Goal: Task Accomplishment & Management: Use online tool/utility

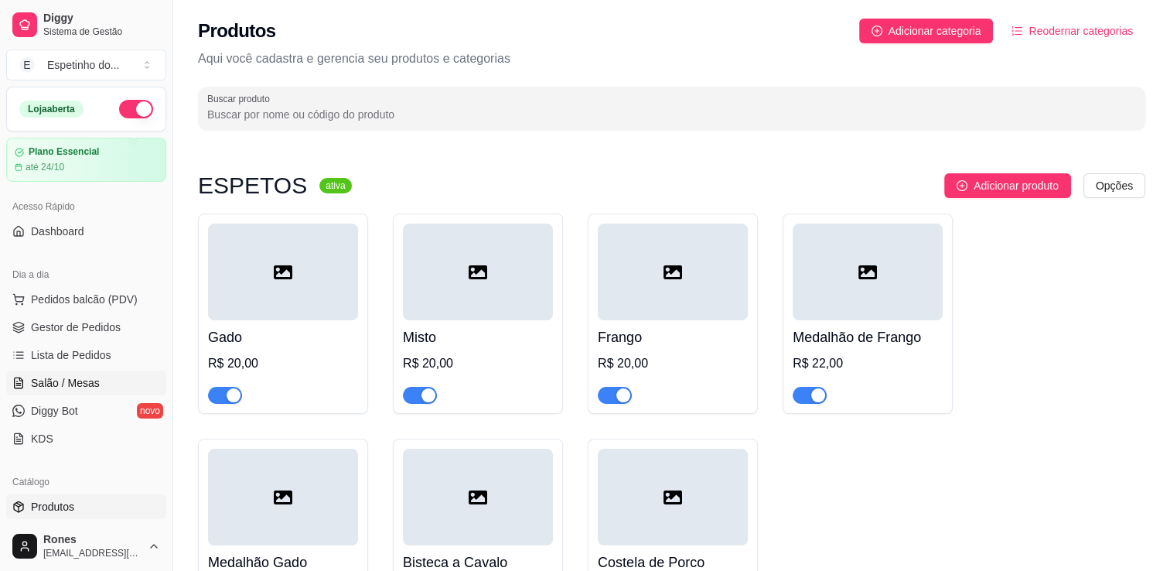
click at [77, 385] on span "Salão / Mesas" at bounding box center [65, 382] width 69 height 15
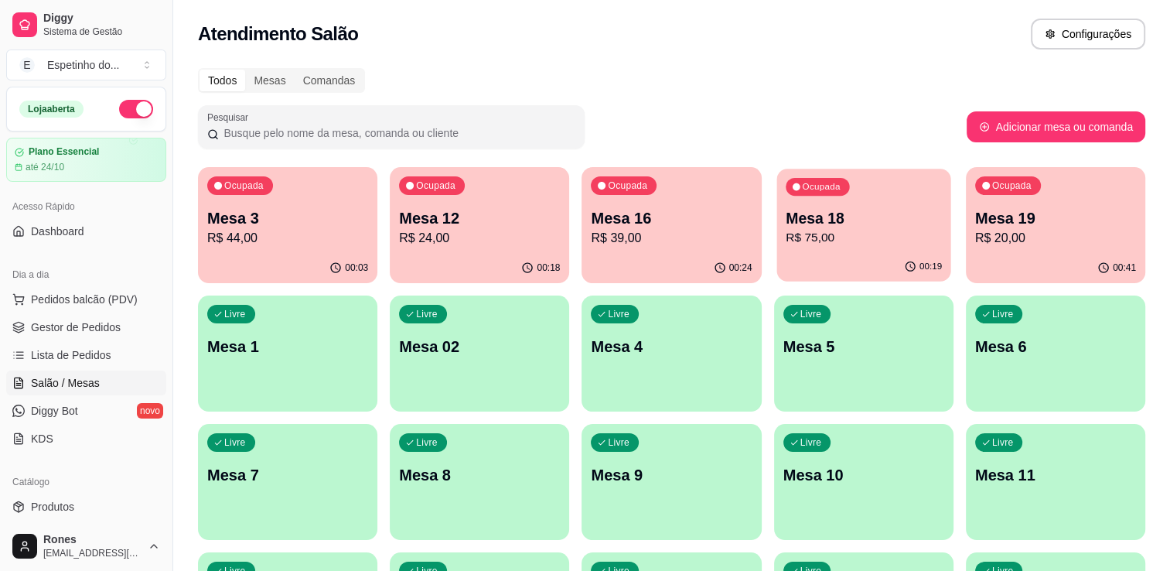
click at [869, 244] on p "R$ 75,00" at bounding box center [864, 238] width 156 height 18
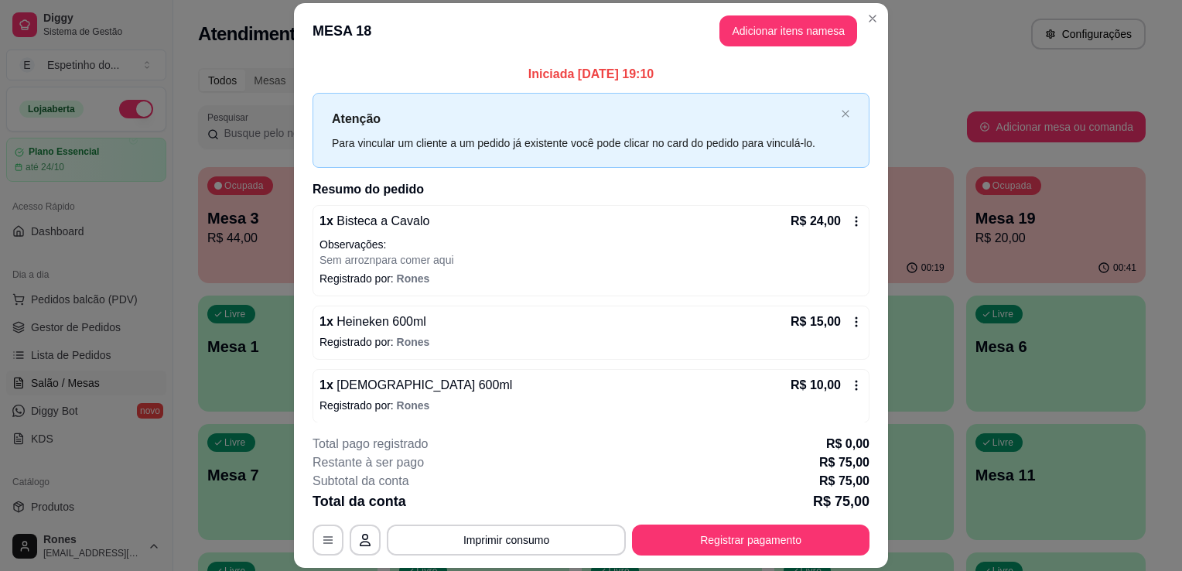
scroll to position [131, 0]
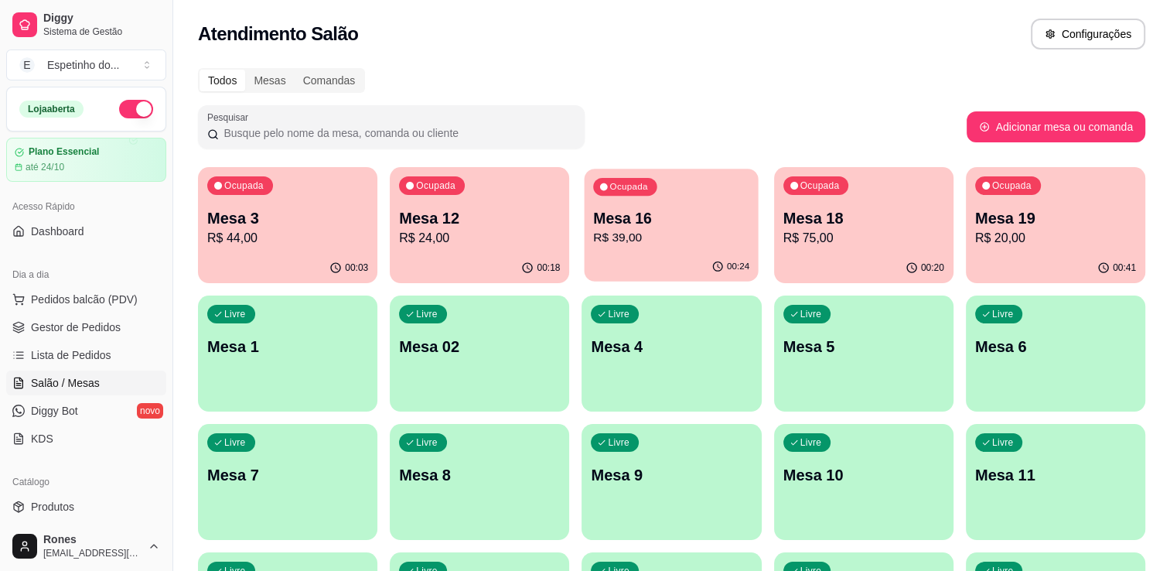
click at [661, 230] on p "R$ 39,00" at bounding box center [672, 238] width 156 height 18
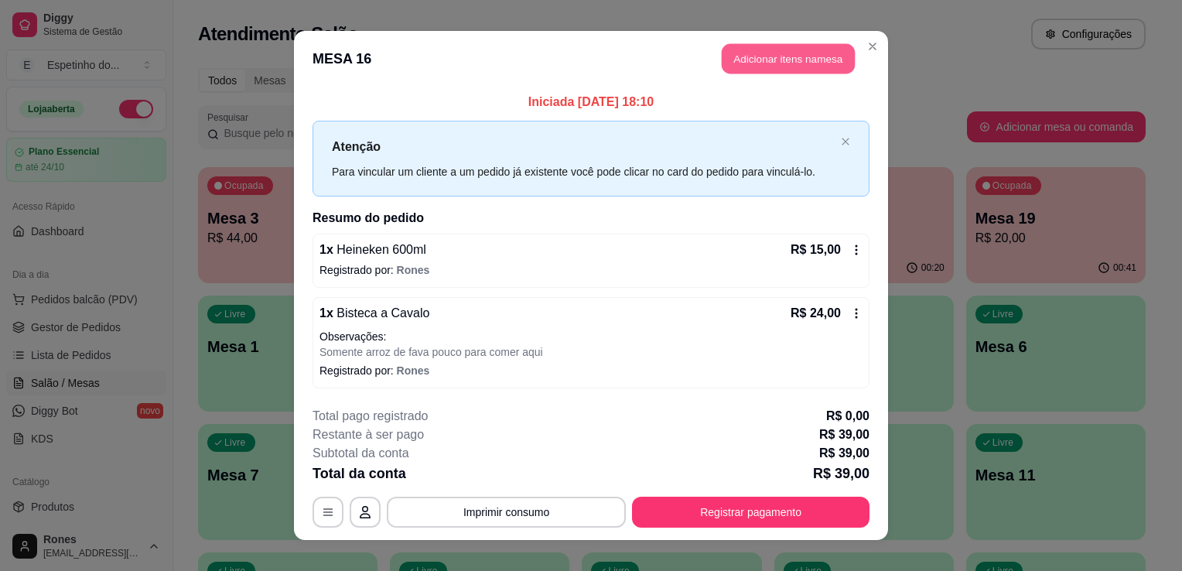
click at [801, 53] on button "Adicionar itens na mesa" at bounding box center [788, 59] width 133 height 30
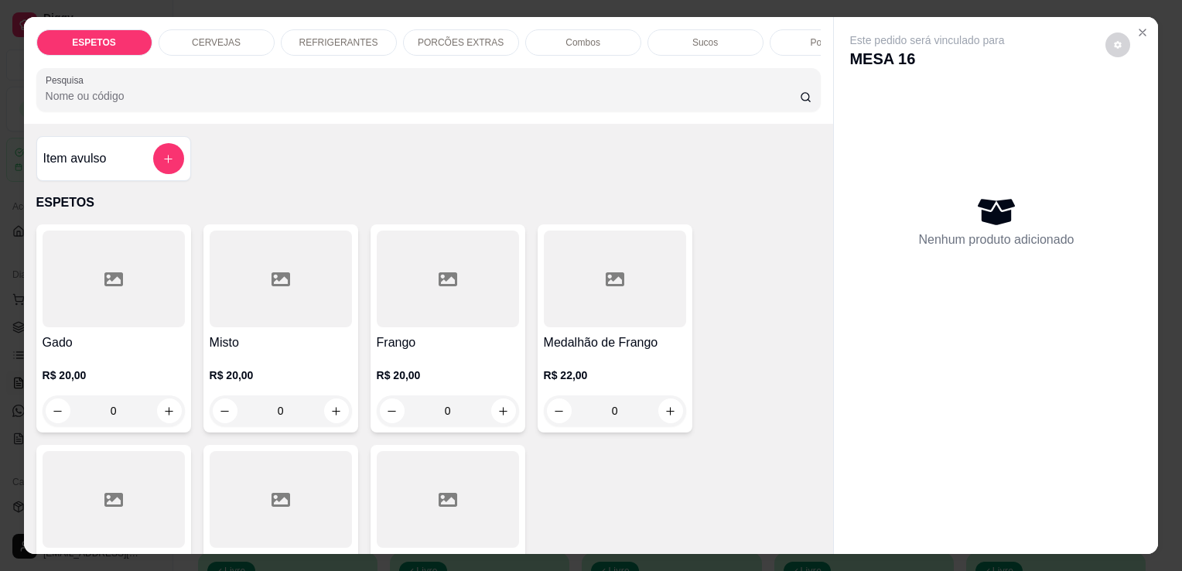
click at [280, 488] on div at bounding box center [281, 499] width 142 height 97
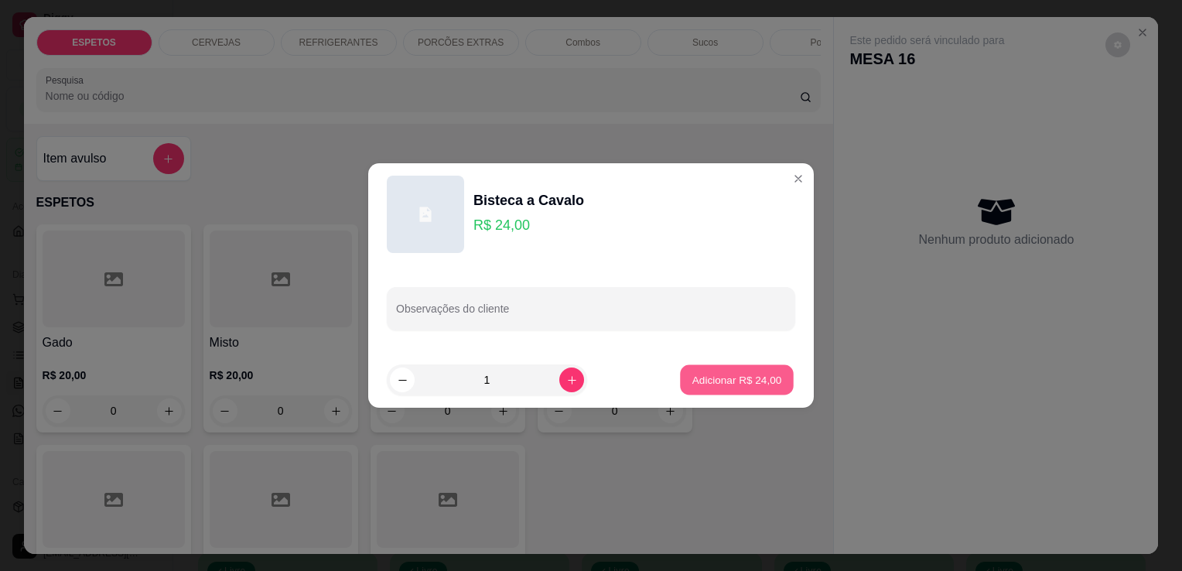
click at [748, 381] on p "Adicionar R$ 24,00" at bounding box center [737, 379] width 90 height 15
type input "1"
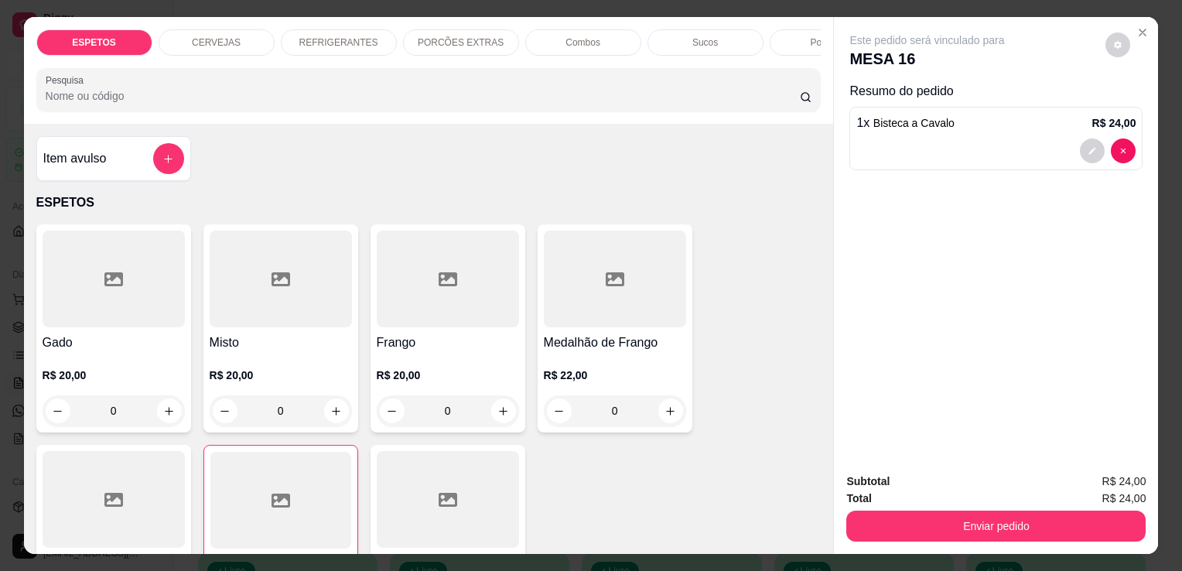
click at [187, 35] on div "CERVEJAS" at bounding box center [217, 42] width 116 height 26
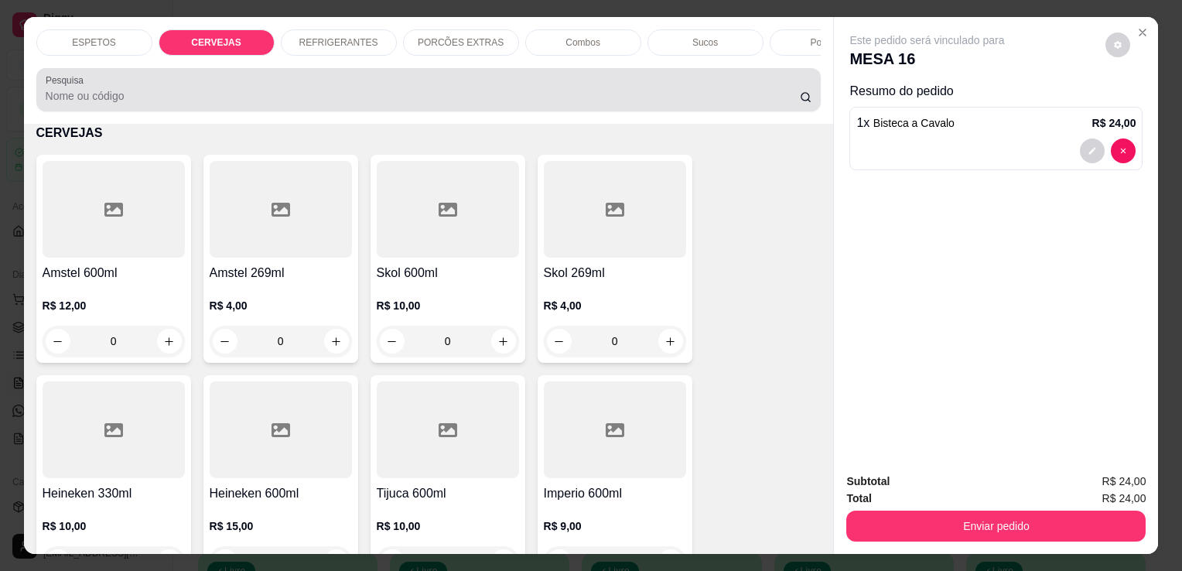
scroll to position [38, 0]
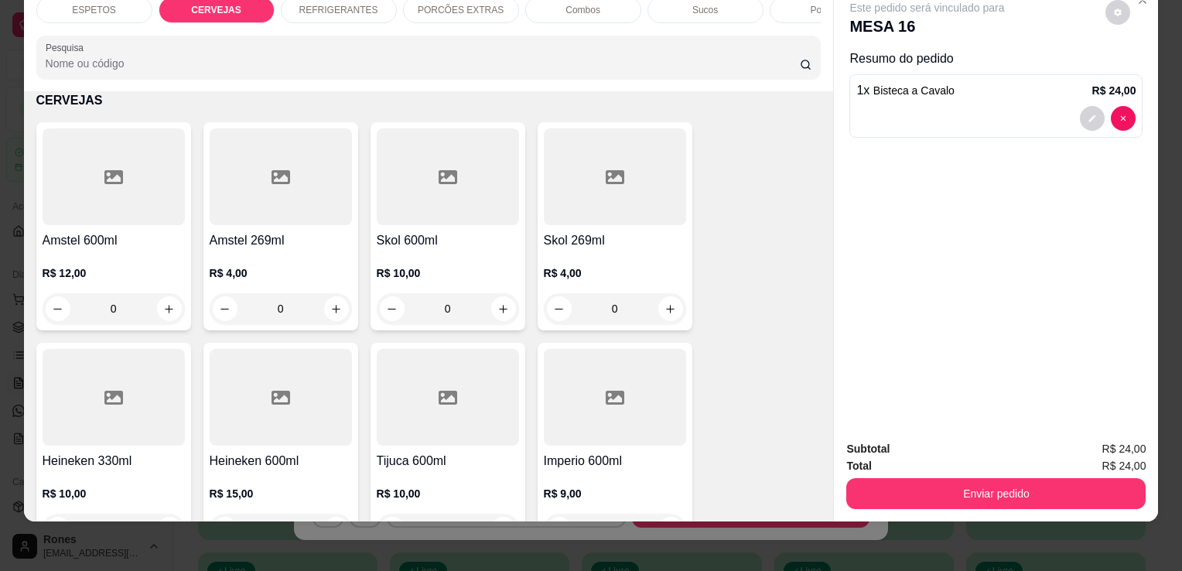
click at [254, 452] on h4 "Heineken 600ml" at bounding box center [281, 461] width 142 height 19
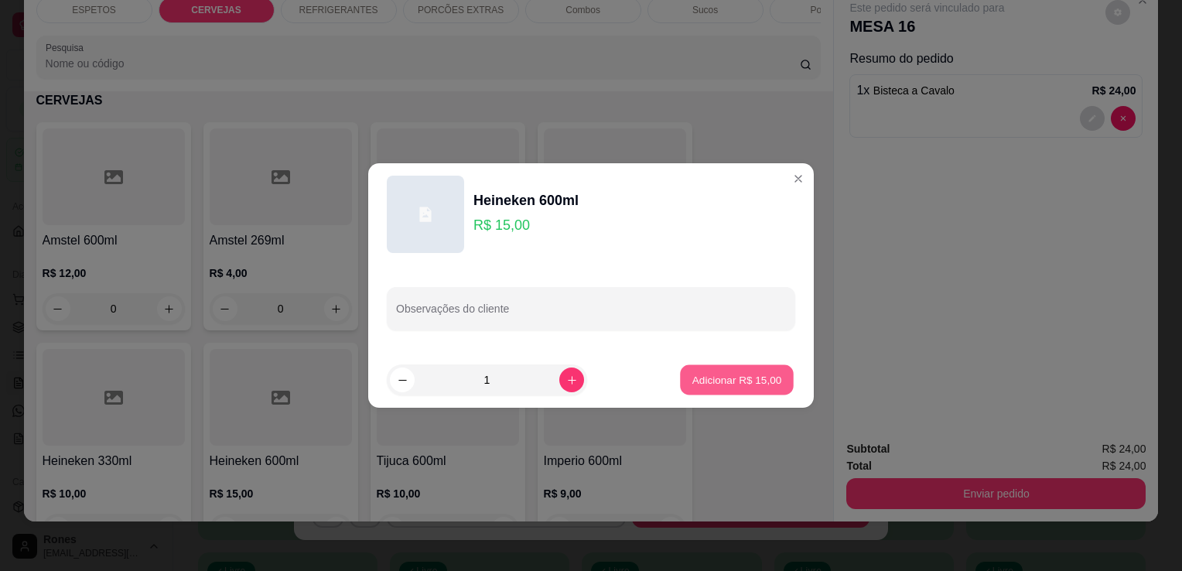
click at [732, 393] on button "Adicionar R$ 15,00" at bounding box center [737, 380] width 114 height 30
type input "1"
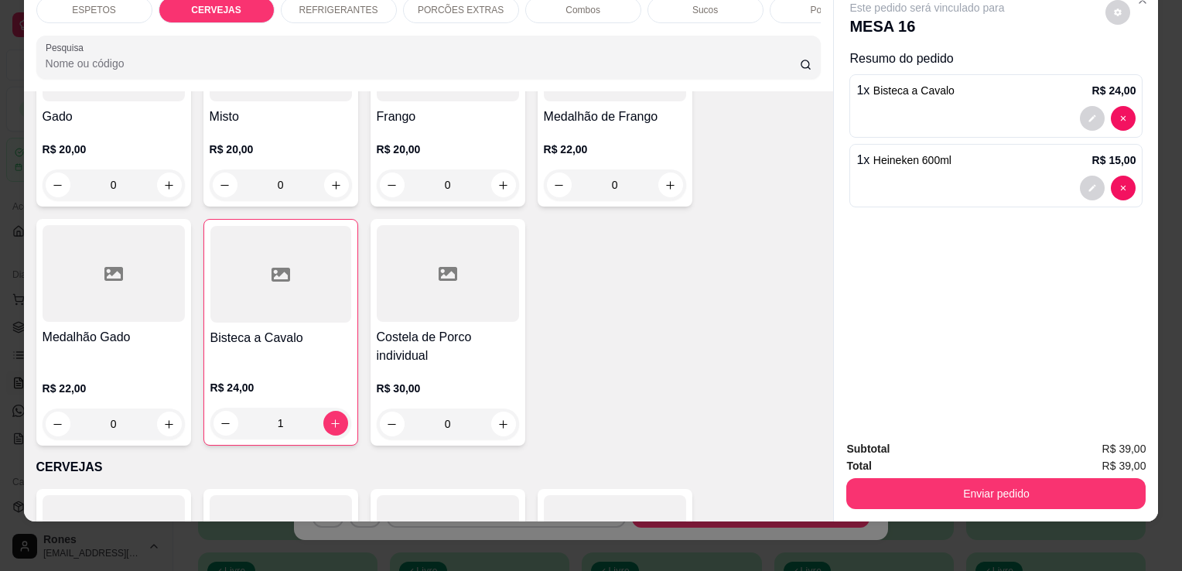
scroll to position [0, 0]
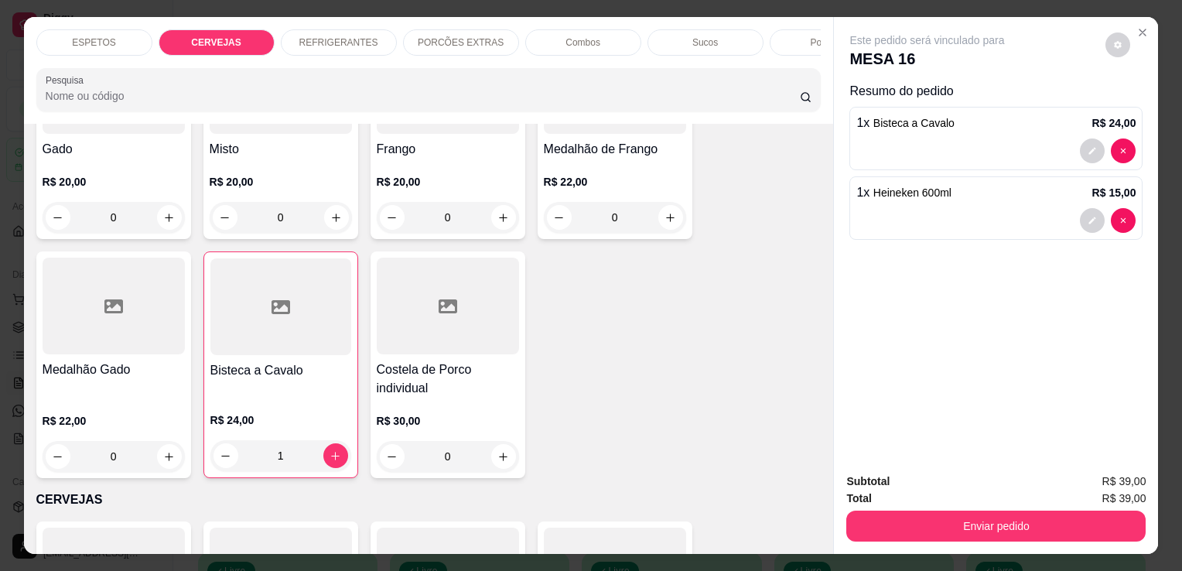
click at [297, 36] on div "REFRIGERANTES" at bounding box center [339, 42] width 116 height 26
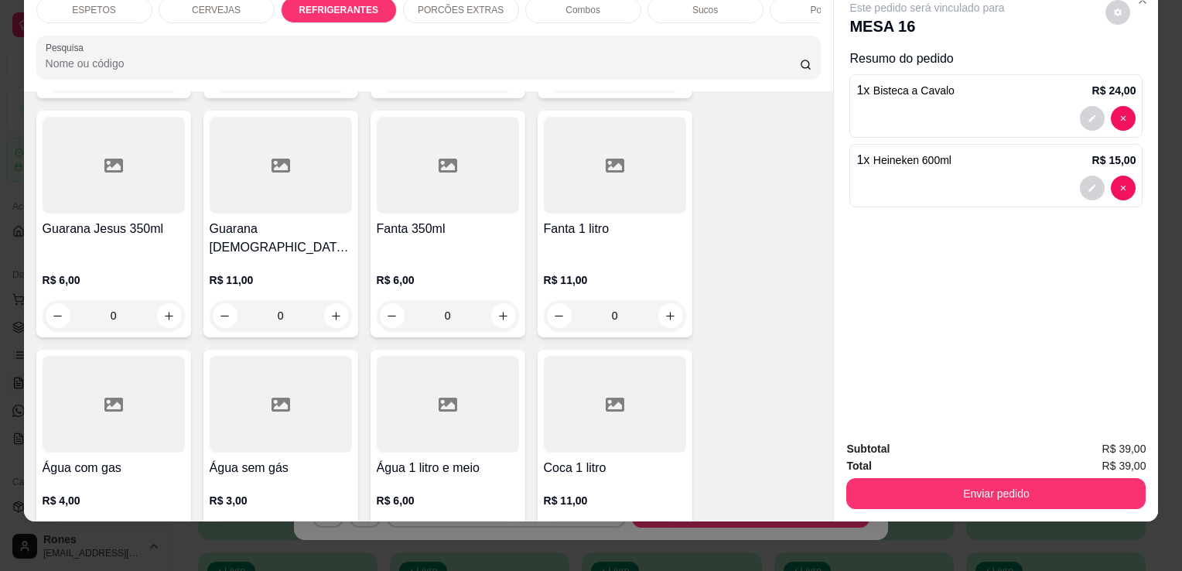
scroll to position [1752, 0]
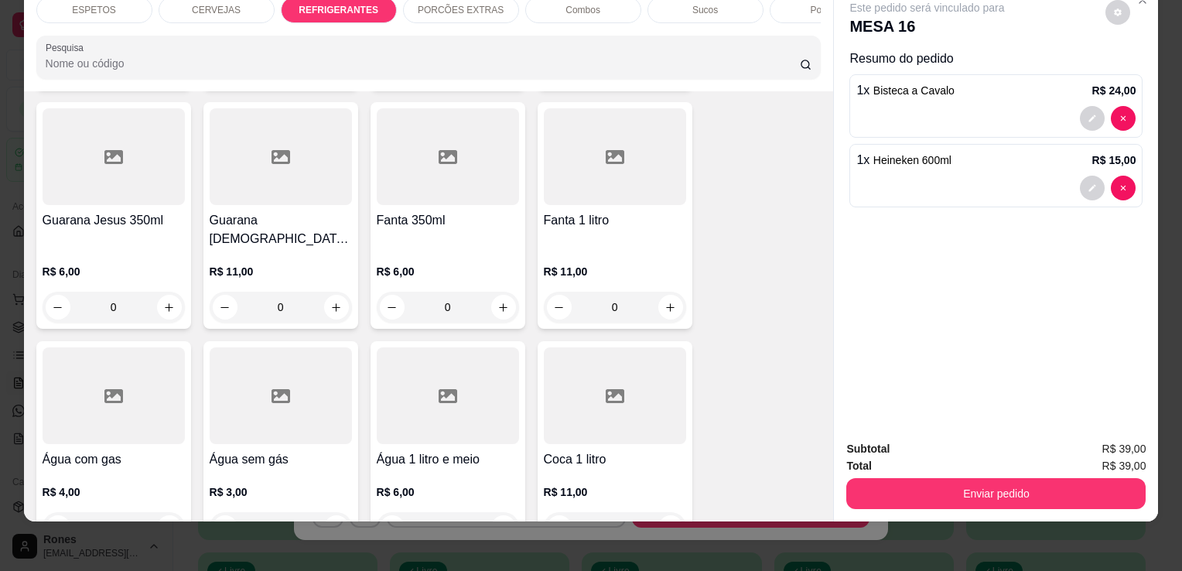
click at [579, 450] on h4 "Coca 1 litro" at bounding box center [615, 459] width 142 height 19
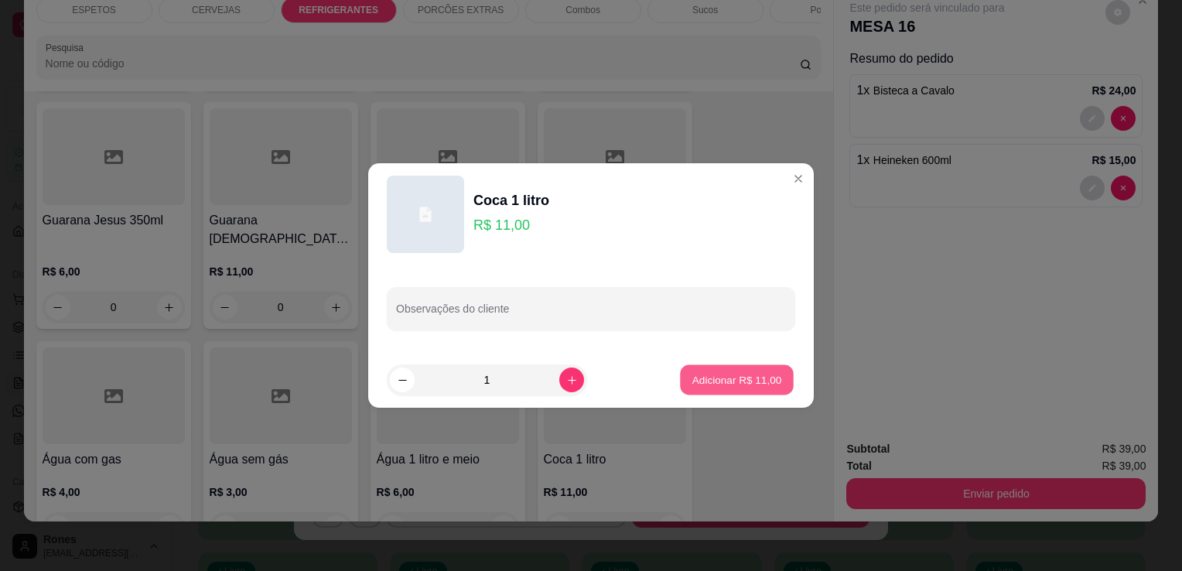
click at [762, 377] on p "Adicionar R$ 11,00" at bounding box center [737, 379] width 90 height 15
type input "1"
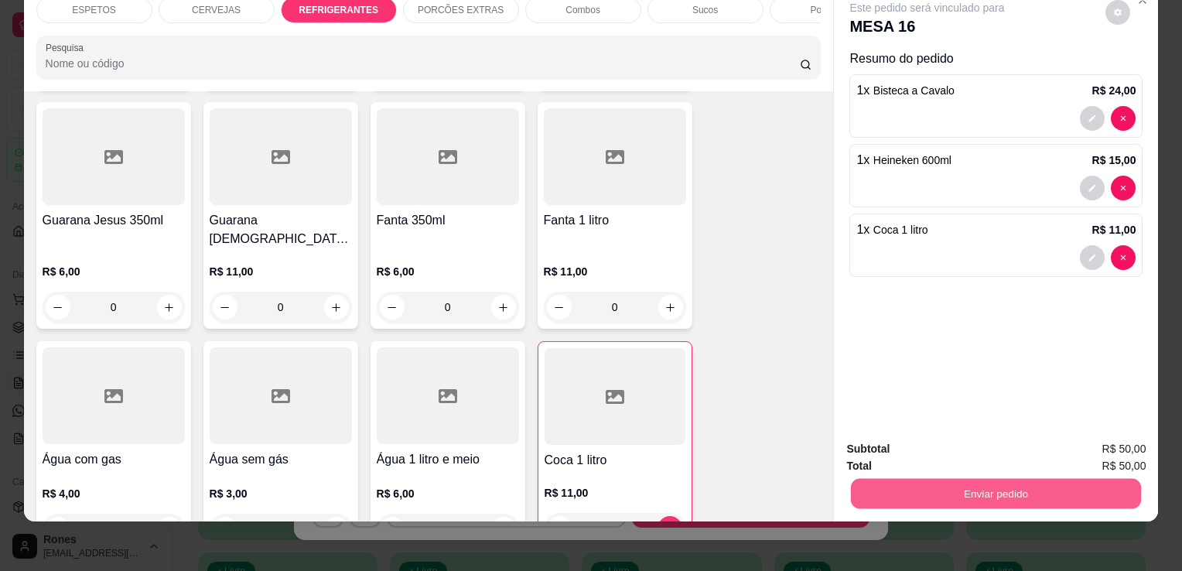
click at [1024, 482] on button "Enviar pedido" at bounding box center [996, 493] width 290 height 30
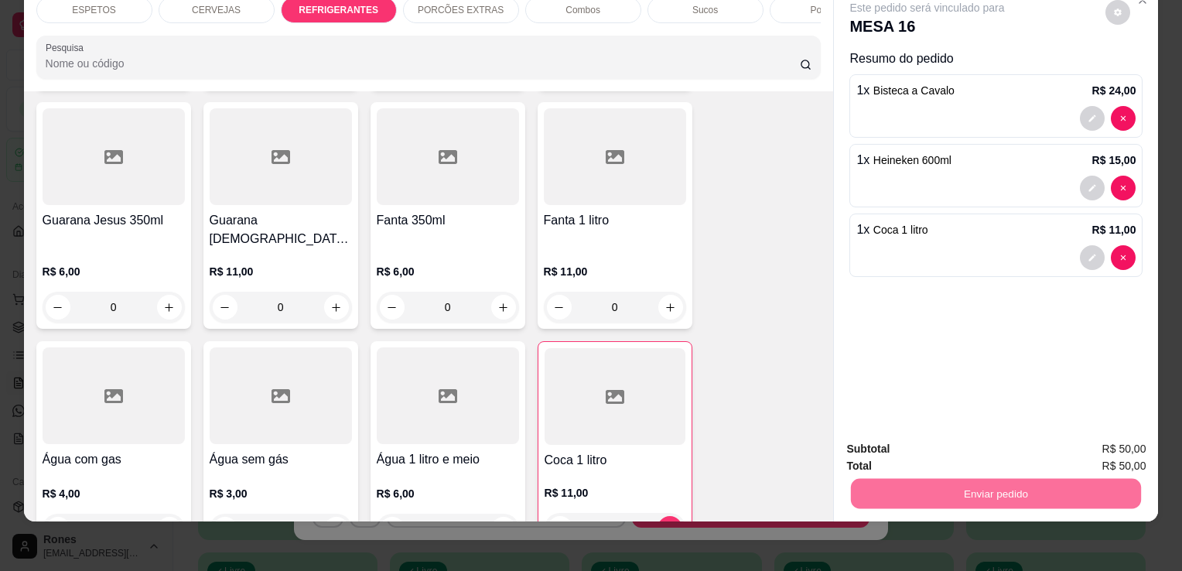
click at [1121, 445] on button "Enviar pedido" at bounding box center [1105, 443] width 85 height 29
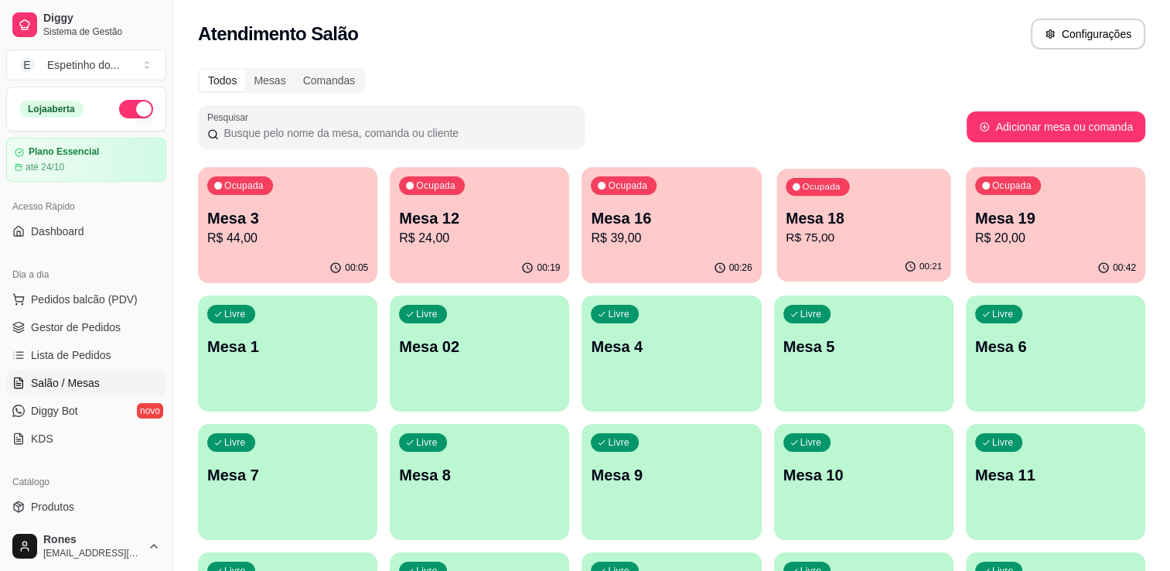
click at [830, 252] on button "Ocupada Mesa 18 R$ 75,00 00:21" at bounding box center [864, 225] width 174 height 113
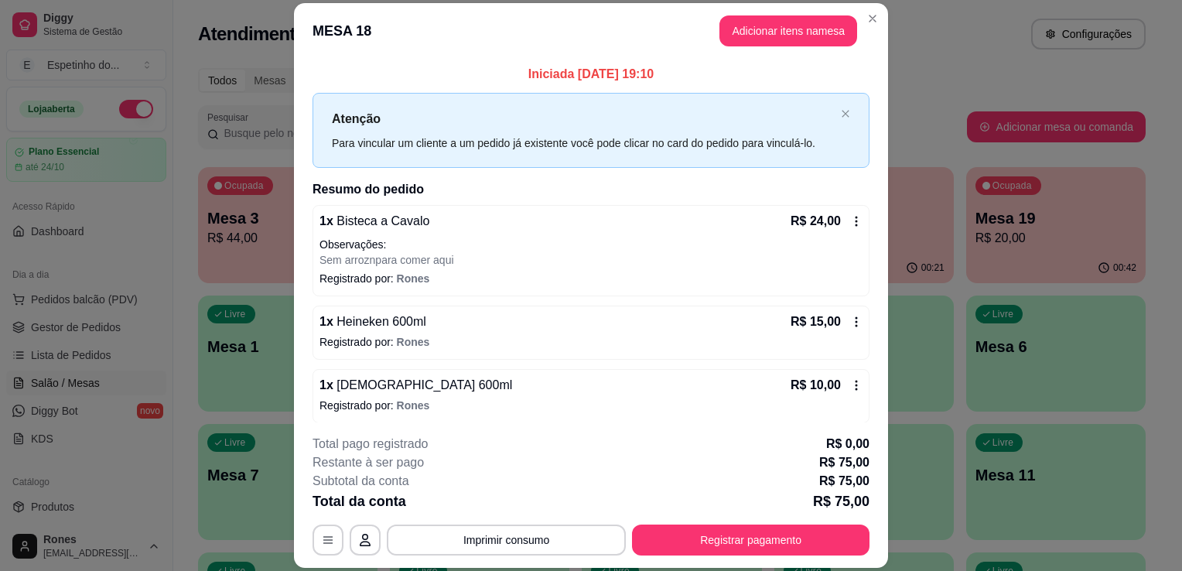
click at [850, 382] on icon at bounding box center [856, 385] width 12 height 12
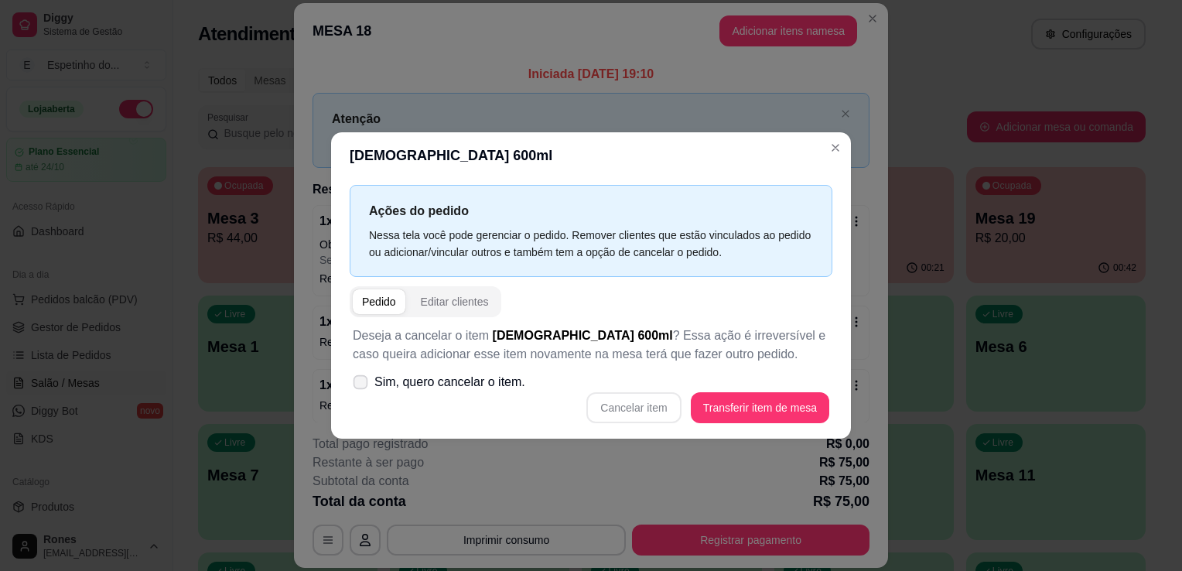
click at [419, 377] on span "Sim, quero cancelar o item." at bounding box center [449, 382] width 151 height 19
click at [362, 385] on input "Sim, quero cancelar o item." at bounding box center [357, 390] width 10 height 10
checkbox input "true"
click at [643, 408] on button "Cancelar item" at bounding box center [634, 408] width 92 height 30
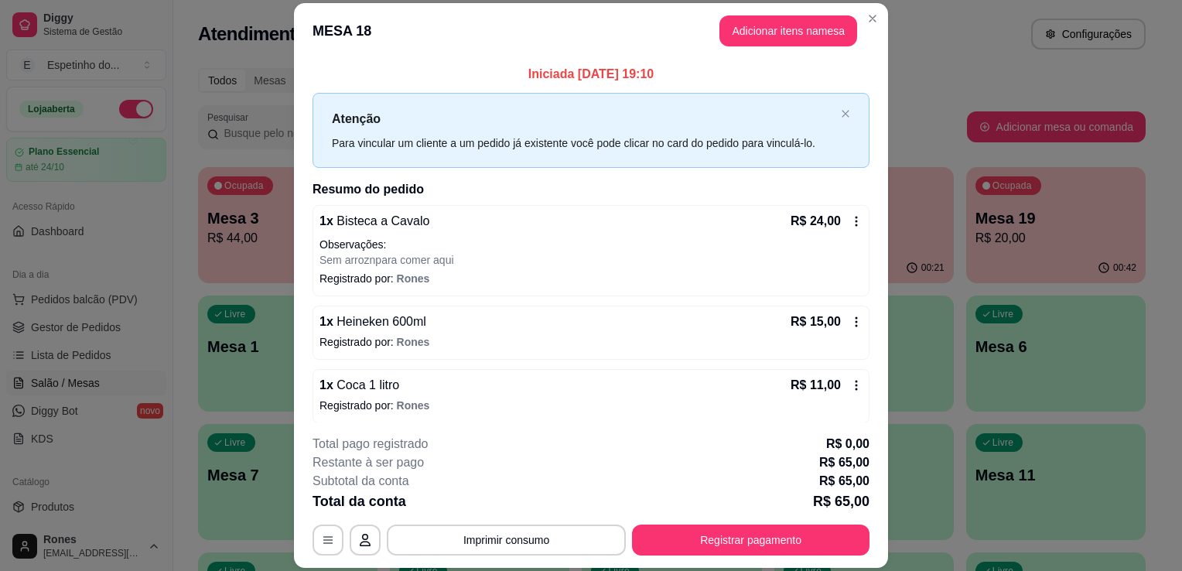
scroll to position [155, 0]
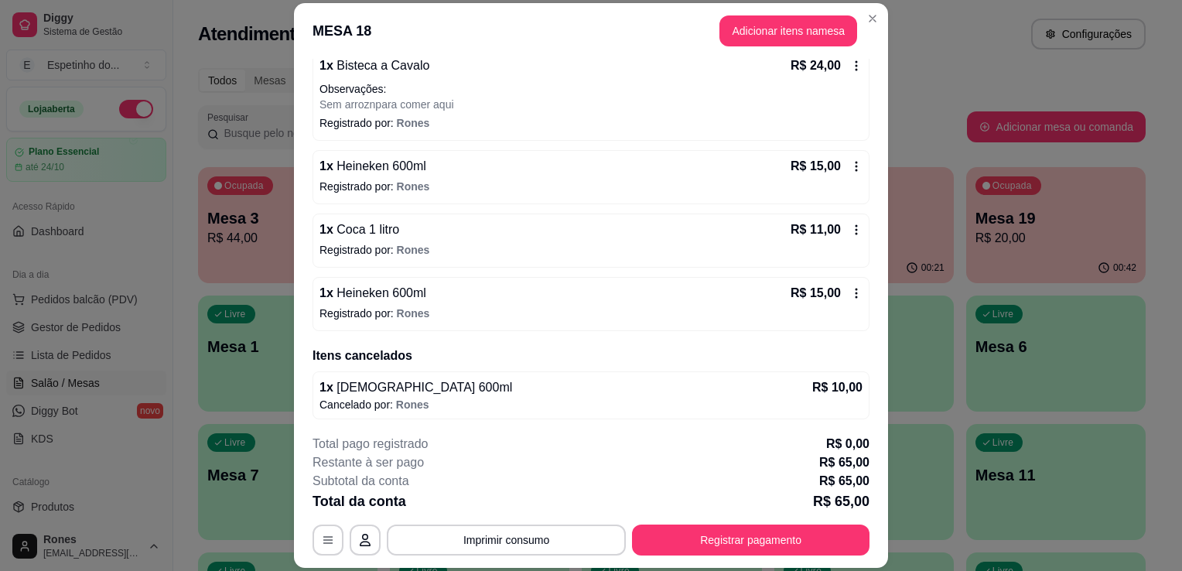
click at [838, 299] on div "R$ 15,00" at bounding box center [826, 293] width 72 height 19
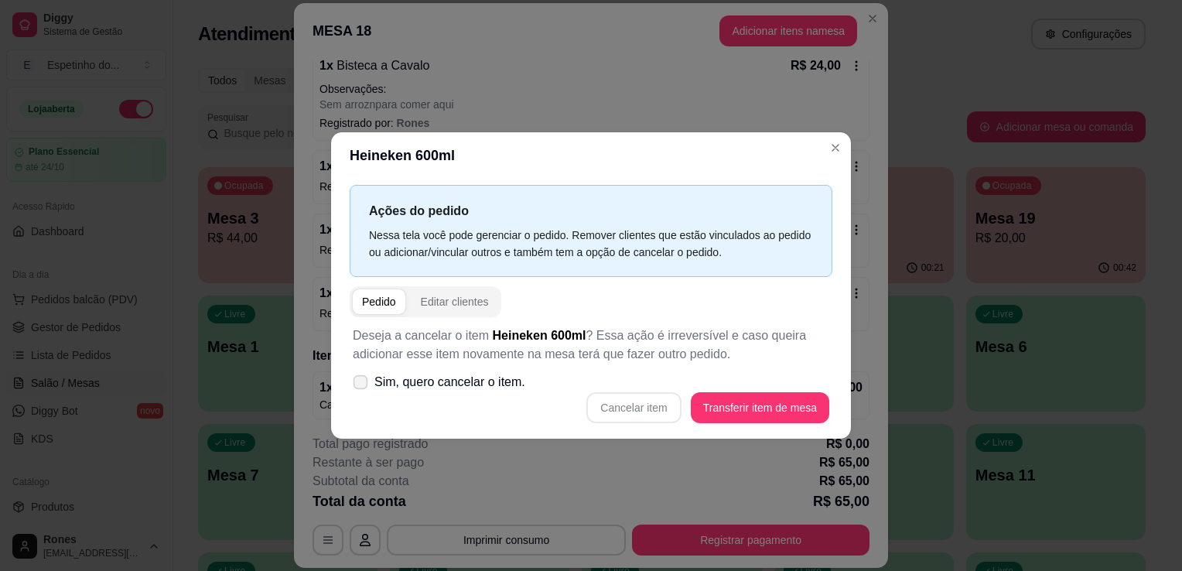
click at [430, 378] on span "Sim, quero cancelar o item." at bounding box center [449, 382] width 151 height 19
click at [362, 385] on input "Sim, quero cancelar o item." at bounding box center [357, 390] width 10 height 10
checkbox input "true"
click at [623, 418] on button "Cancelar item" at bounding box center [634, 408] width 92 height 30
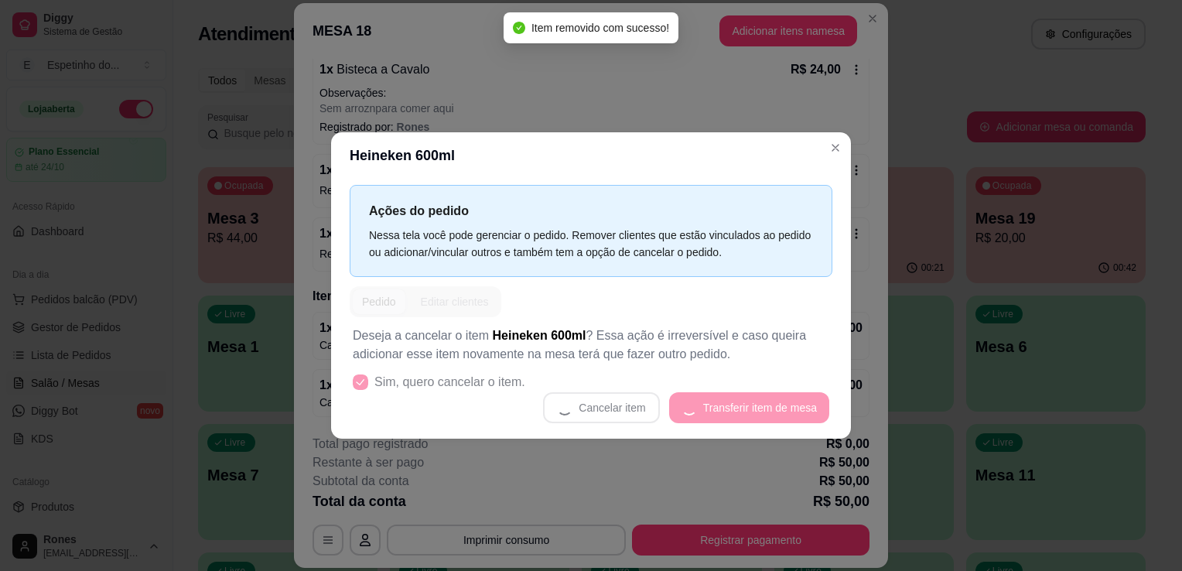
scroll to position [149, 0]
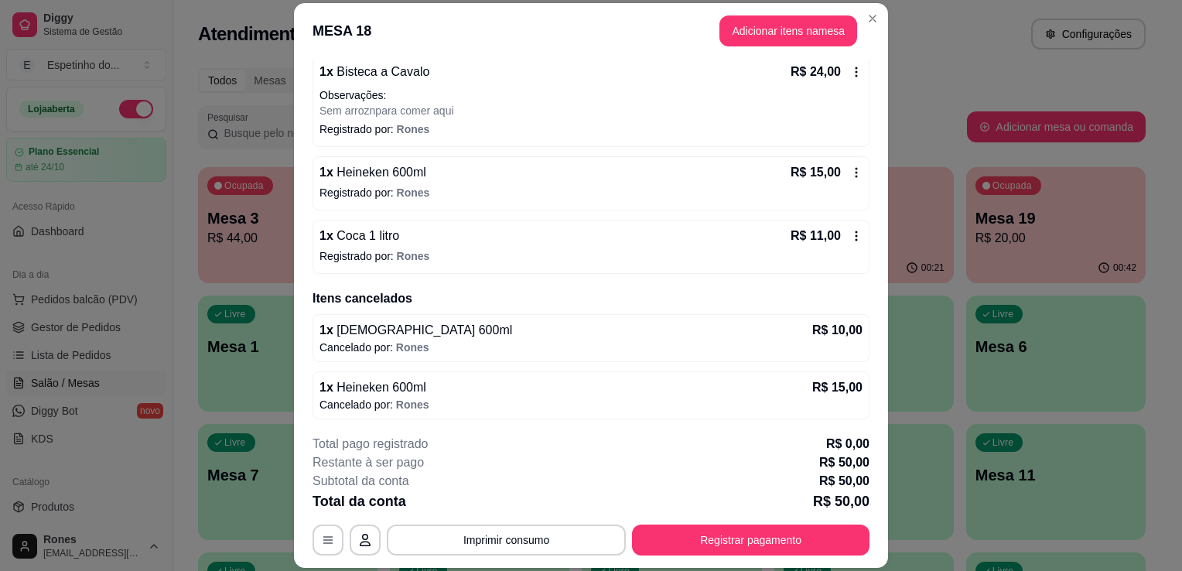
click at [850, 234] on icon at bounding box center [856, 236] width 12 height 12
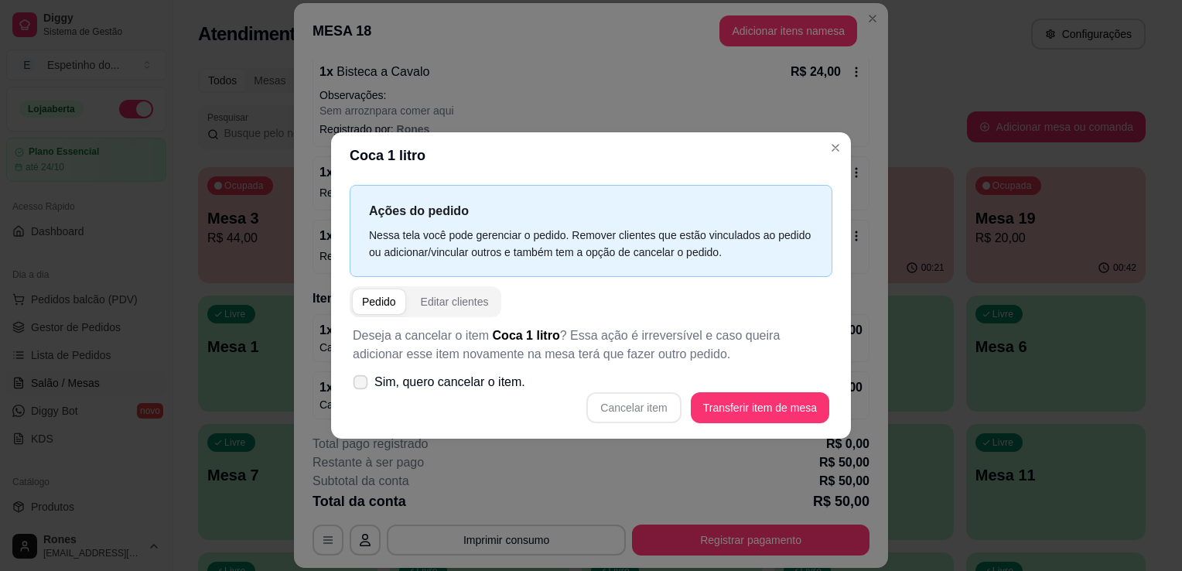
click at [469, 391] on span "Sim, quero cancelar o item." at bounding box center [449, 382] width 151 height 19
click at [362, 391] on input "Sim, quero cancelar o item." at bounding box center [357, 390] width 10 height 10
checkbox input "true"
click at [623, 411] on button "Cancelar item" at bounding box center [634, 408] width 92 height 30
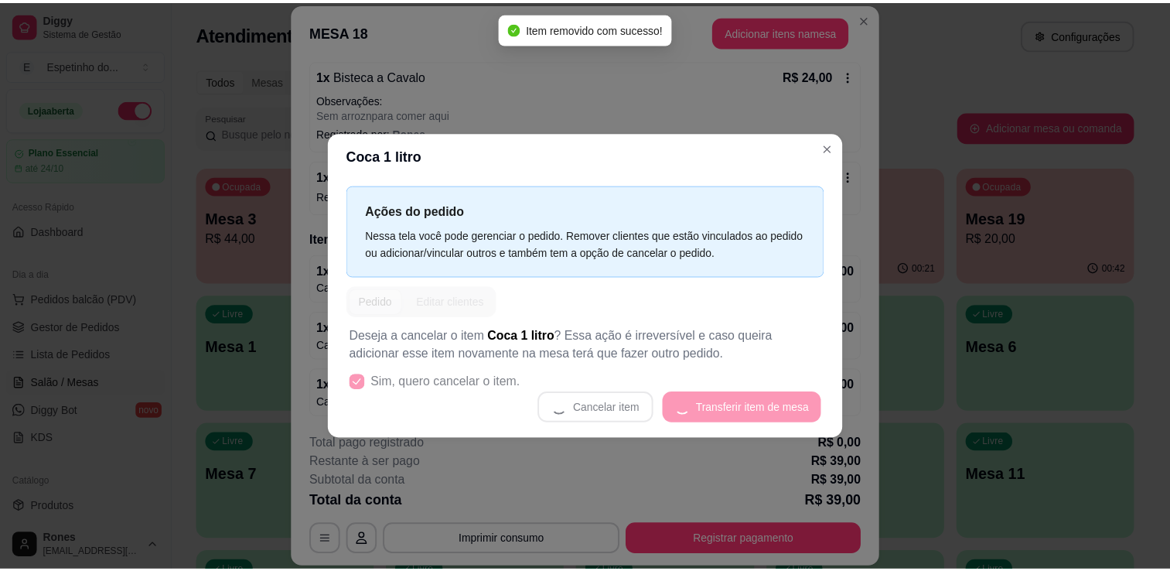
scroll to position [143, 0]
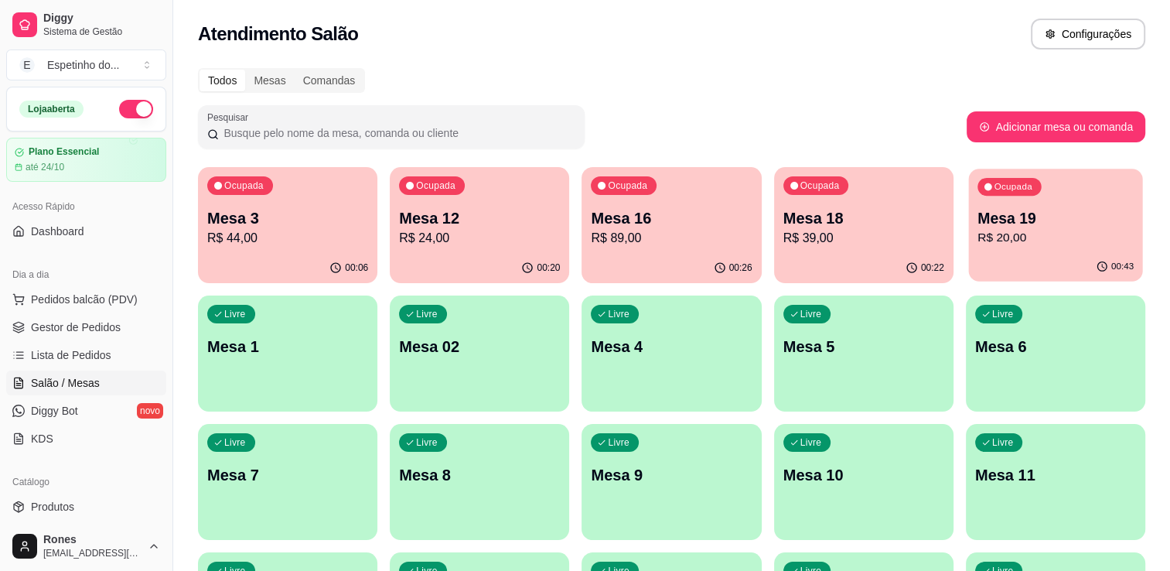
click at [1054, 251] on div "Ocupada Mesa 19 R$ 20,00" at bounding box center [1055, 211] width 174 height 84
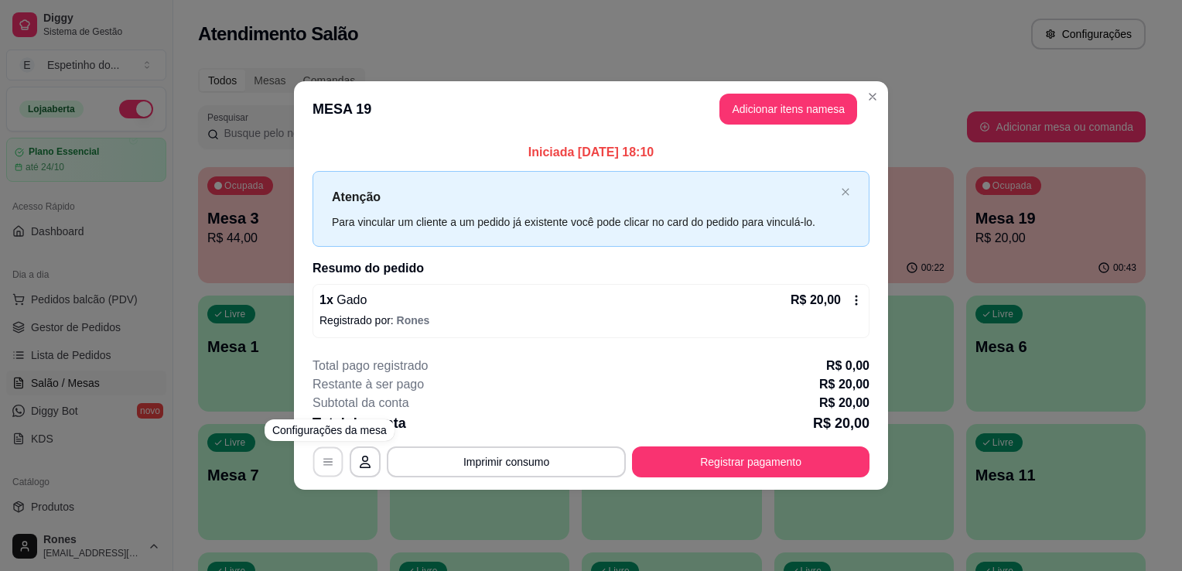
click at [319, 462] on button "button" at bounding box center [328, 461] width 30 height 30
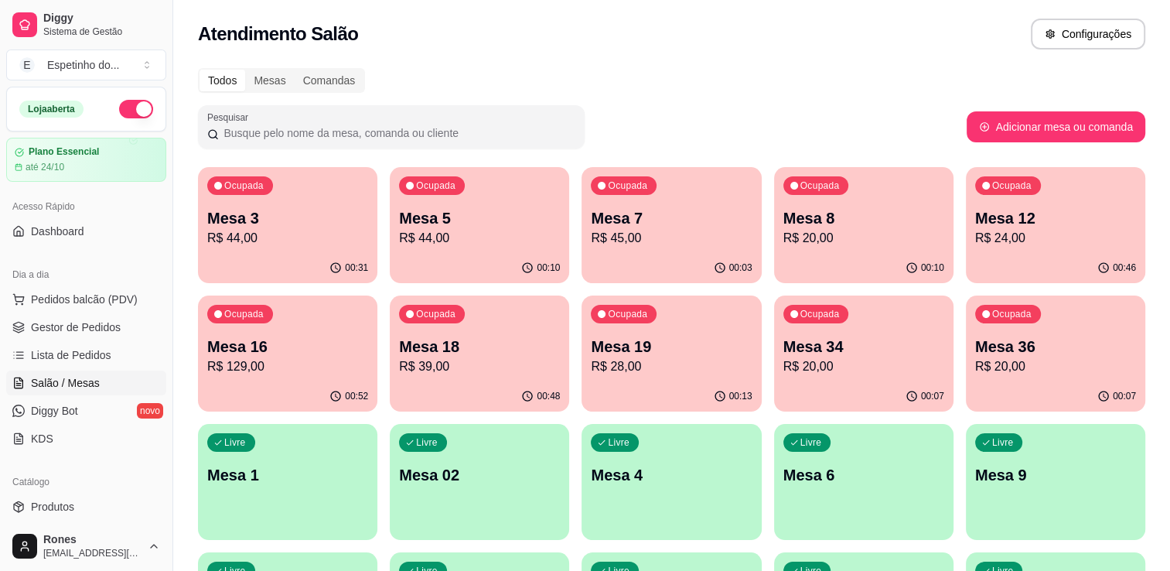
click at [828, 221] on p "Mesa 8" at bounding box center [863, 218] width 161 height 22
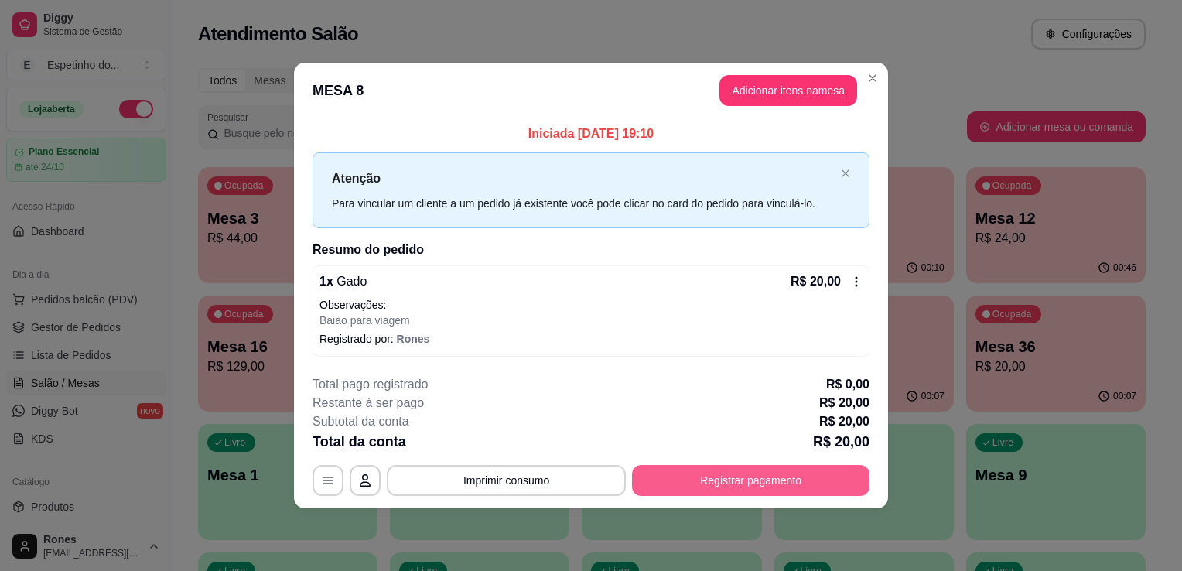
click at [715, 487] on button "Registrar pagamento" at bounding box center [750, 480] width 237 height 31
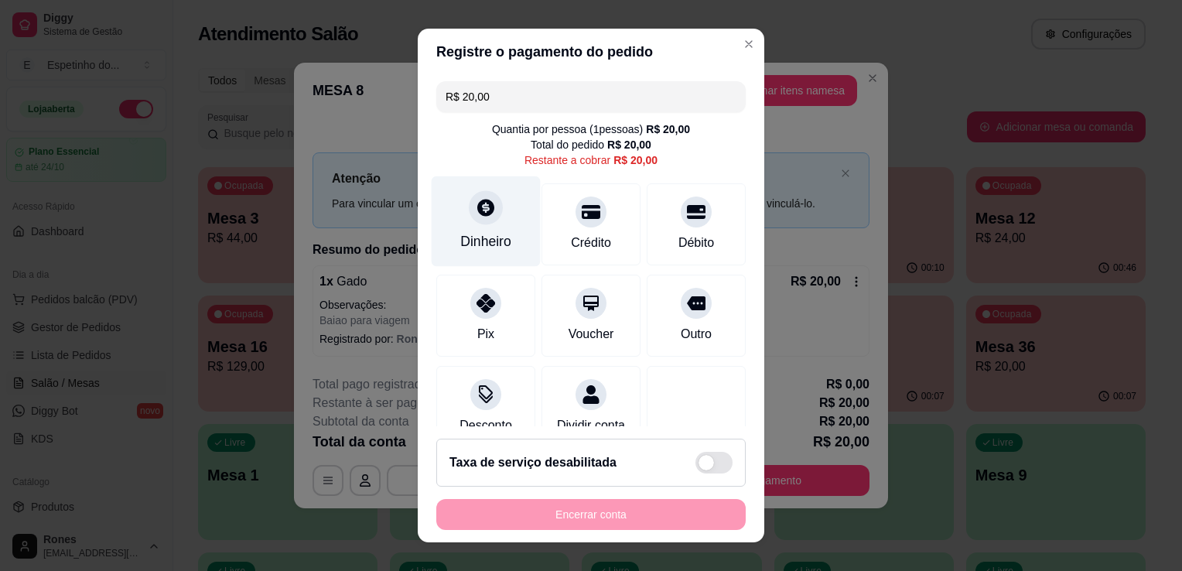
click at [480, 232] on div "Dinheiro" at bounding box center [485, 241] width 51 height 20
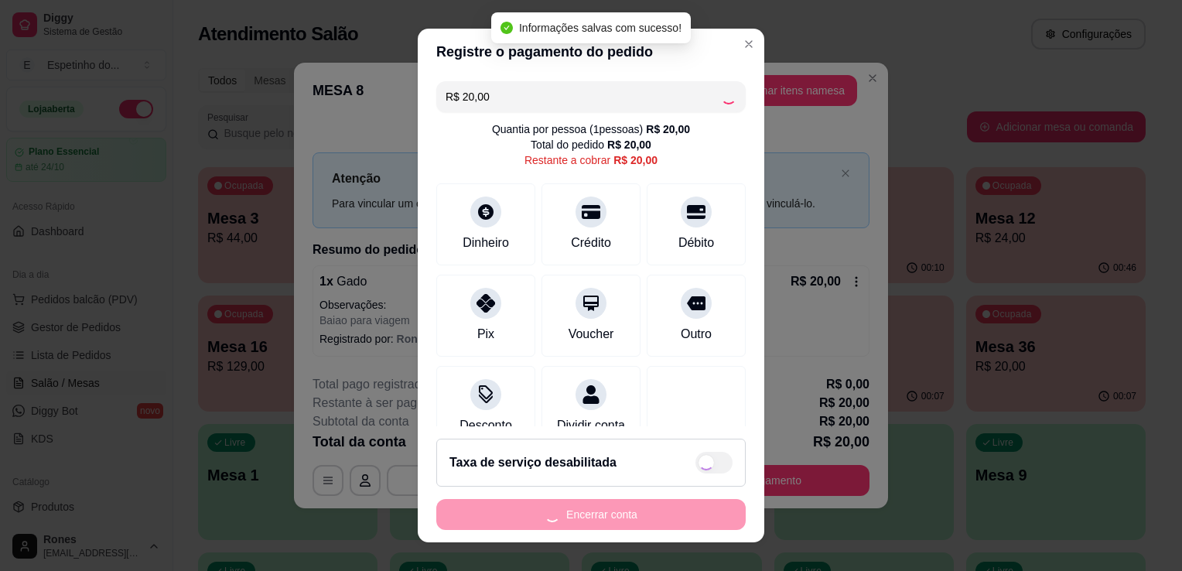
type input "R$ 0,00"
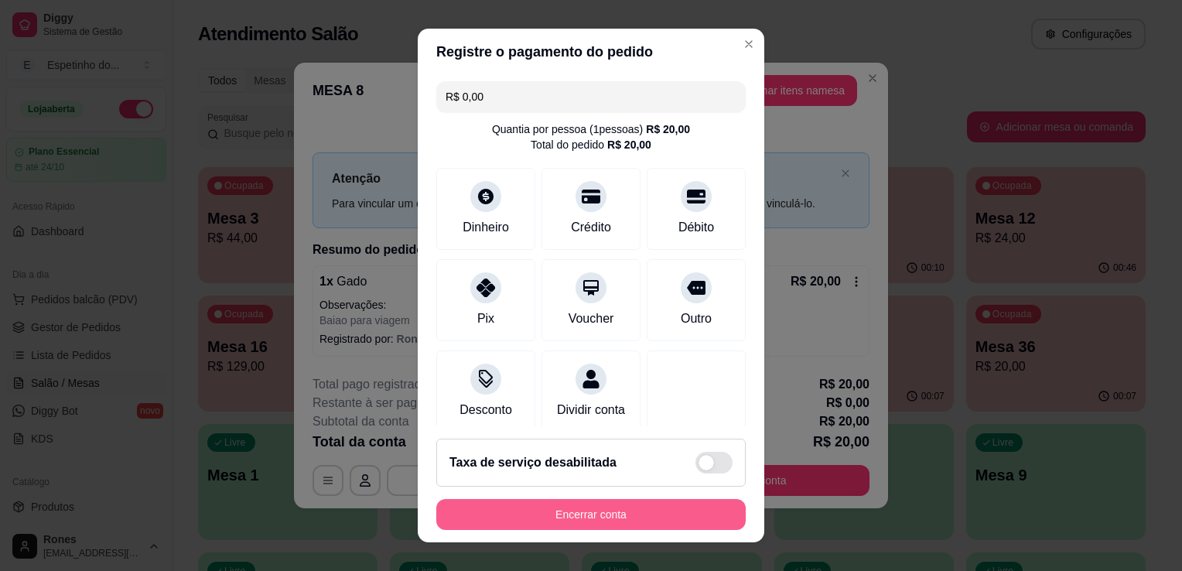
click at [616, 507] on button "Encerrar conta" at bounding box center [590, 514] width 309 height 31
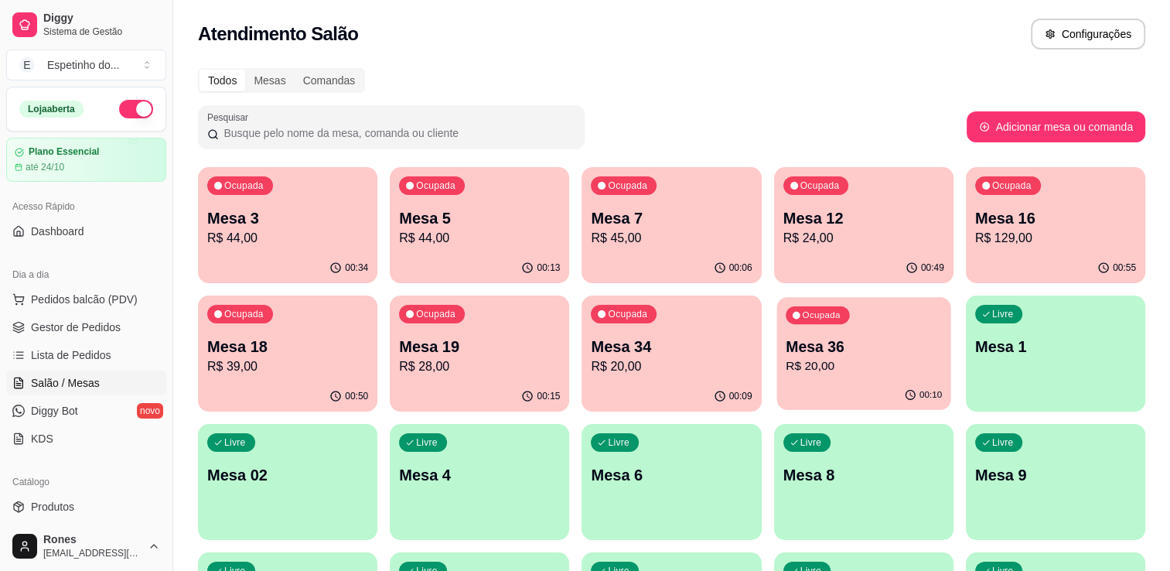
click at [879, 377] on div "Ocupada Mesa 36 R$ 20,00" at bounding box center [864, 339] width 174 height 84
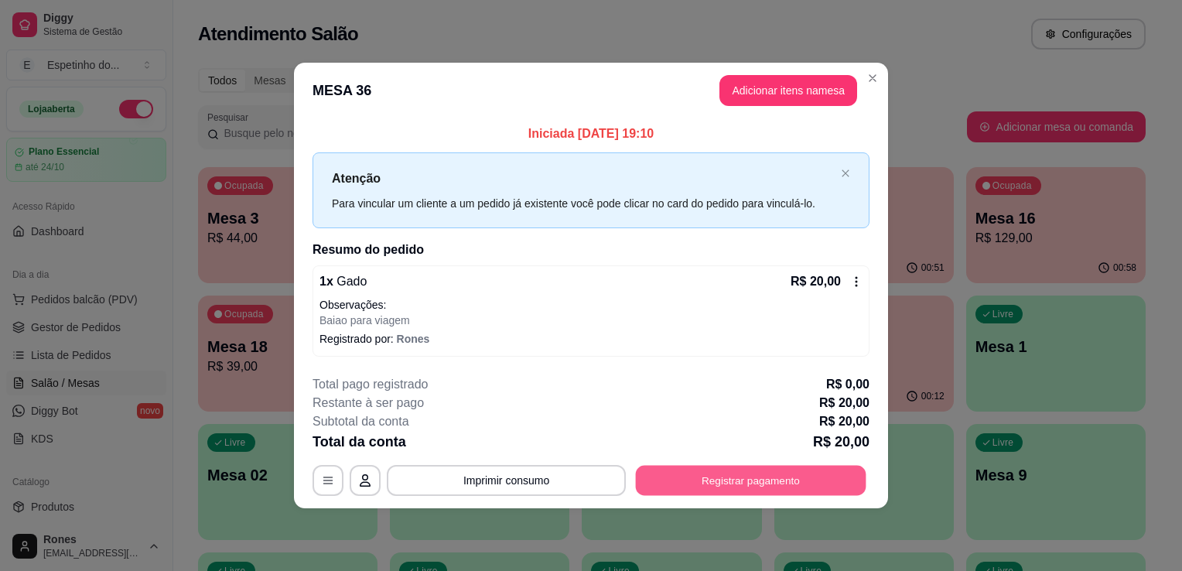
click at [721, 483] on button "Registrar pagamento" at bounding box center [751, 480] width 230 height 30
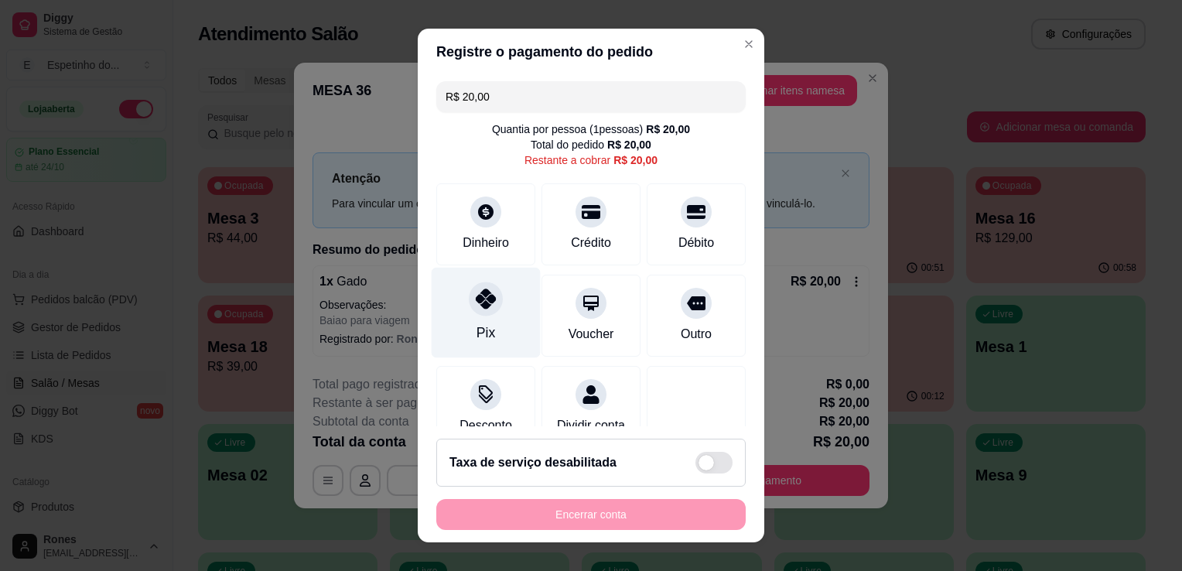
click at [500, 336] on div "Pix" at bounding box center [486, 313] width 109 height 90
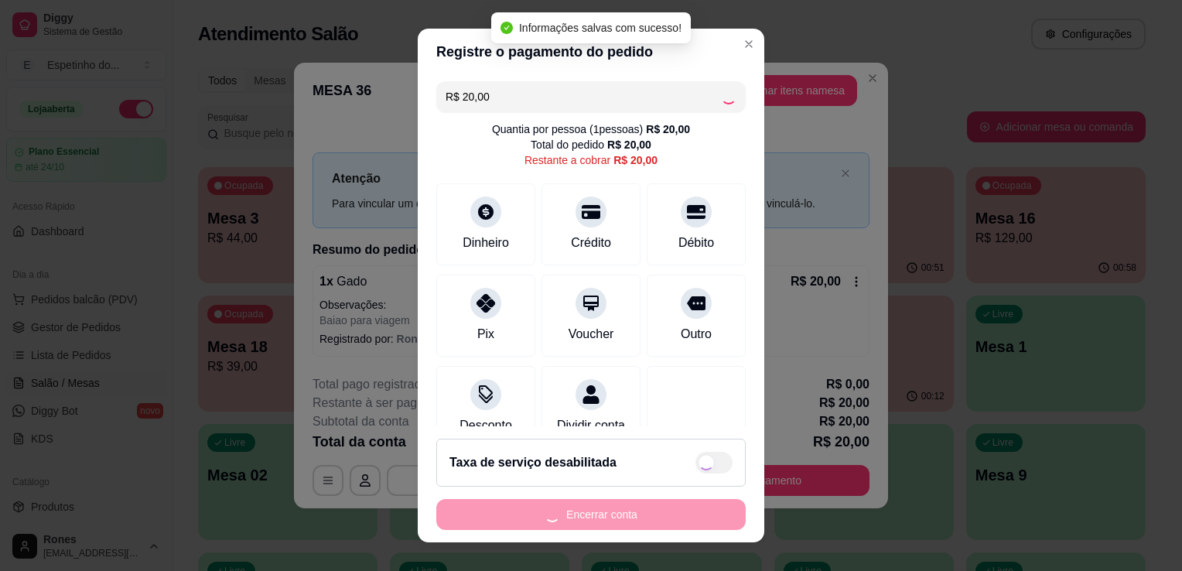
type input "R$ 0,00"
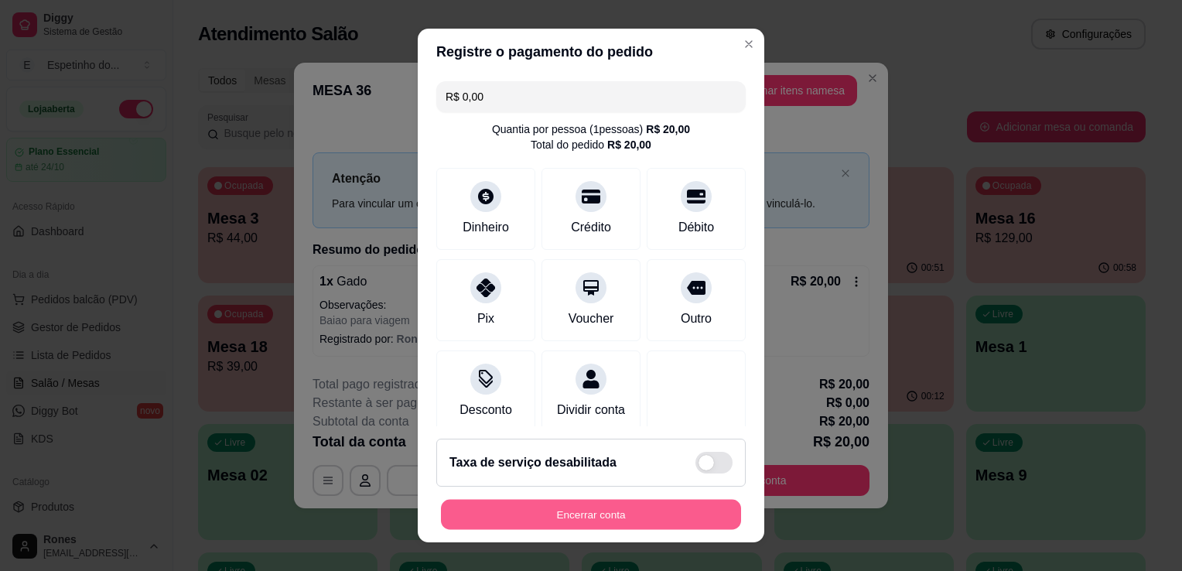
click at [608, 520] on button "Encerrar conta" at bounding box center [591, 515] width 300 height 30
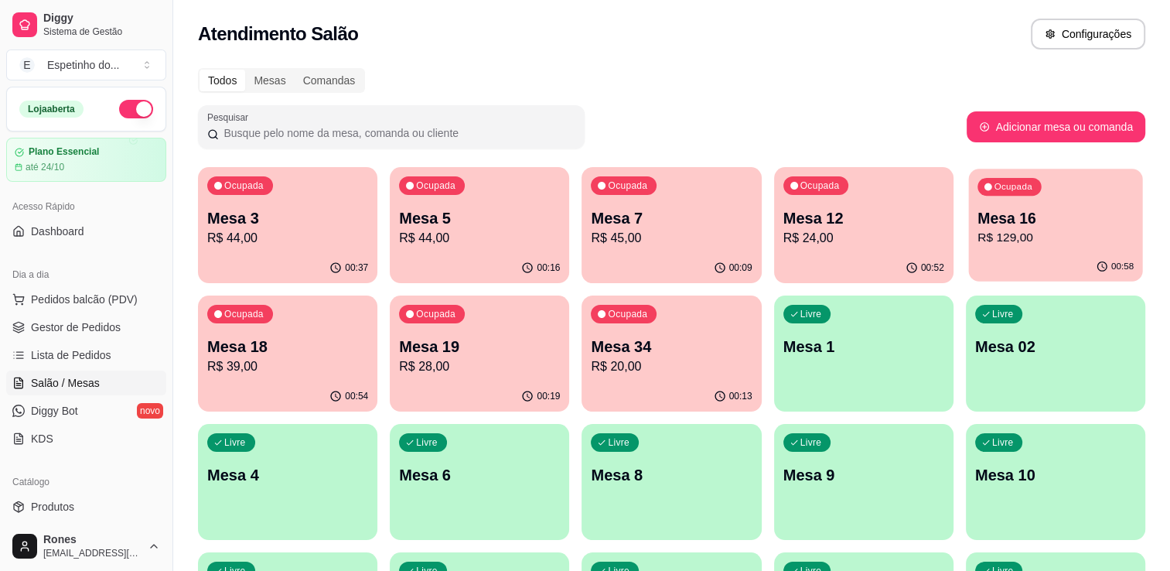
click at [1021, 220] on p "Mesa 16" at bounding box center [1056, 218] width 156 height 21
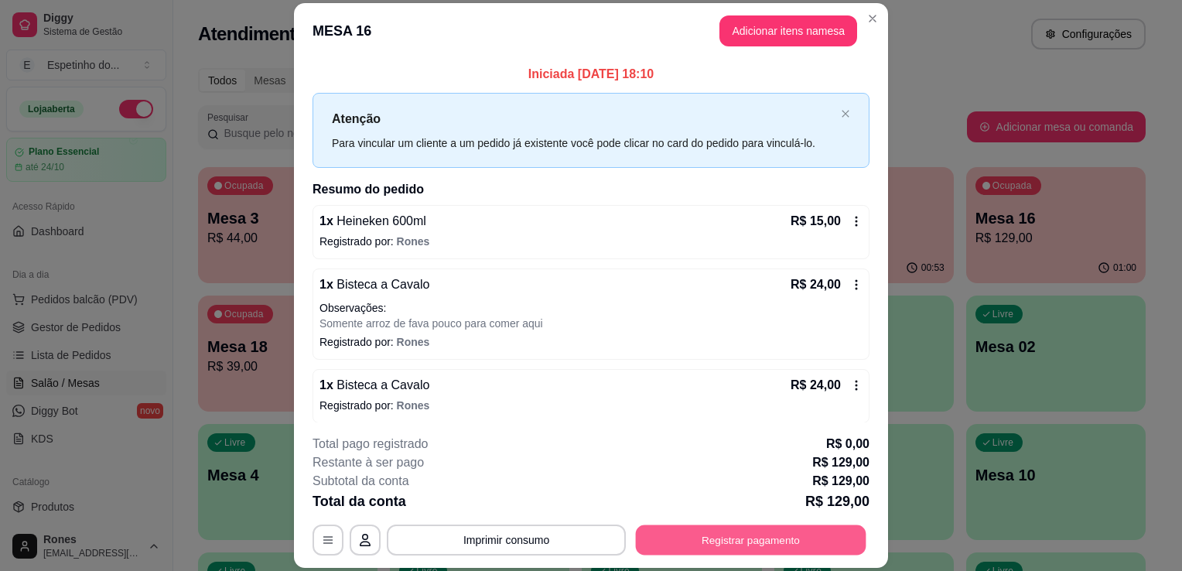
click at [746, 534] on button "Registrar pagamento" at bounding box center [751, 540] width 230 height 30
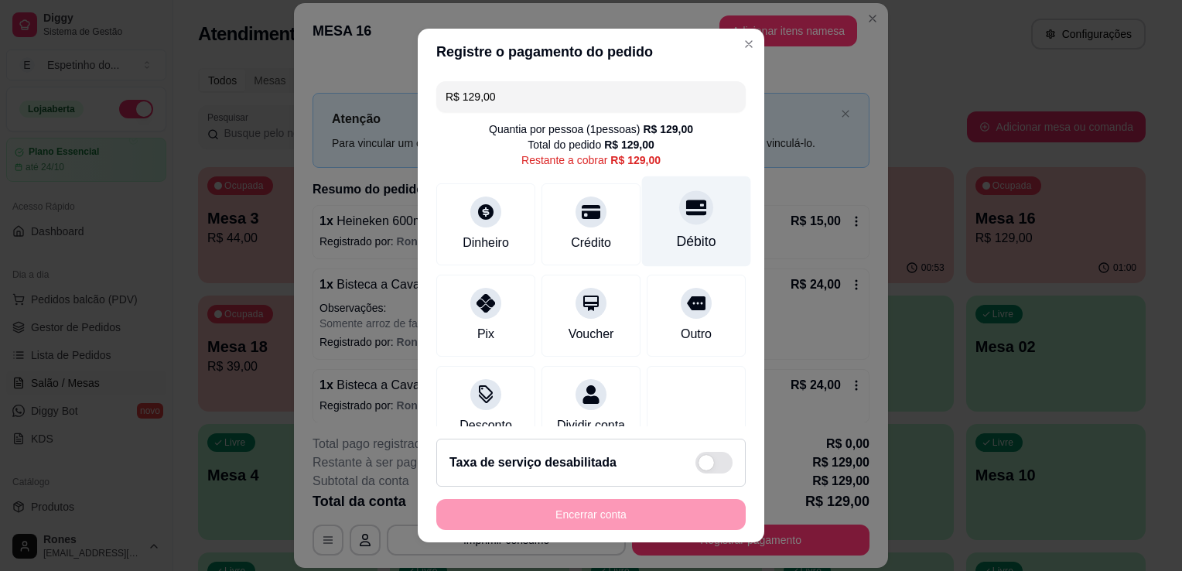
click at [705, 237] on div "Débito" at bounding box center [696, 221] width 109 height 90
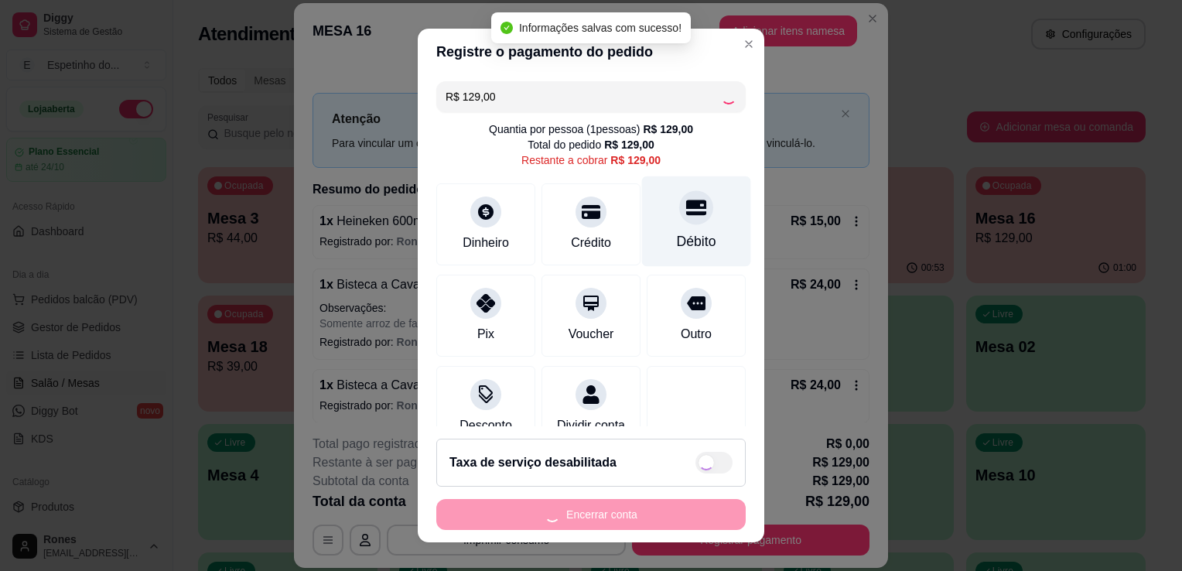
type input "R$ 0,00"
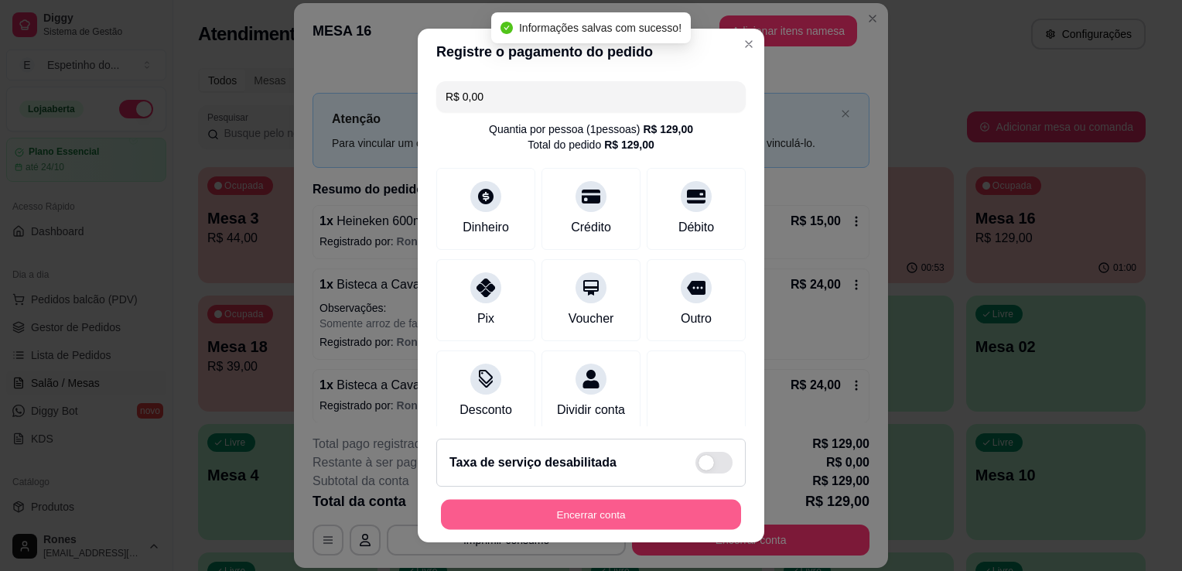
click at [535, 518] on button "Encerrar conta" at bounding box center [591, 515] width 300 height 30
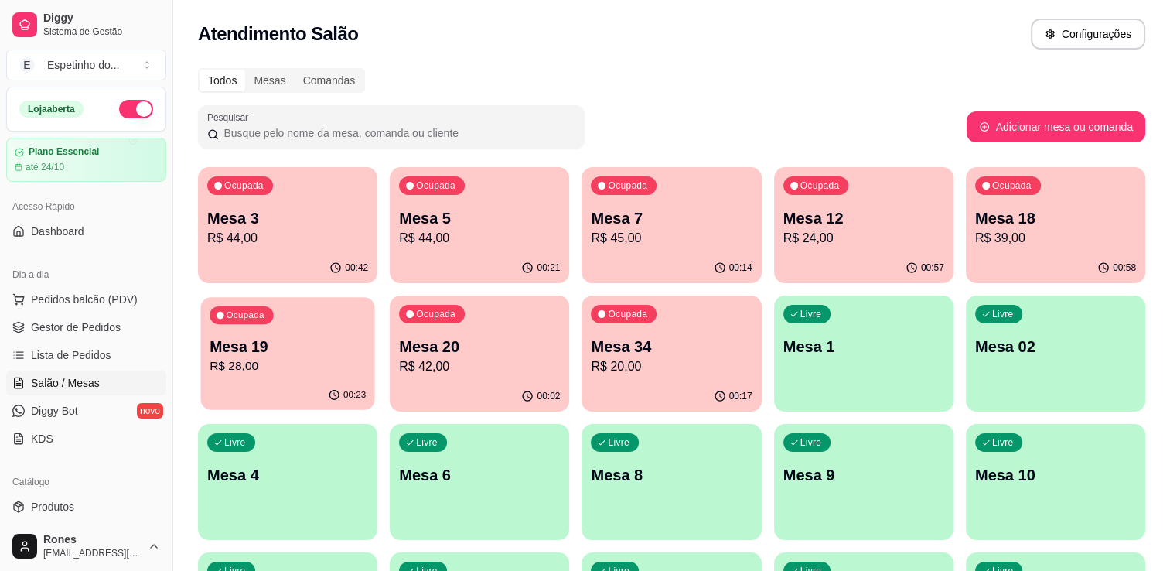
click at [328, 342] on p "Mesa 19" at bounding box center [288, 346] width 156 height 21
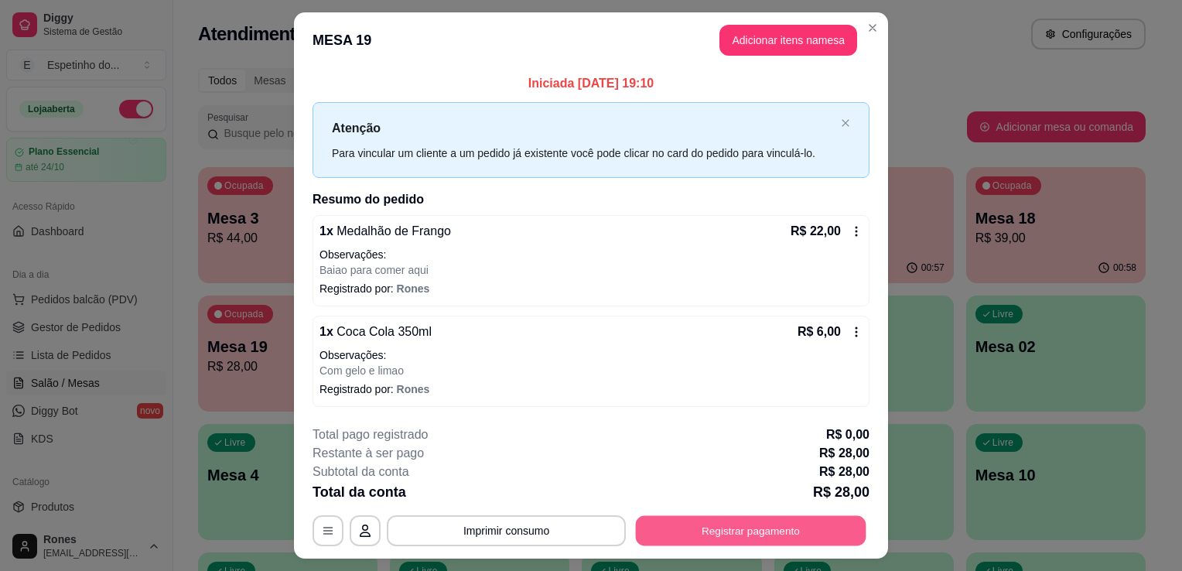
click at [696, 523] on button "Registrar pagamento" at bounding box center [751, 530] width 230 height 30
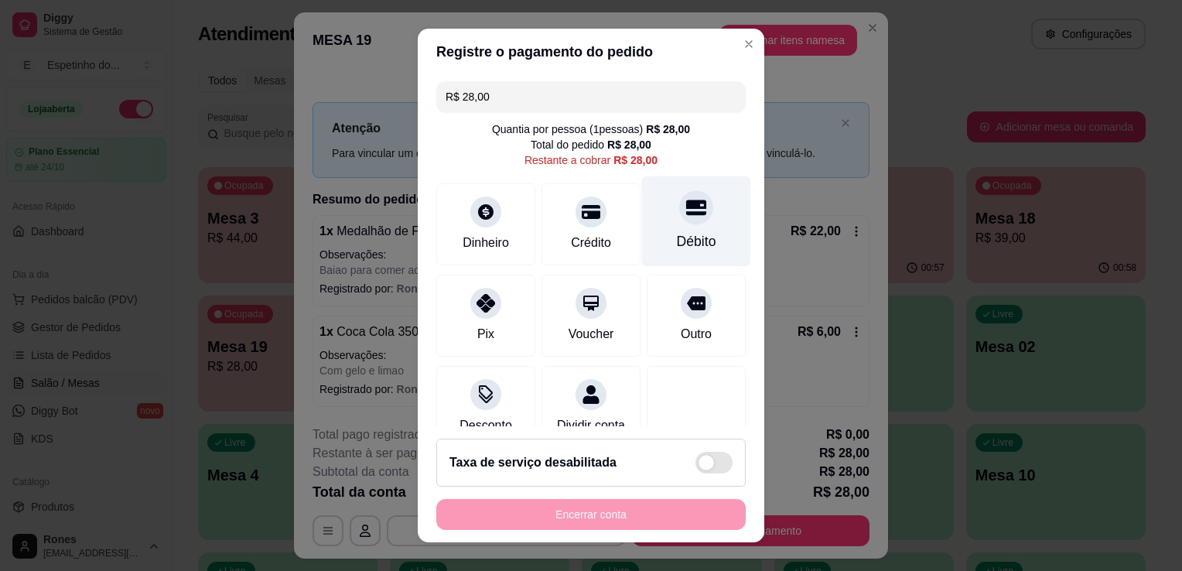
click at [668, 255] on div "Débito" at bounding box center [696, 221] width 109 height 90
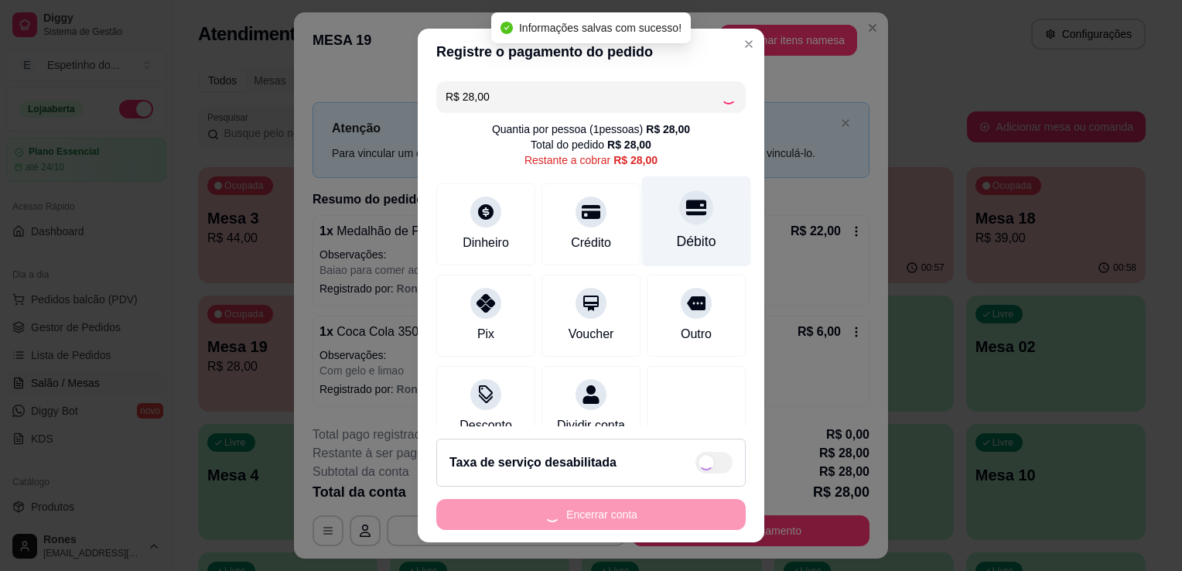
type input "R$ 0,00"
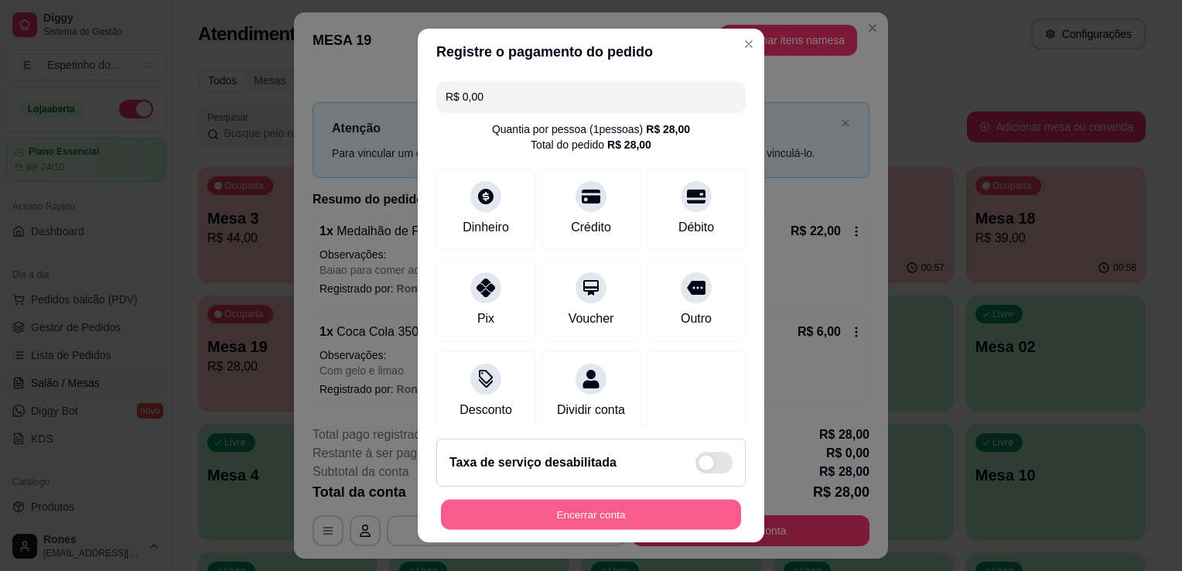
click at [662, 518] on button "Encerrar conta" at bounding box center [591, 515] width 300 height 30
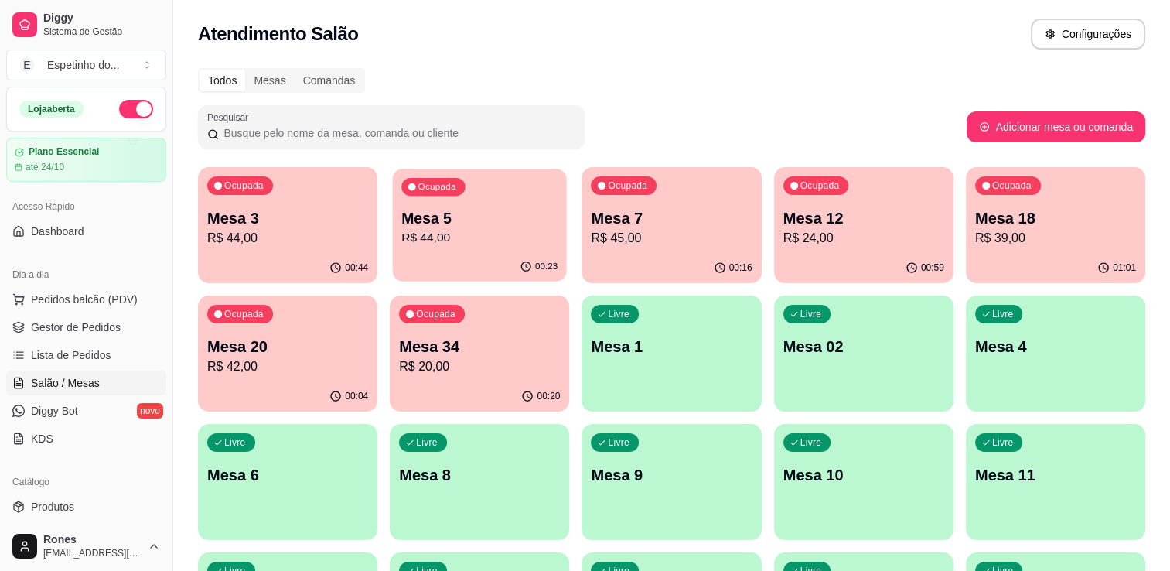
click at [442, 226] on p "Mesa 5" at bounding box center [479, 218] width 156 height 21
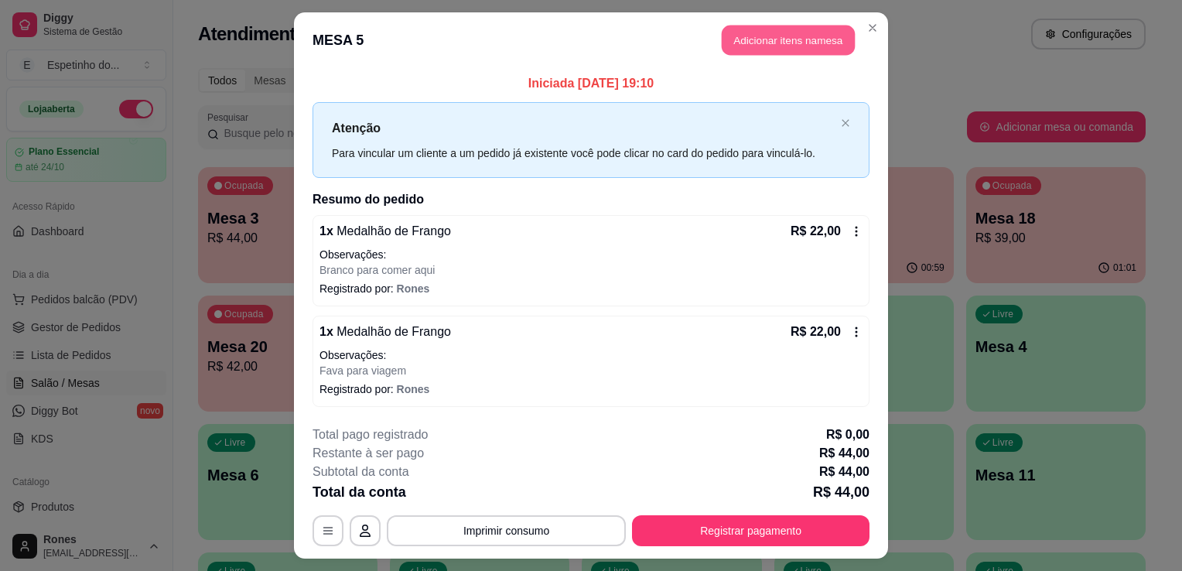
click at [755, 43] on button "Adicionar itens na mesa" at bounding box center [788, 41] width 133 height 30
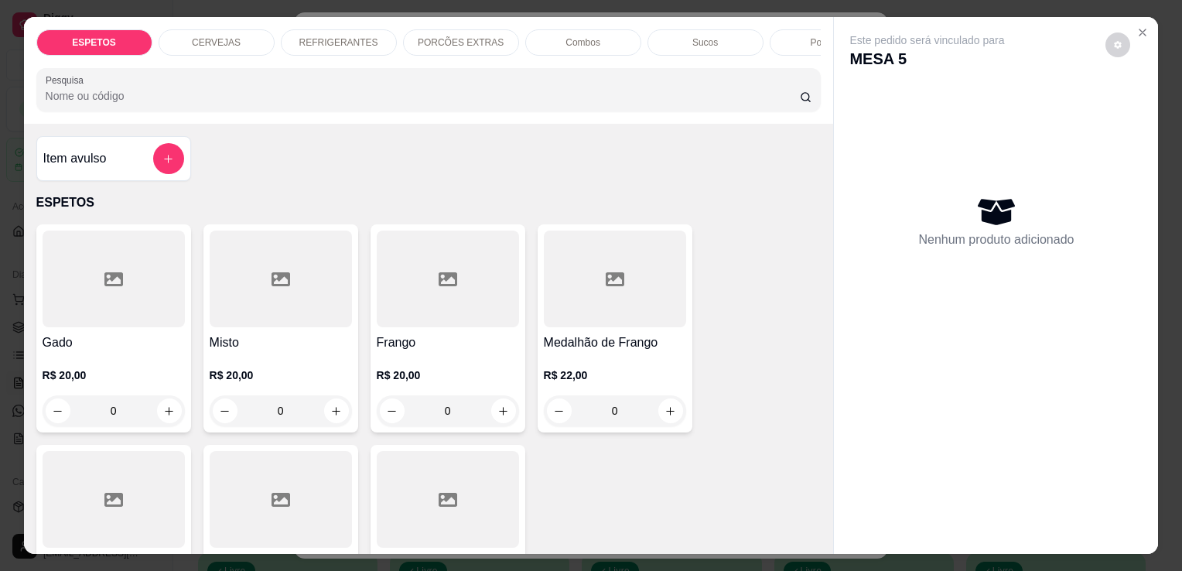
click at [323, 36] on p "REFRIGERANTES" at bounding box center [338, 42] width 79 height 12
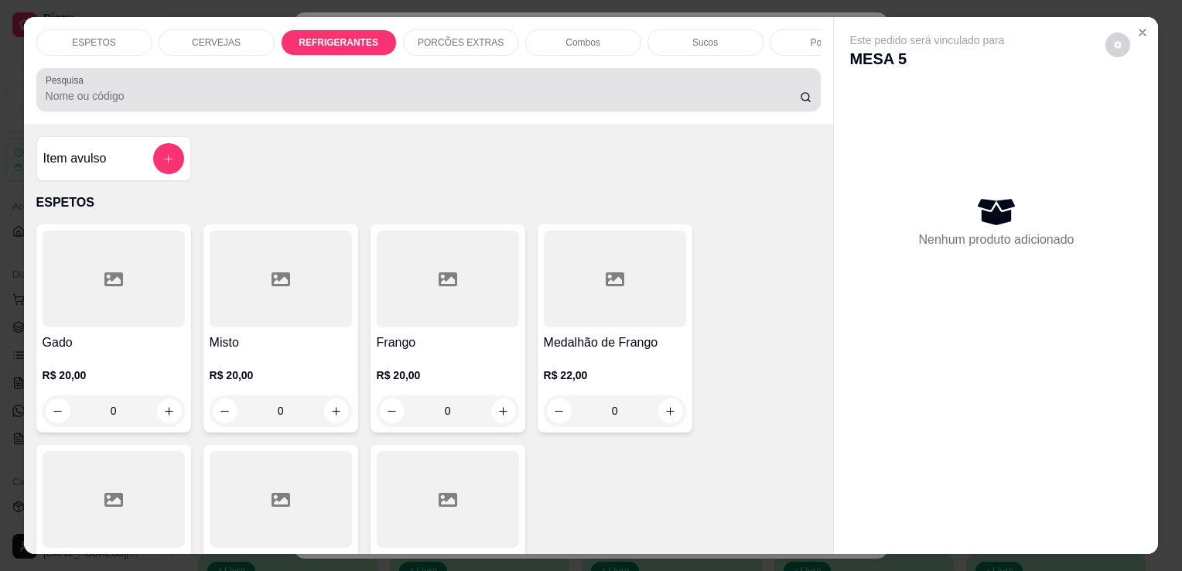
scroll to position [38, 0]
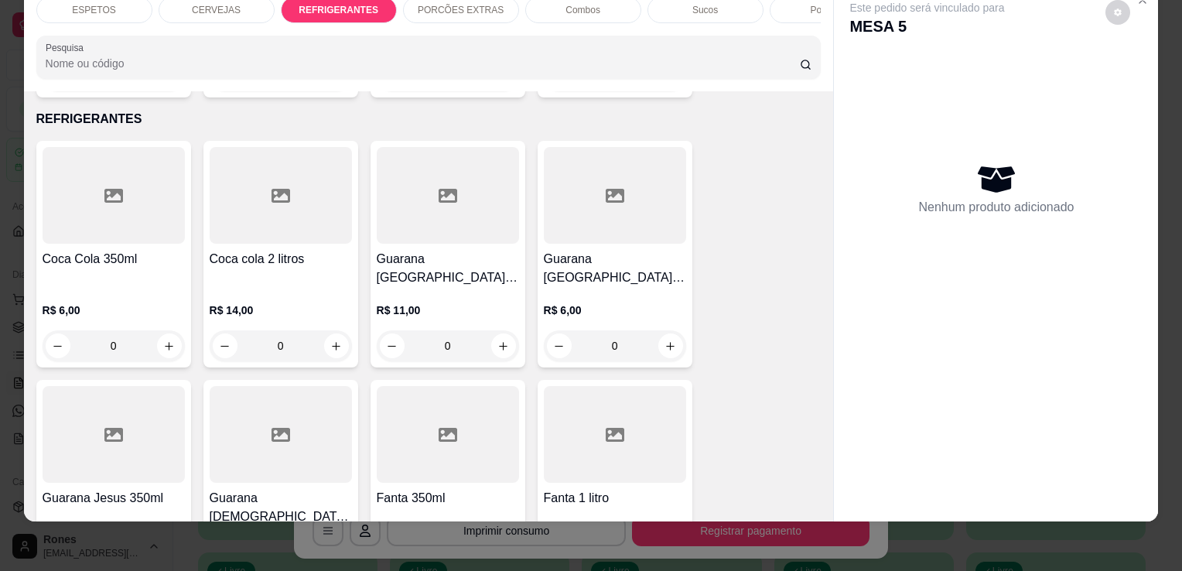
click at [108, 250] on h4 "Coca Cola 350ml" at bounding box center [114, 259] width 142 height 19
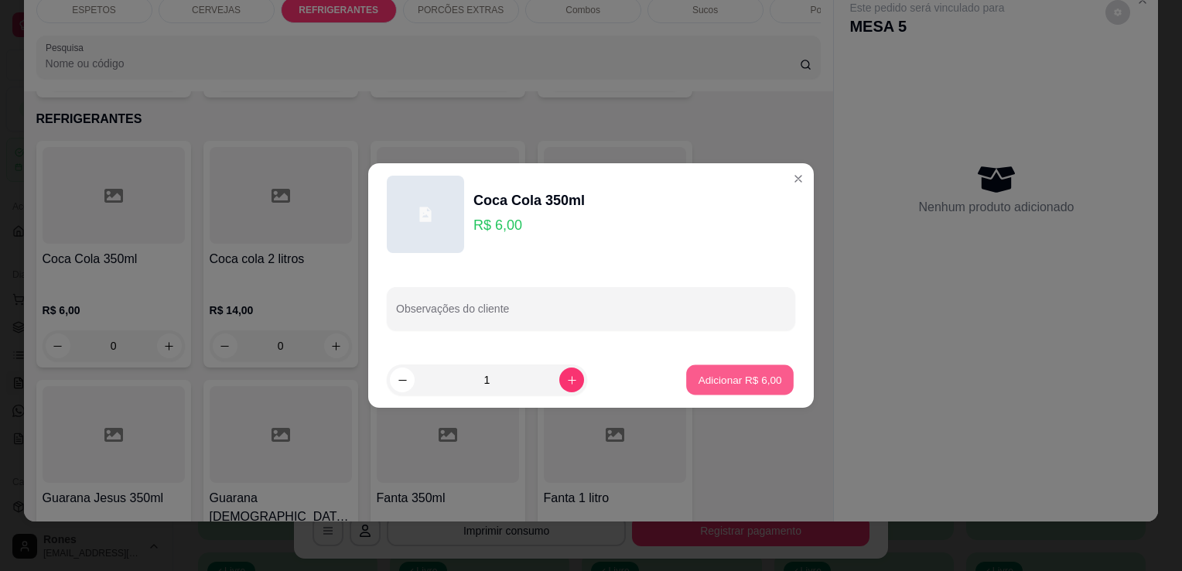
click at [739, 377] on p "Adicionar R$ 6,00" at bounding box center [740, 379] width 84 height 15
type input "1"
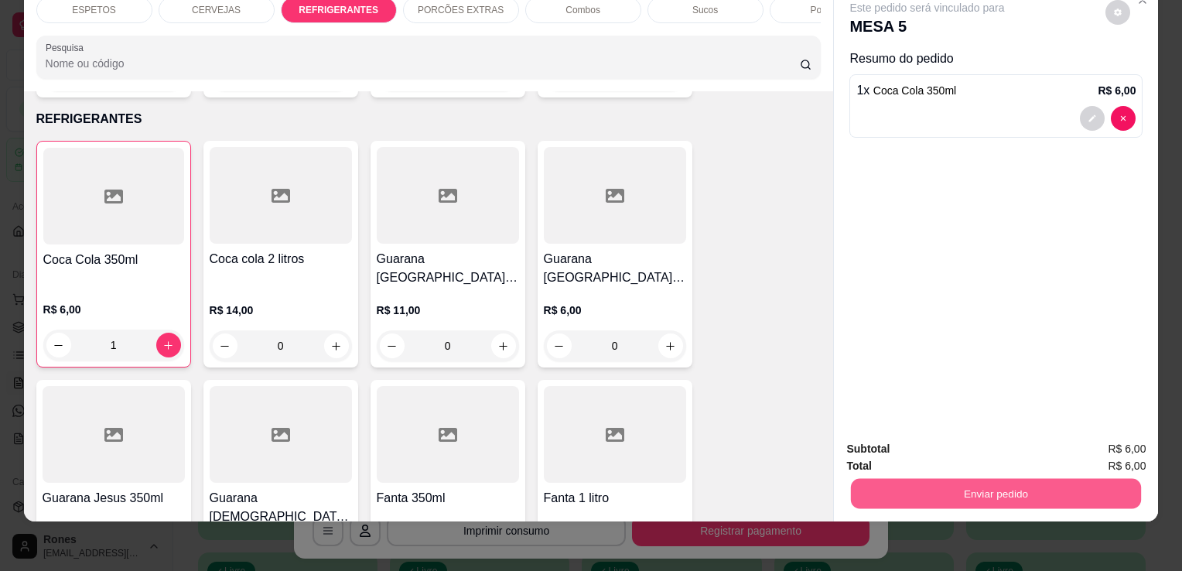
click at [1021, 486] on button "Enviar pedido" at bounding box center [996, 493] width 290 height 30
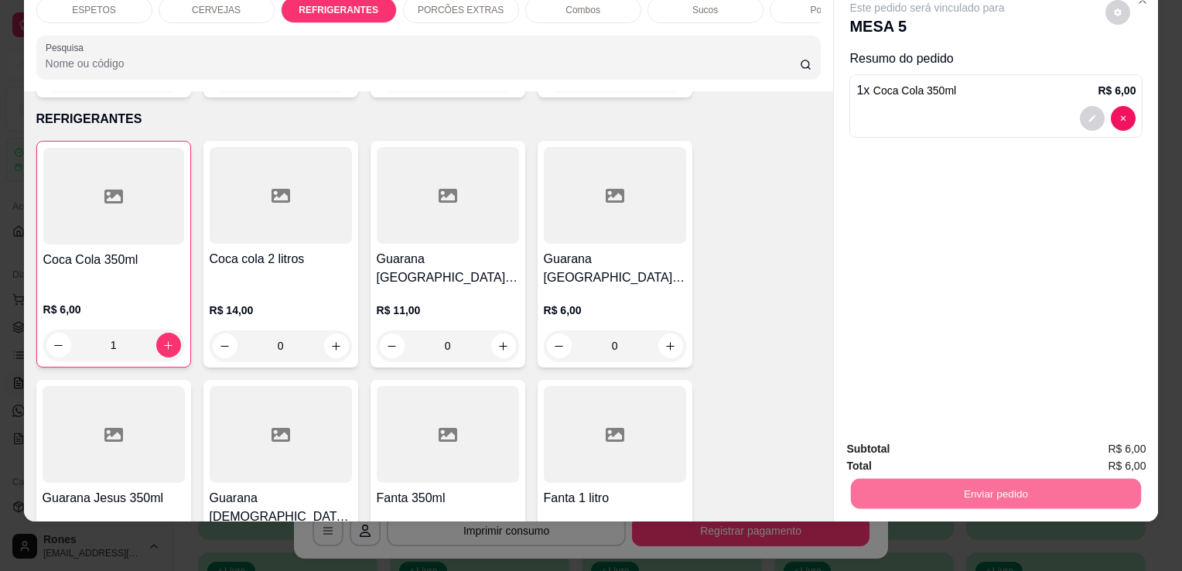
click at [1114, 440] on button "Enviar pedido" at bounding box center [1105, 443] width 85 height 29
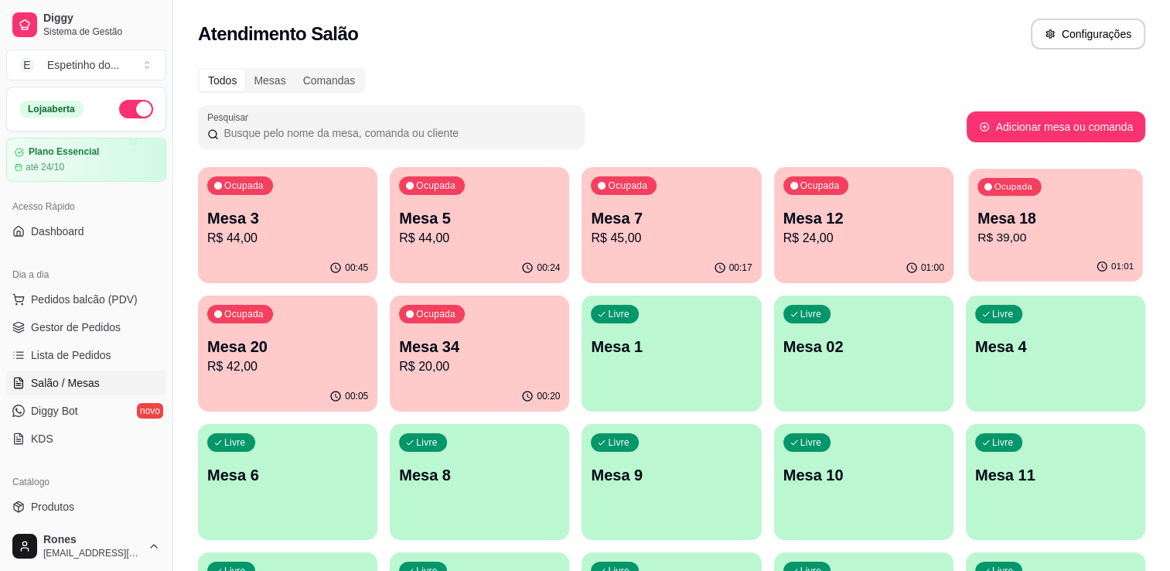
click at [1084, 249] on div "Ocupada Mesa 18 R$ 39,00" at bounding box center [1055, 211] width 174 height 84
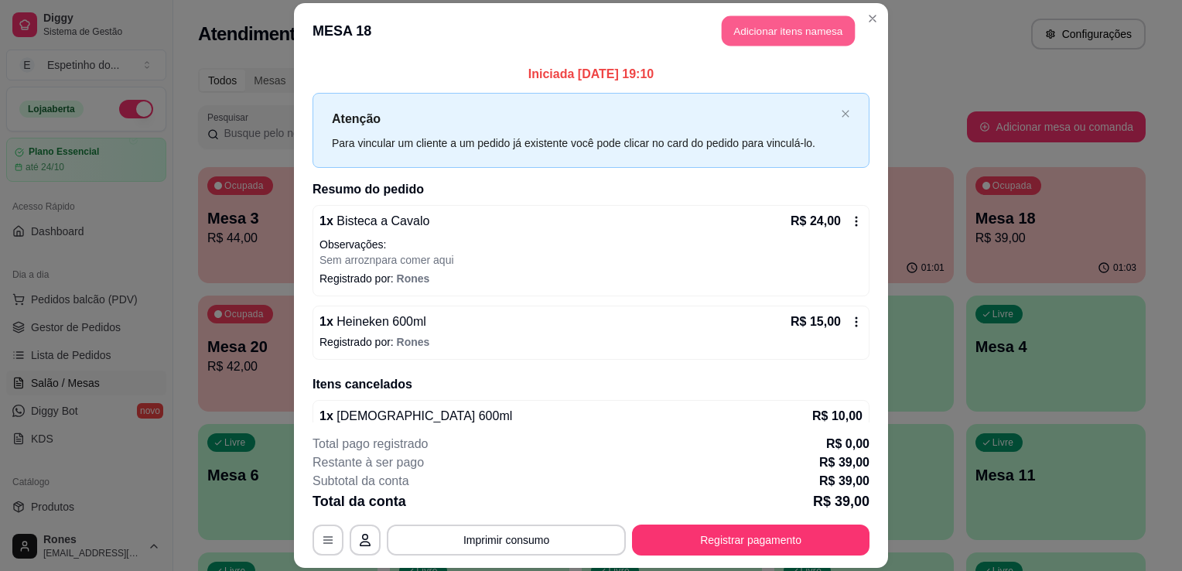
click at [793, 32] on button "Adicionar itens na mesa" at bounding box center [788, 30] width 133 height 30
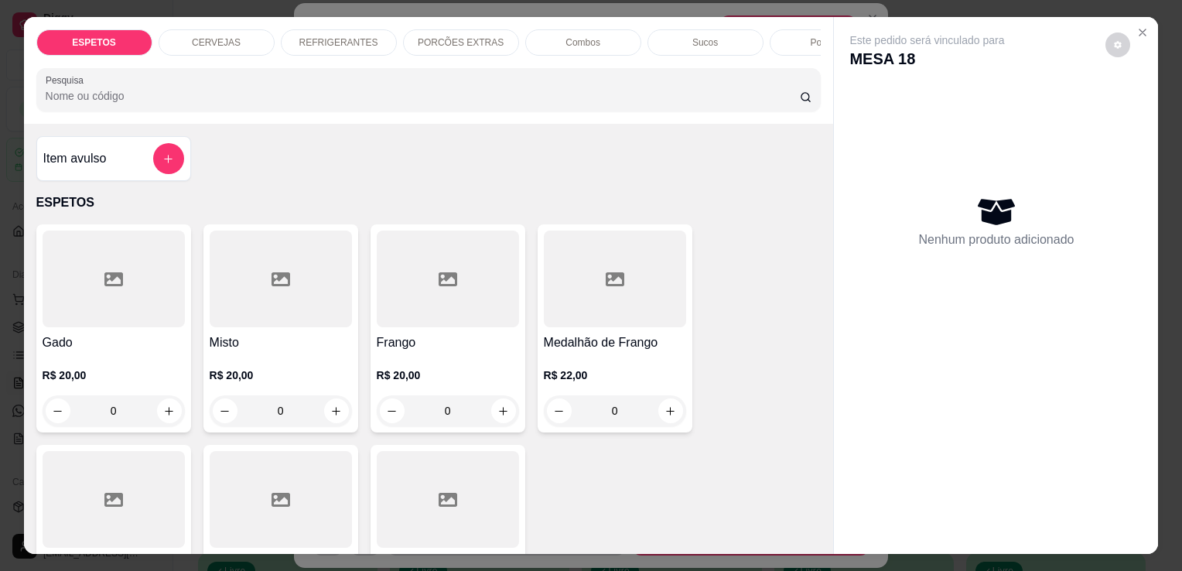
click at [235, 37] on div "CERVEJAS" at bounding box center [217, 42] width 116 height 26
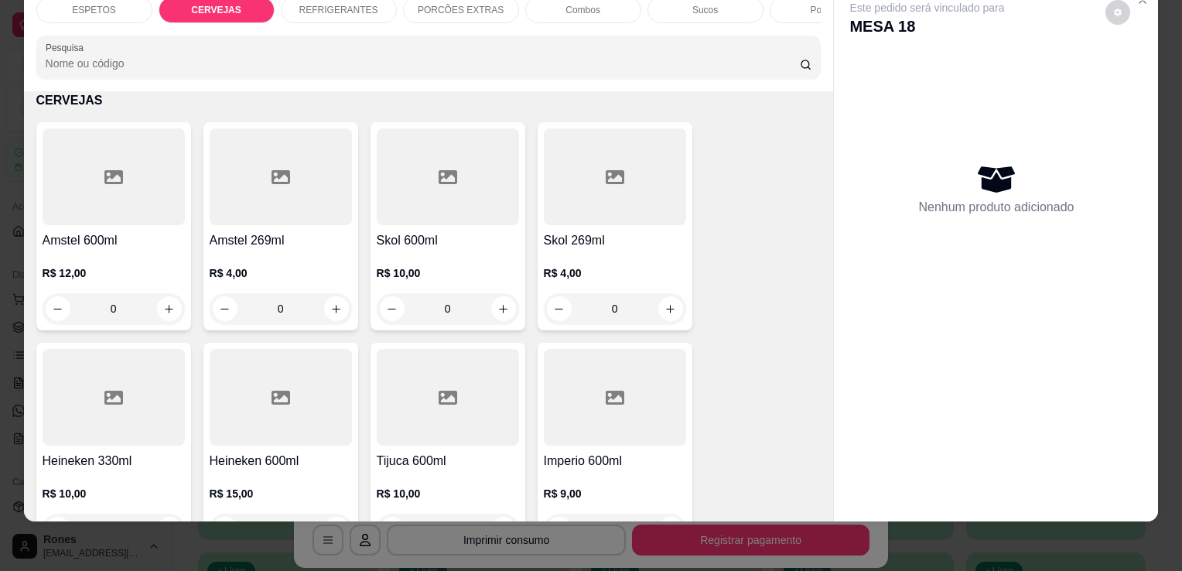
click at [443, 245] on h4 "Skol 600ml" at bounding box center [448, 240] width 142 height 19
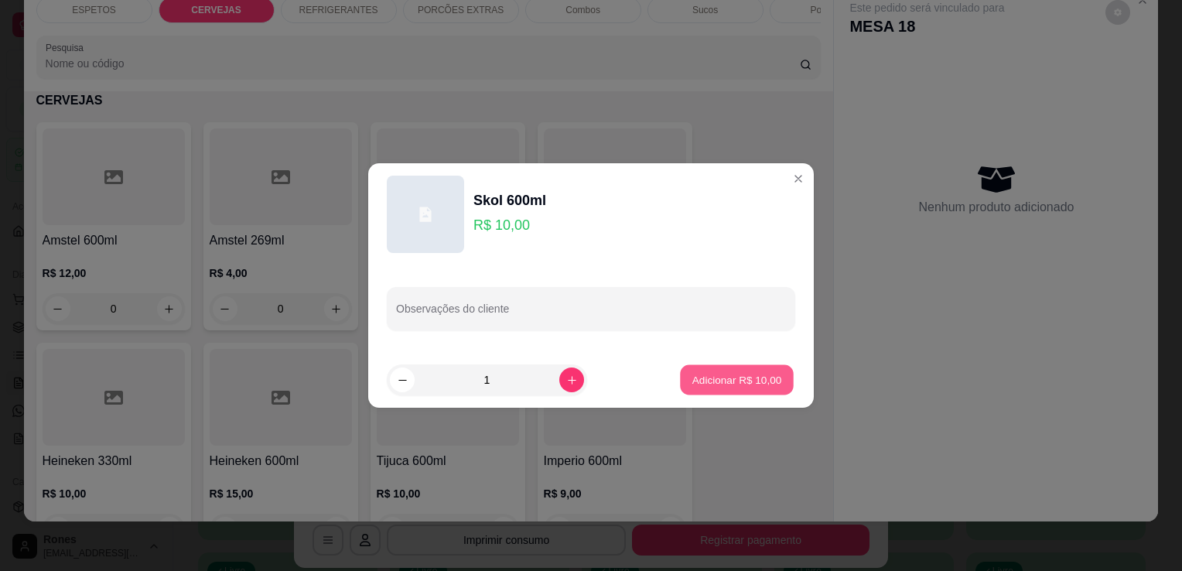
click at [726, 377] on p "Adicionar R$ 10,00" at bounding box center [737, 379] width 90 height 15
type input "1"
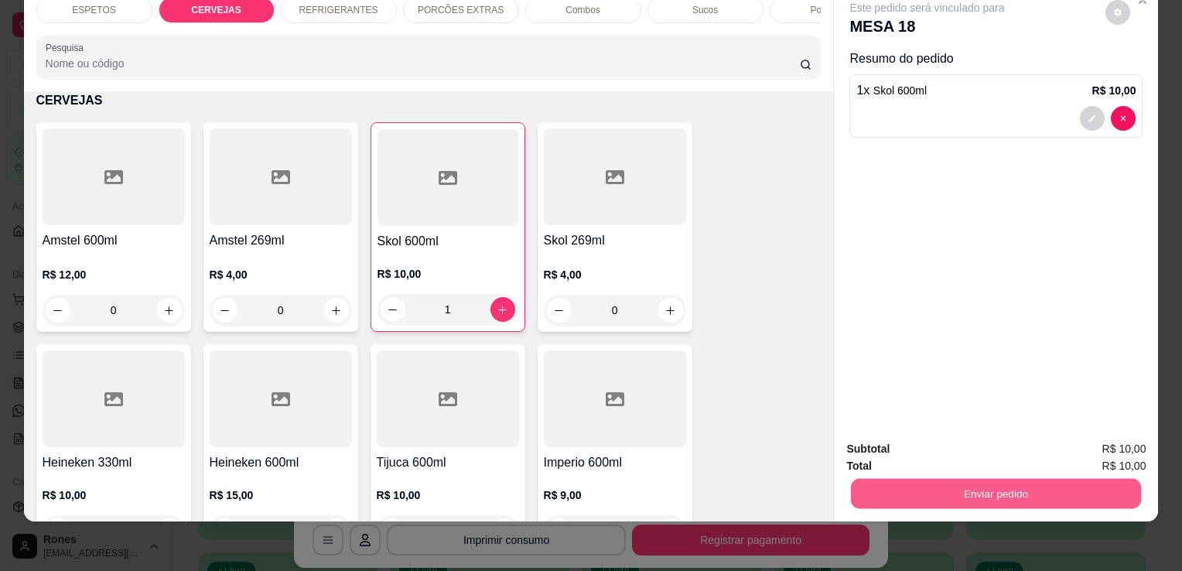
click at [985, 493] on button "Enviar pedido" at bounding box center [996, 493] width 290 height 30
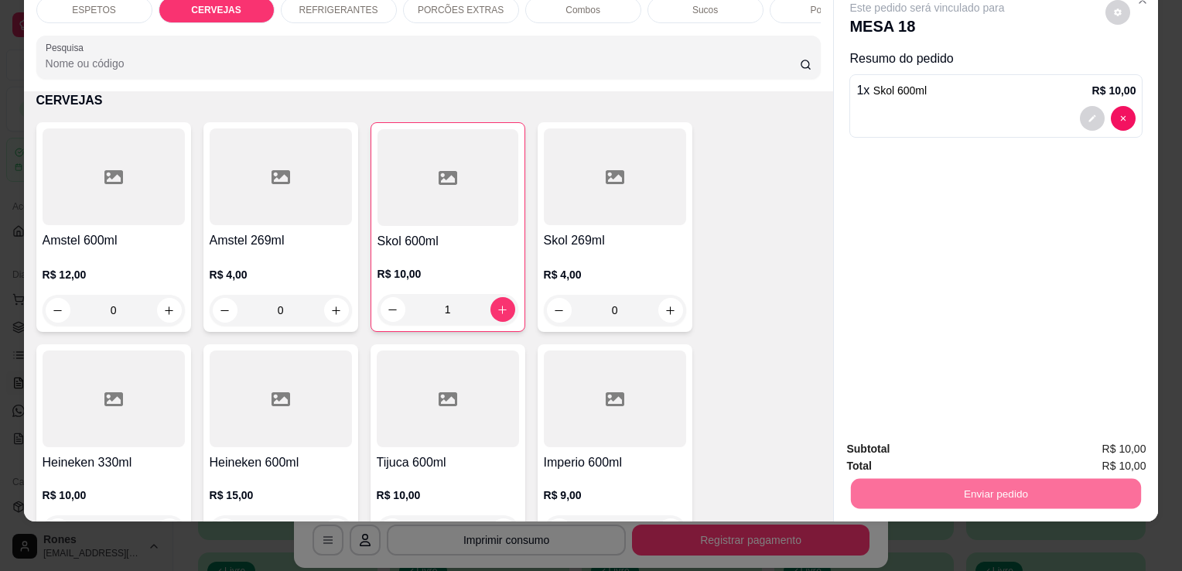
click at [1092, 435] on button "Enviar pedido" at bounding box center [1105, 443] width 85 height 29
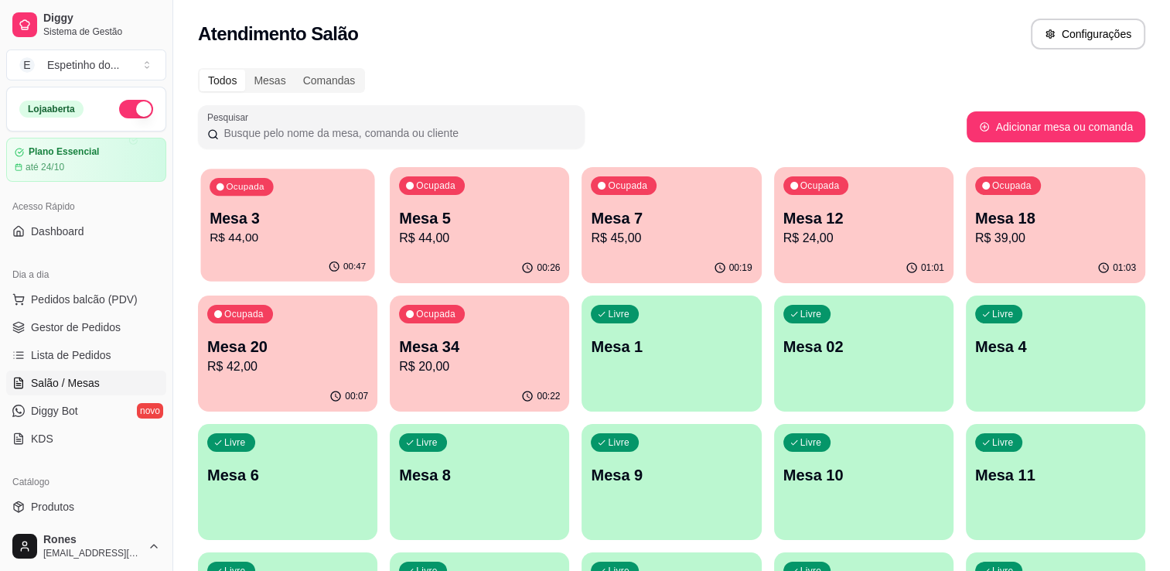
click at [282, 224] on p "Mesa 3" at bounding box center [288, 218] width 156 height 21
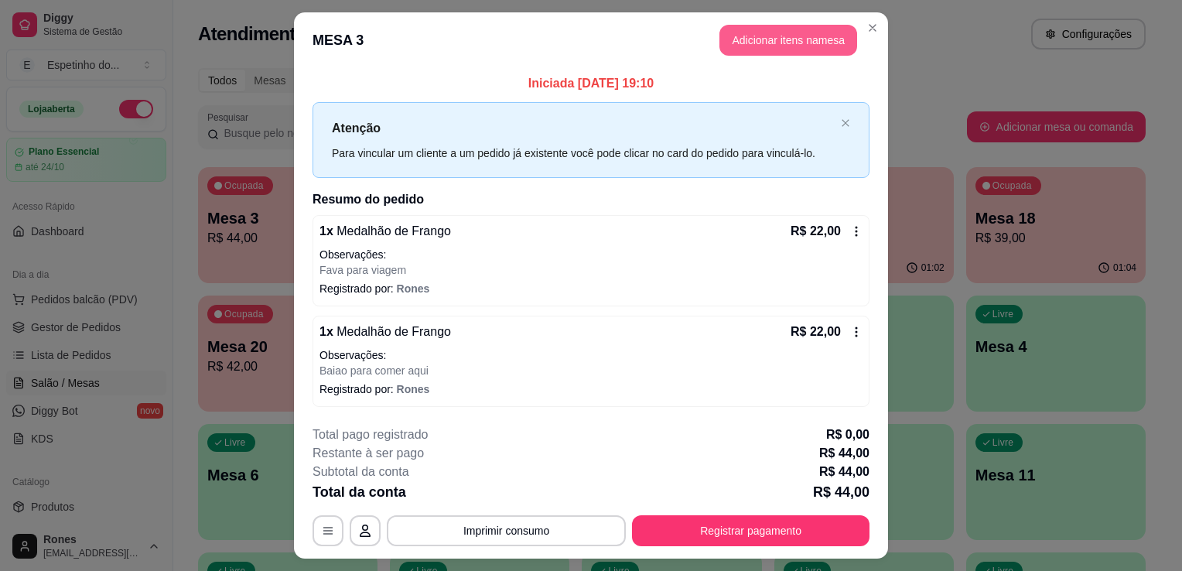
click at [777, 36] on button "Adicionar itens na mesa" at bounding box center [788, 40] width 138 height 31
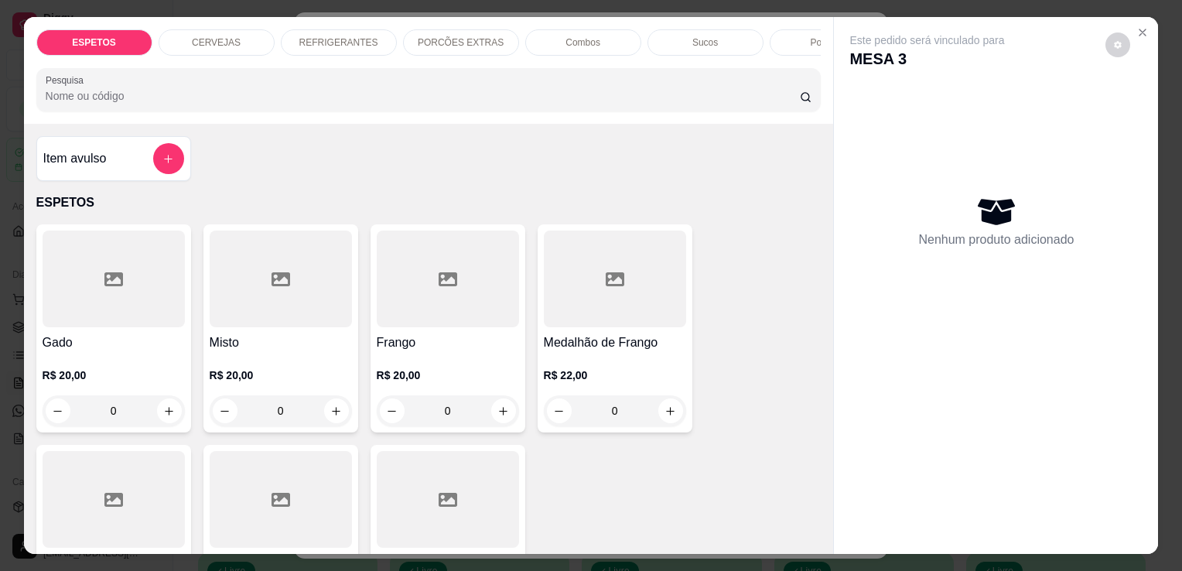
click at [619, 370] on div "R$ 22,00 0" at bounding box center [615, 389] width 142 height 74
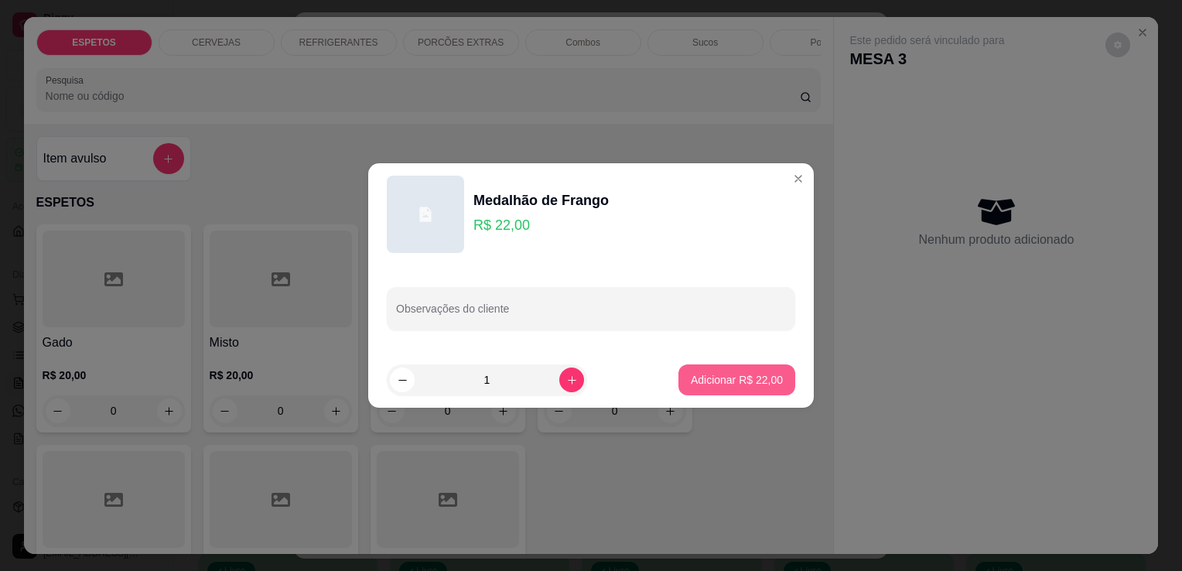
click at [754, 378] on p "Adicionar R$ 22,00" at bounding box center [737, 379] width 92 height 15
type input "1"
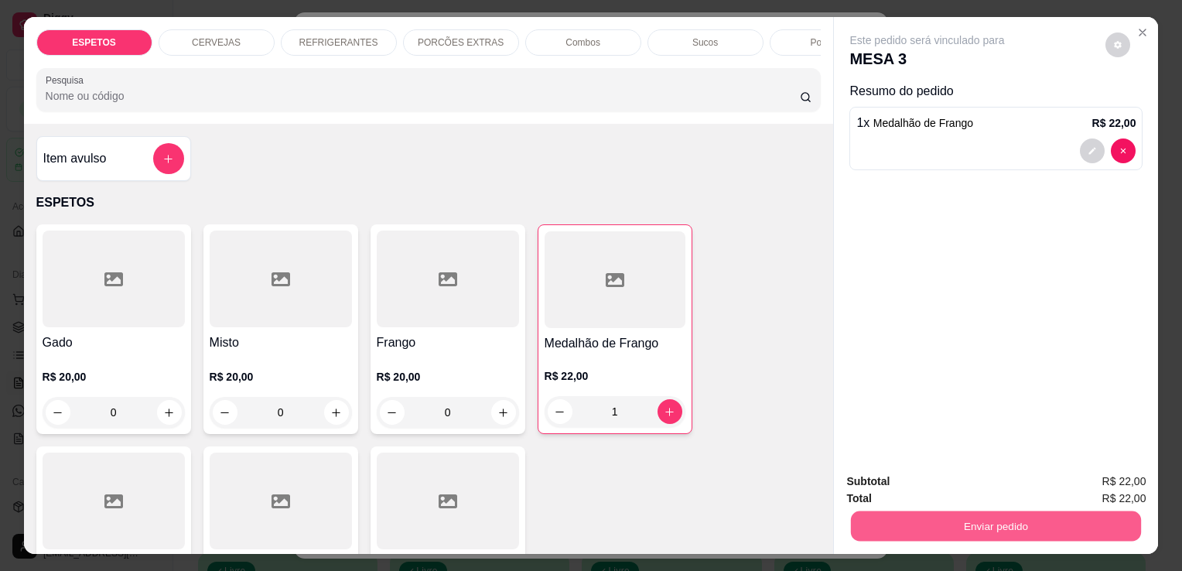
click at [978, 514] on button "Enviar pedido" at bounding box center [996, 525] width 290 height 30
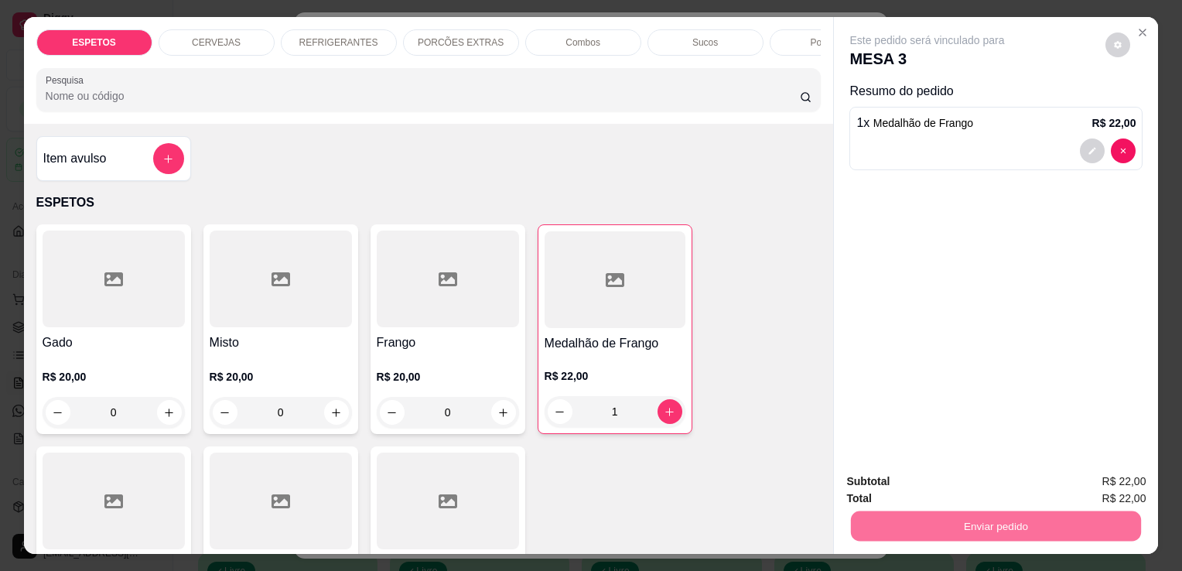
click at [1101, 472] on button "Enviar pedido" at bounding box center [1105, 482] width 85 height 29
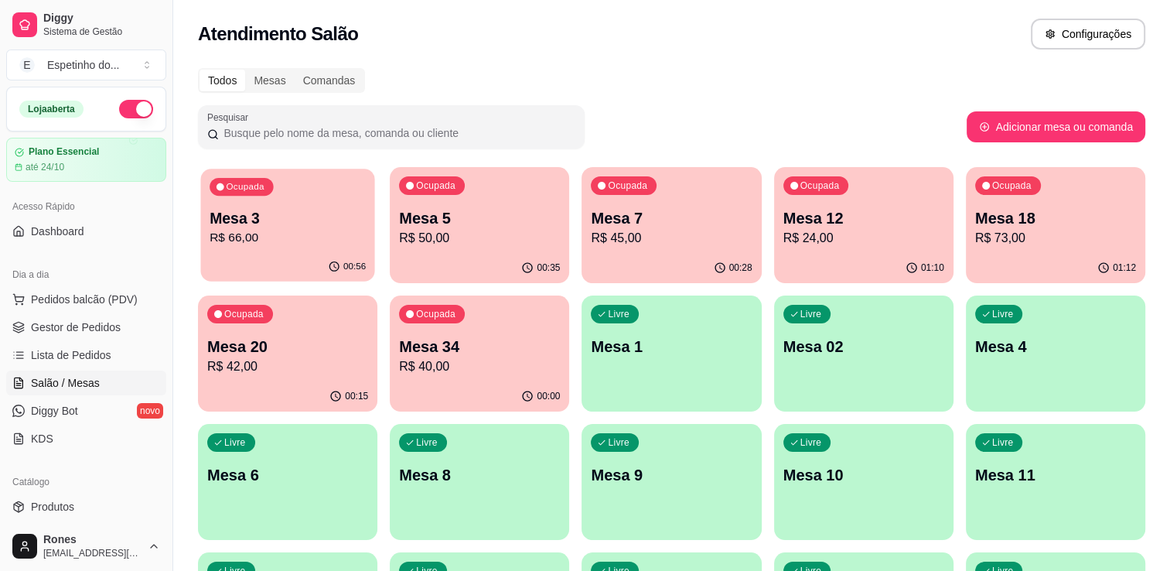
click at [311, 209] on p "Mesa 3" at bounding box center [288, 218] width 156 height 21
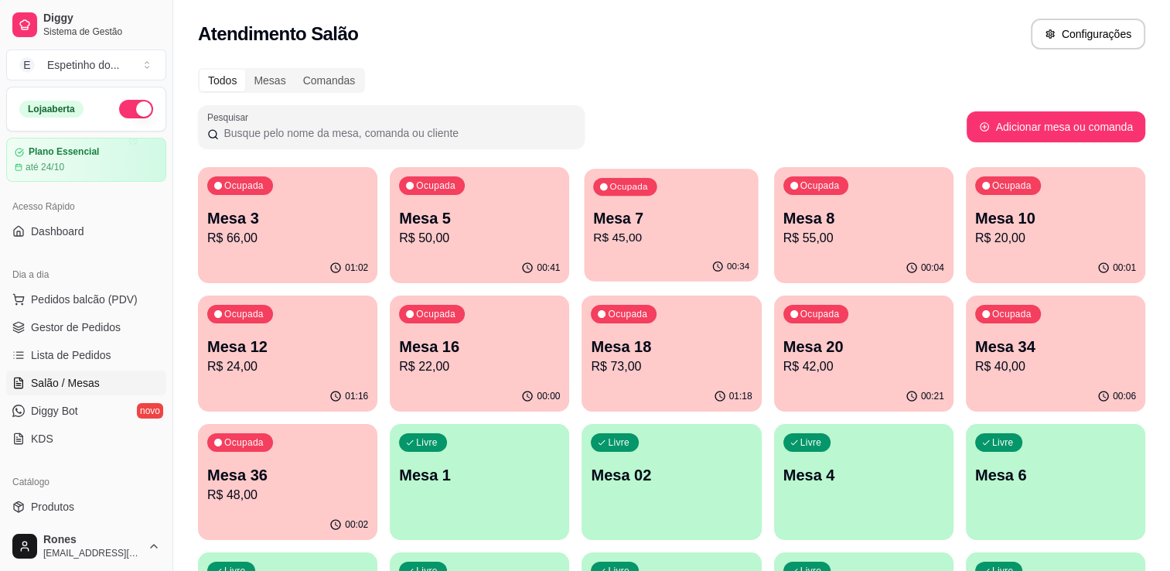
click at [637, 254] on div "00:34" at bounding box center [672, 266] width 174 height 29
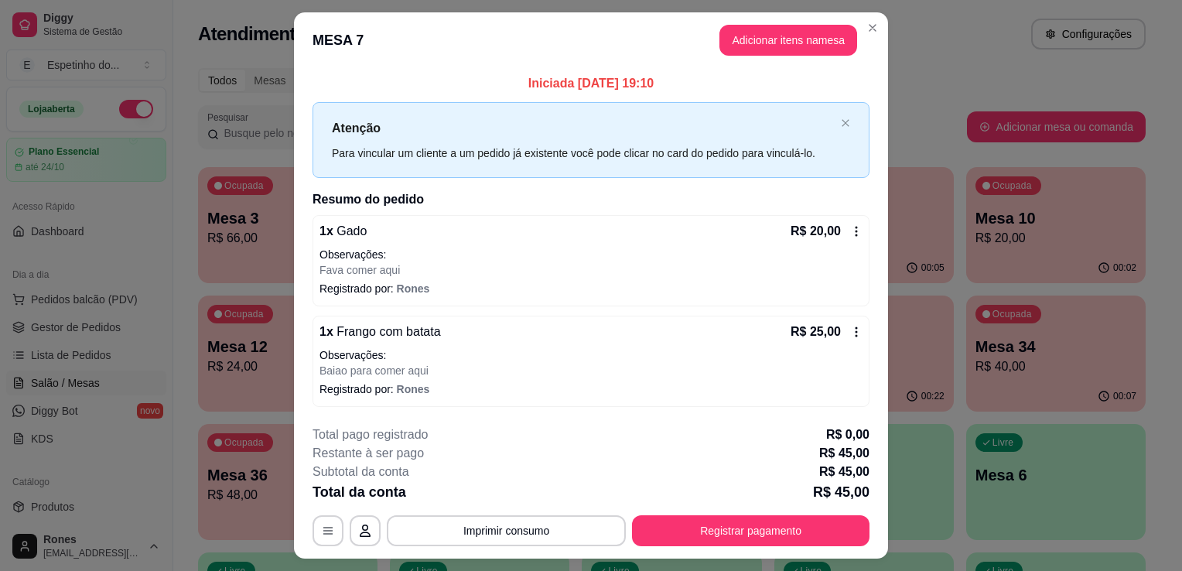
click at [688, 271] on p "Fava comer aqui" at bounding box center [590, 269] width 543 height 15
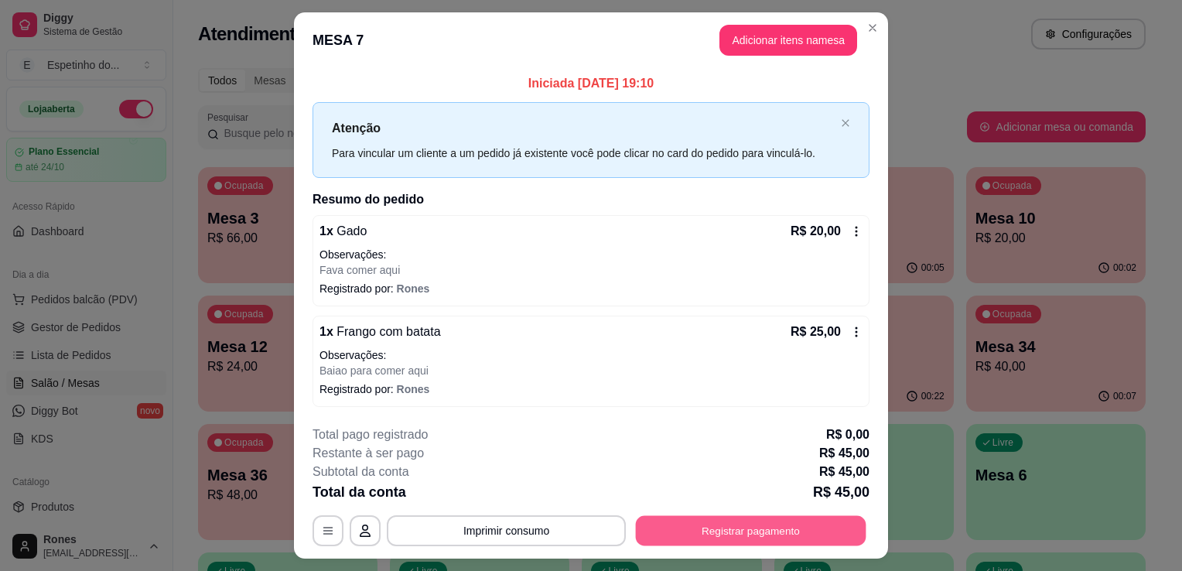
click at [711, 527] on button "Registrar pagamento" at bounding box center [751, 530] width 230 height 30
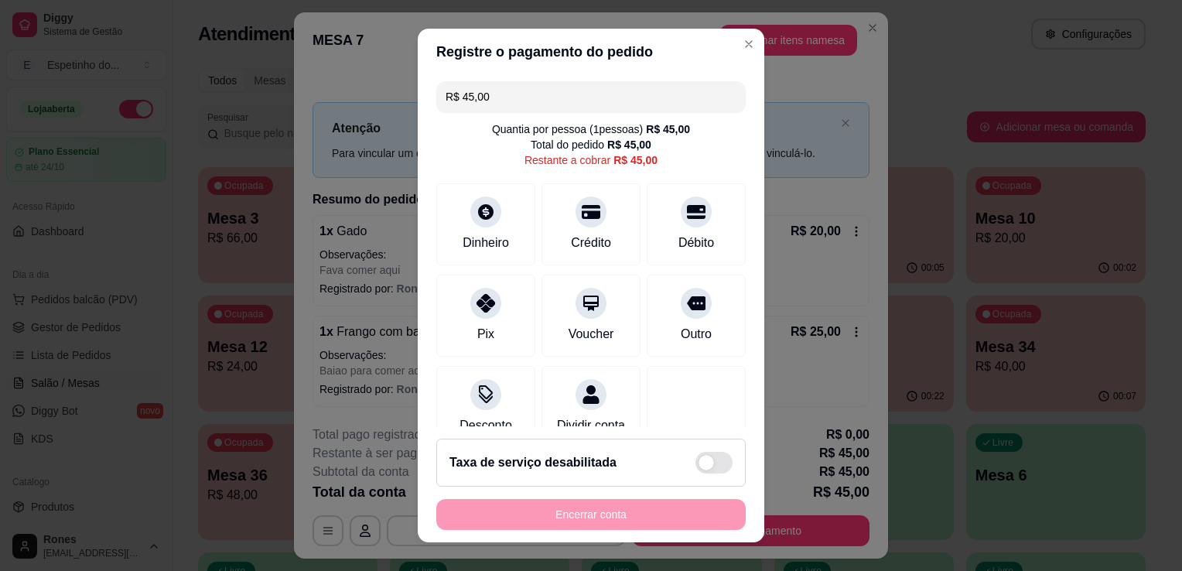
click at [486, 97] on input "R$ 45,00" at bounding box center [590, 96] width 291 height 31
click at [649, 209] on div "Débito" at bounding box center [696, 221] width 109 height 90
click at [677, 237] on div "Débito" at bounding box center [696, 241] width 39 height 20
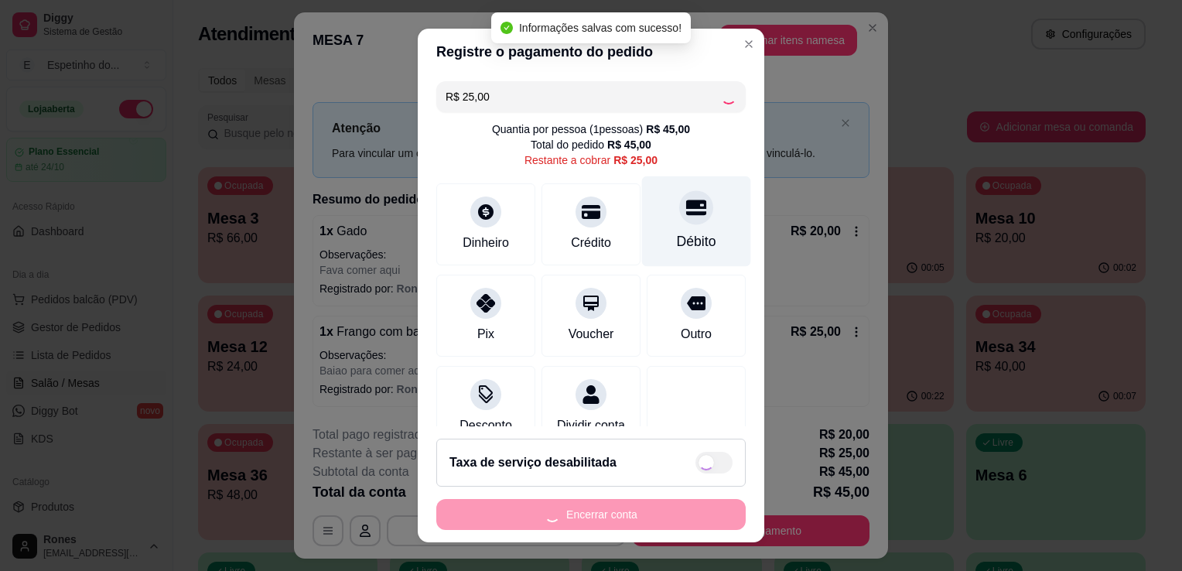
type input "R$ 0,00"
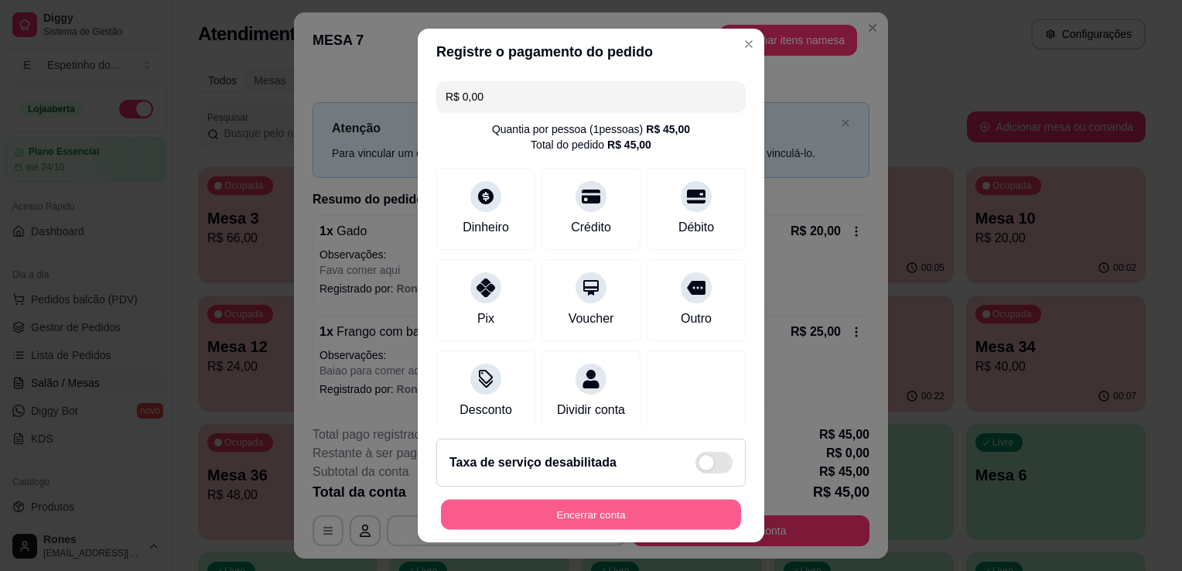
click at [566, 512] on button "Encerrar conta" at bounding box center [591, 515] width 300 height 30
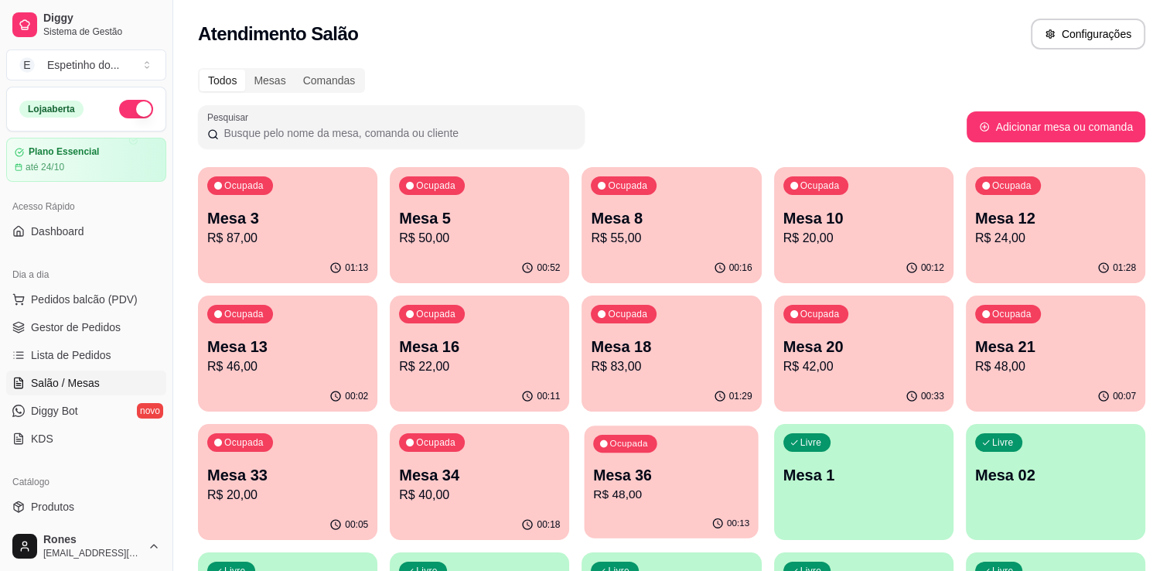
click at [671, 504] on div "Ocupada Mesa 36 R$ 48,00" at bounding box center [672, 467] width 174 height 84
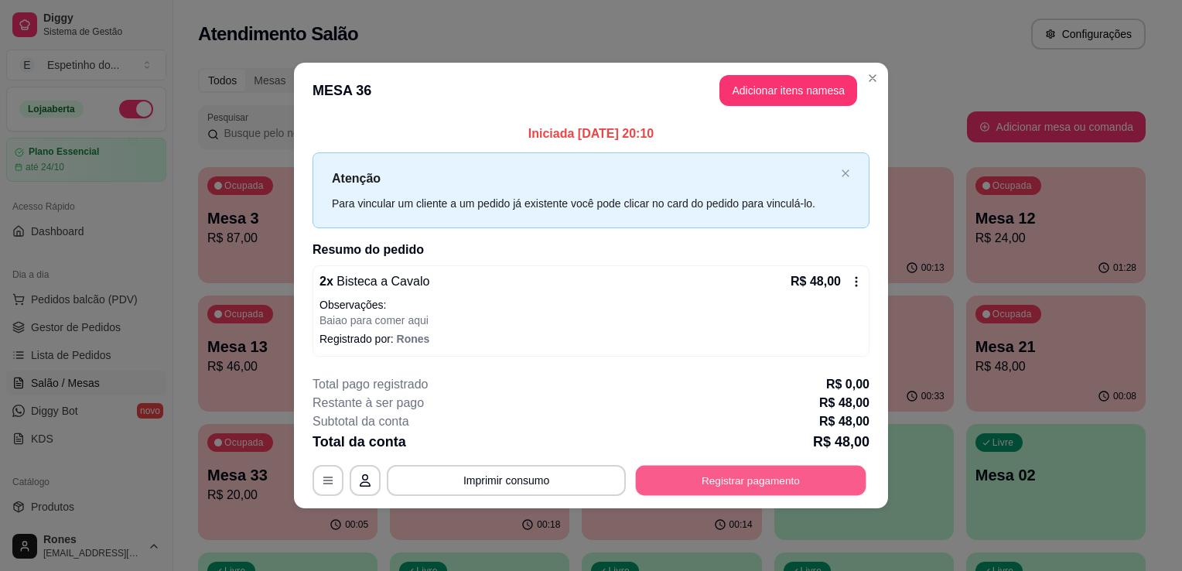
click at [739, 478] on button "Registrar pagamento" at bounding box center [751, 480] width 230 height 30
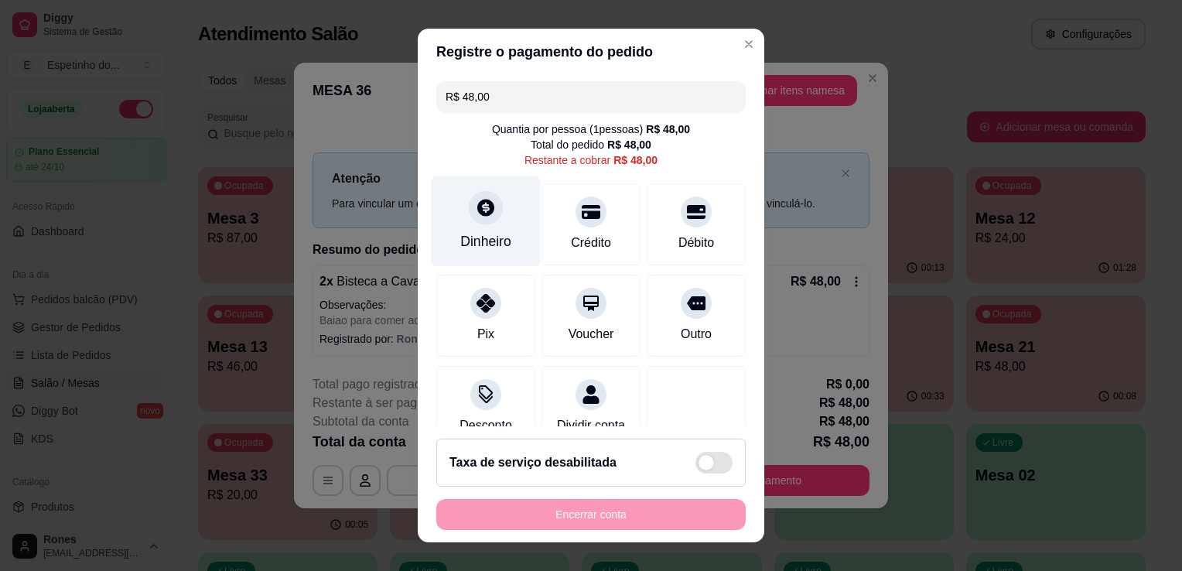
click at [482, 222] on div at bounding box center [486, 207] width 34 height 34
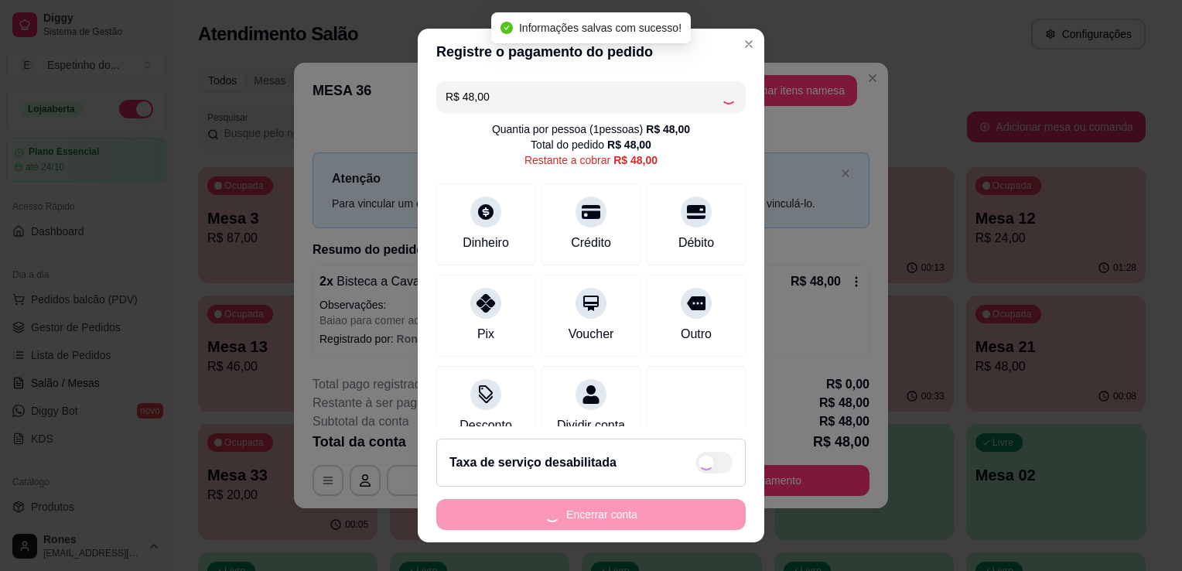
type input "R$ 0,00"
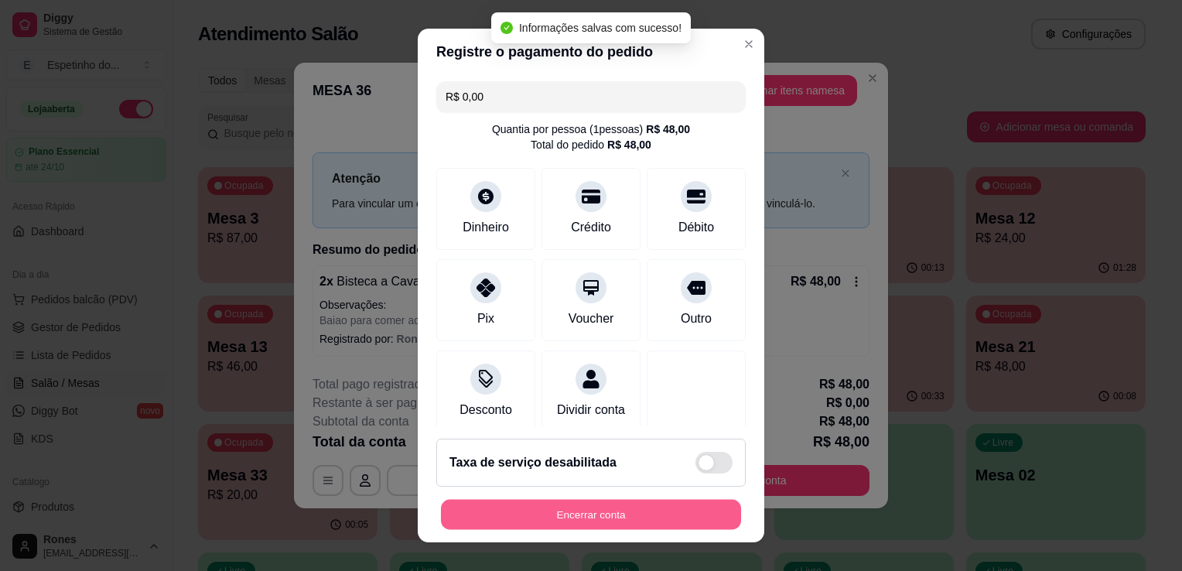
click at [650, 510] on button "Encerrar conta" at bounding box center [591, 515] width 300 height 30
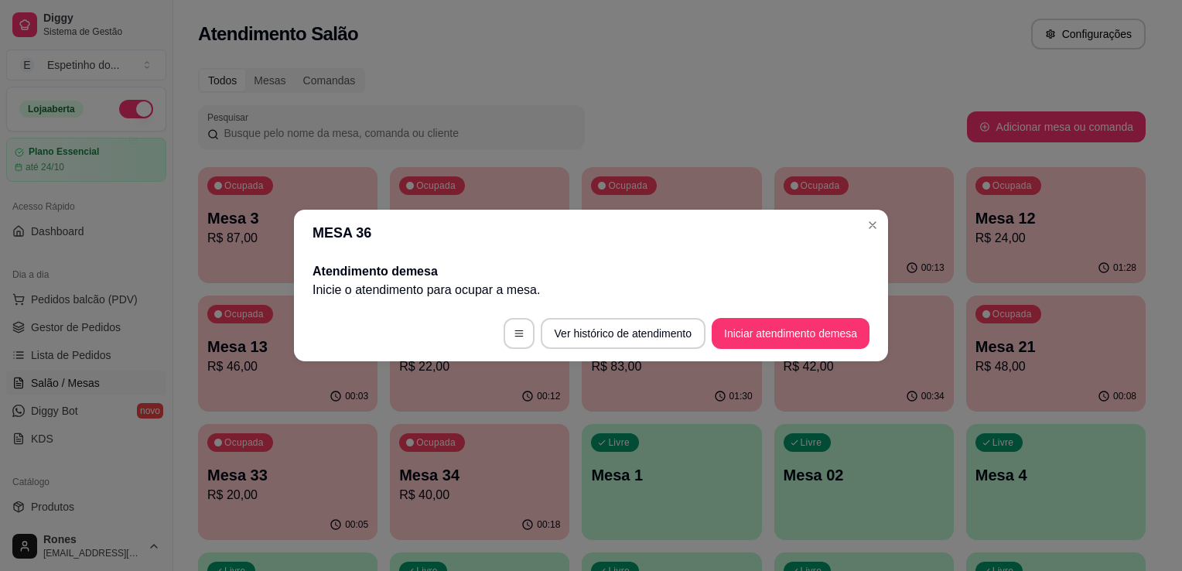
click at [856, 227] on header "MESA 36" at bounding box center [591, 233] width 594 height 46
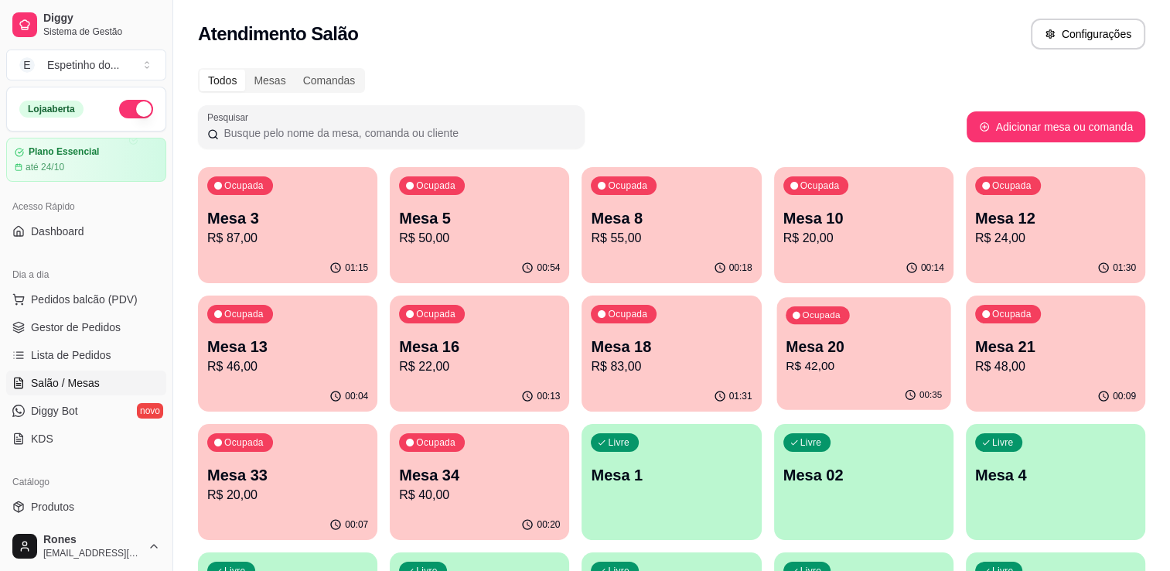
click at [836, 378] on div "Ocupada Mesa 20 R$ 42,00" at bounding box center [864, 339] width 174 height 84
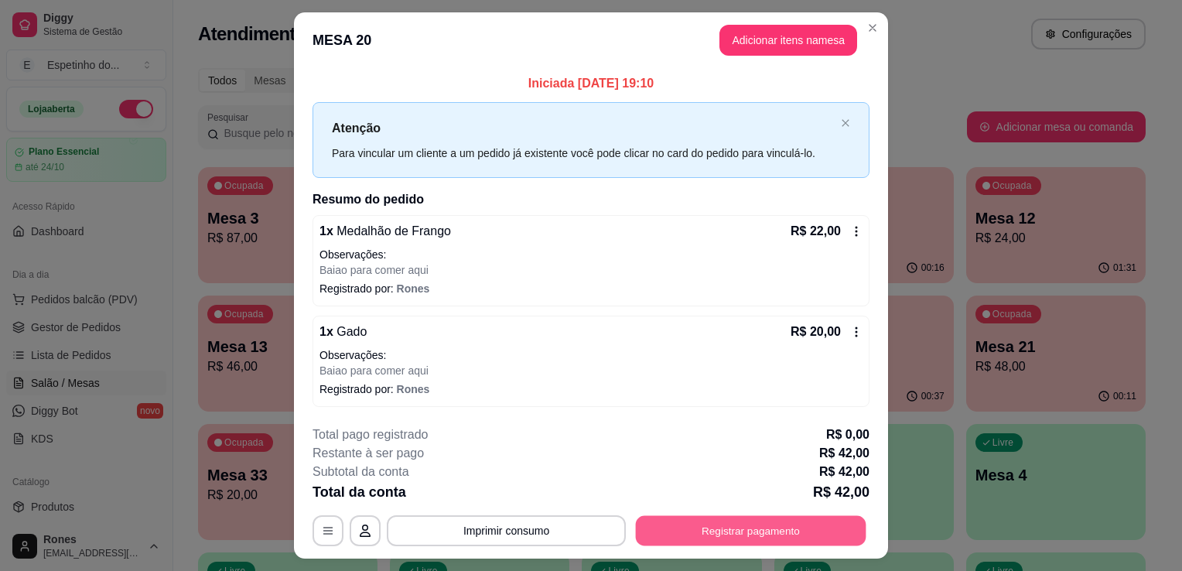
click at [772, 524] on button "Registrar pagamento" at bounding box center [751, 530] width 230 height 30
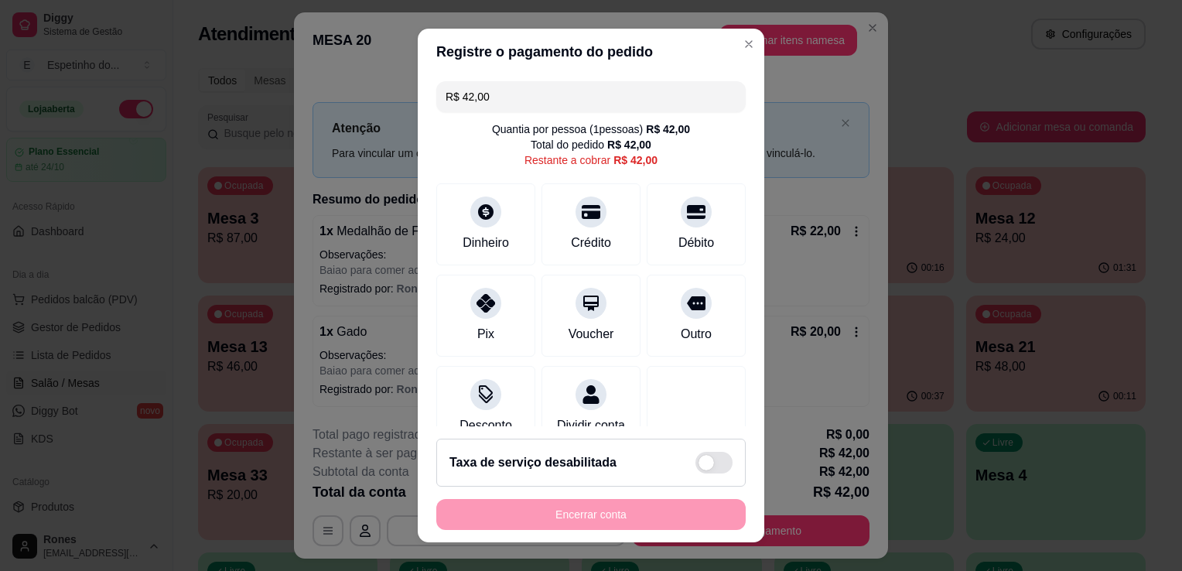
click at [510, 87] on input "R$ 42,00" at bounding box center [590, 96] width 291 height 31
click at [497, 306] on div "Pix" at bounding box center [486, 313] width 109 height 90
click at [483, 286] on div at bounding box center [486, 299] width 34 height 34
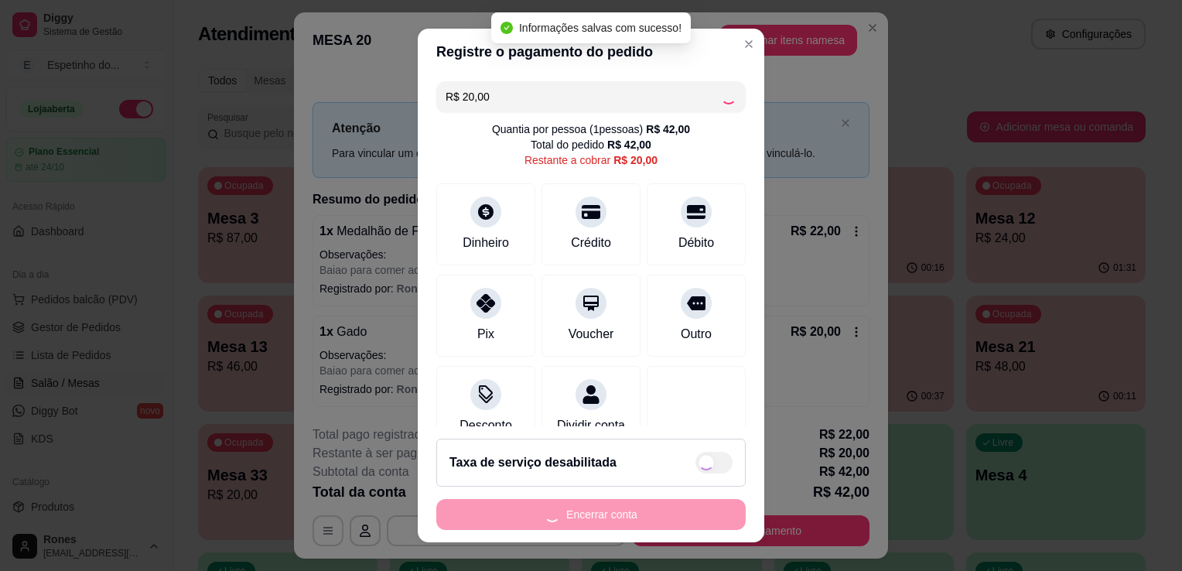
type input "R$ 0,00"
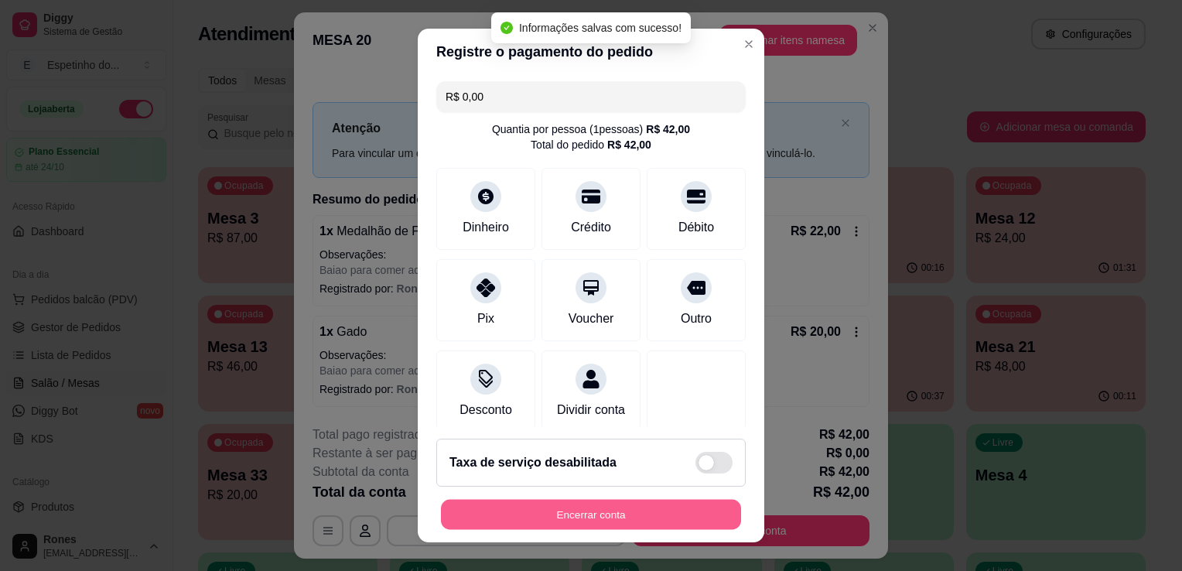
click at [567, 509] on button "Encerrar conta" at bounding box center [591, 515] width 300 height 30
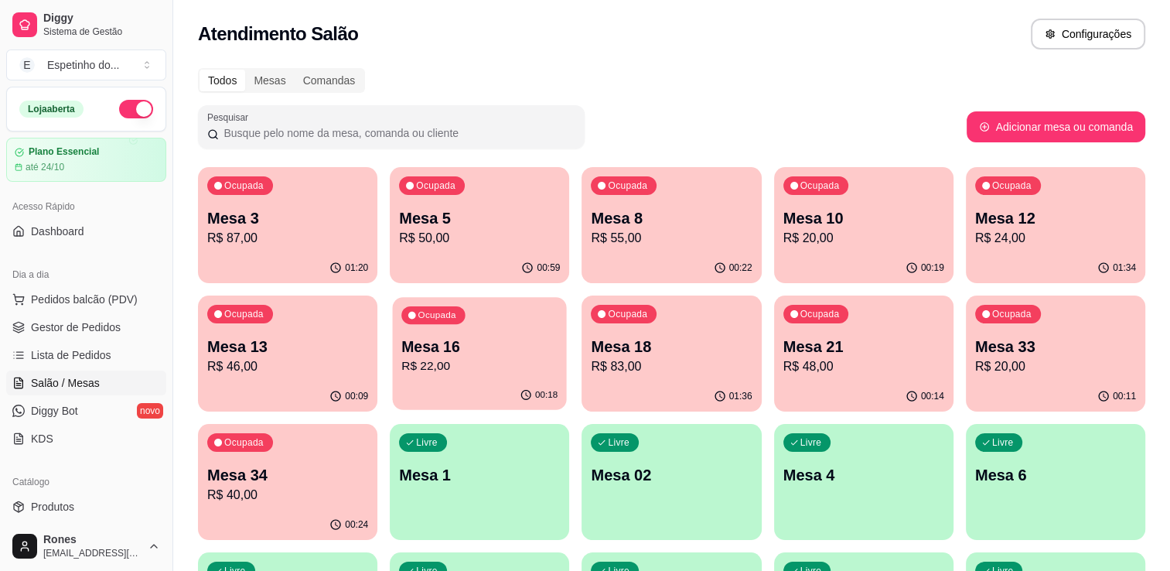
click at [498, 377] on div "Ocupada Mesa 16 R$ 22,00" at bounding box center [480, 339] width 174 height 84
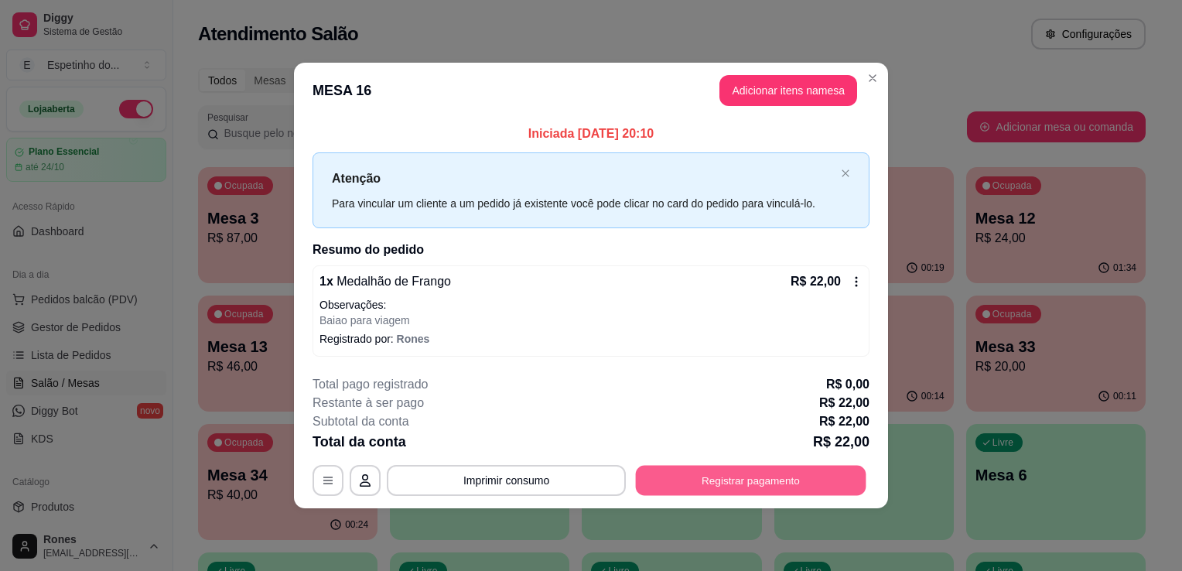
click at [725, 489] on button "Registrar pagamento" at bounding box center [751, 480] width 230 height 30
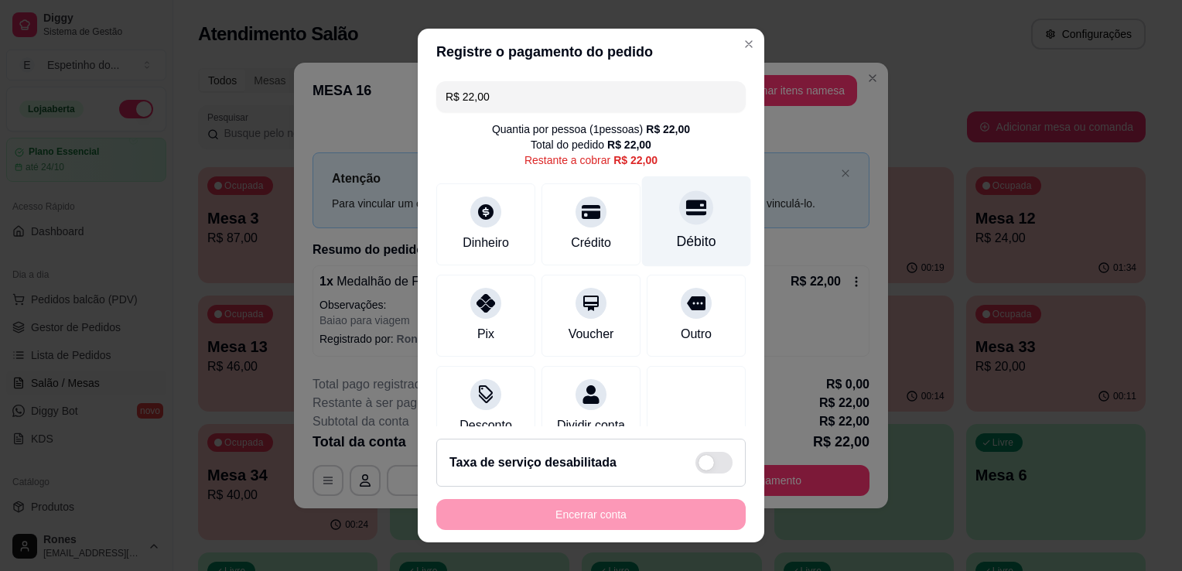
click at [697, 231] on div "Débito" at bounding box center [696, 221] width 109 height 90
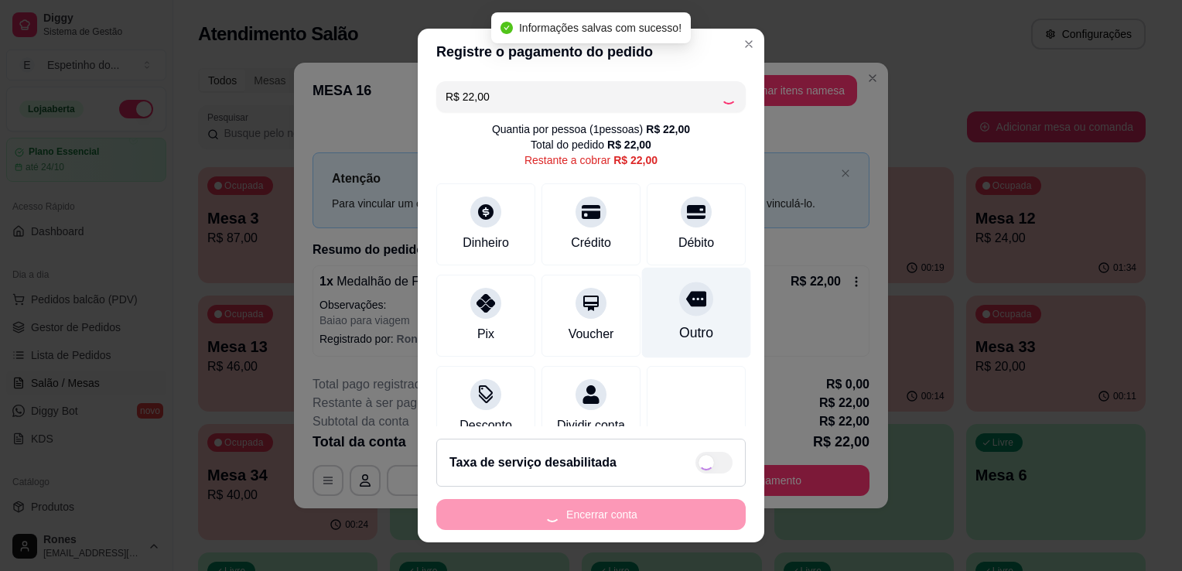
type input "R$ 0,00"
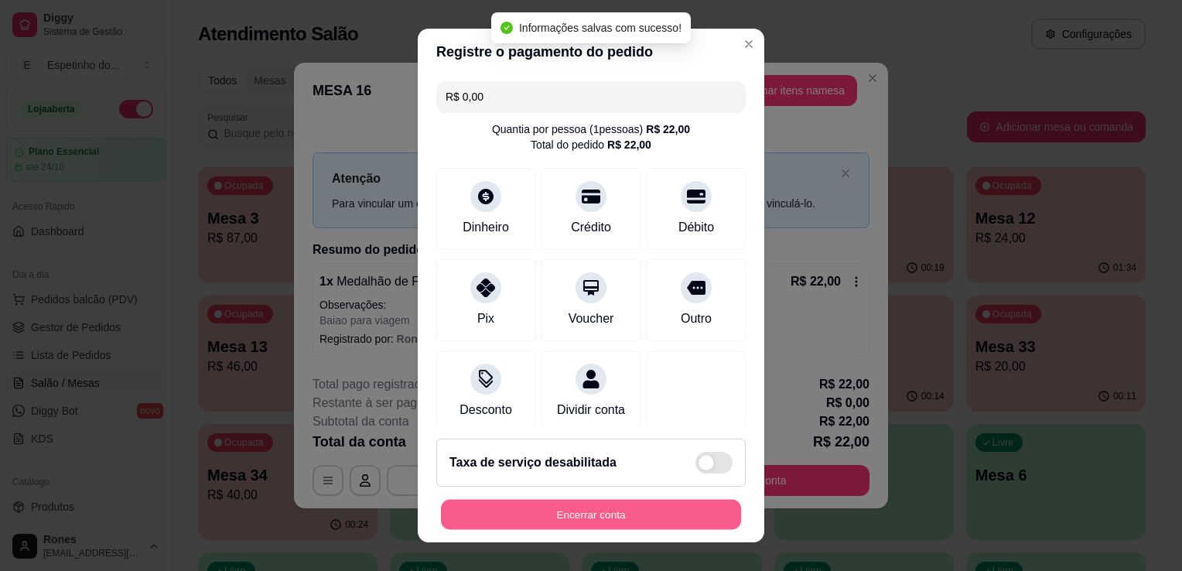
click at [634, 513] on button "Encerrar conta" at bounding box center [591, 515] width 300 height 30
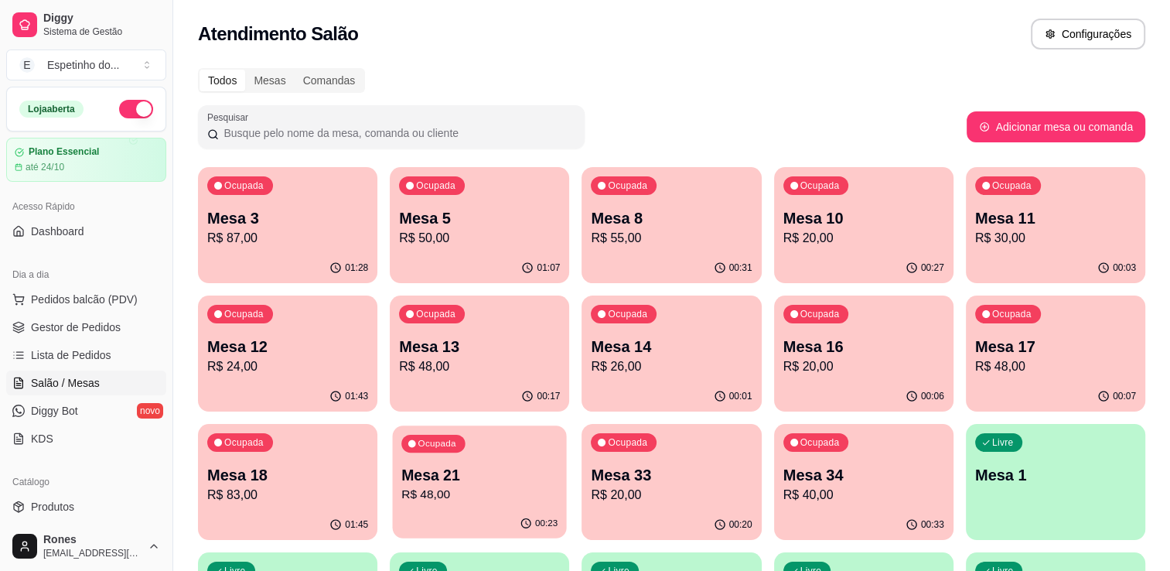
click at [479, 490] on p "R$ 48,00" at bounding box center [479, 495] width 156 height 18
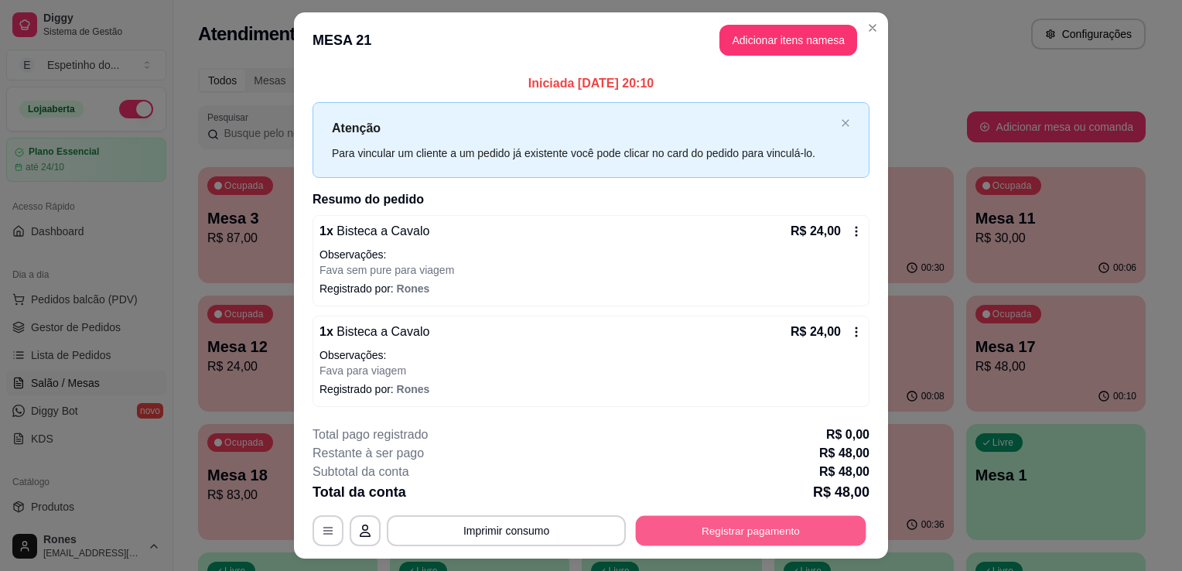
click at [754, 535] on button "Registrar pagamento" at bounding box center [751, 530] width 230 height 30
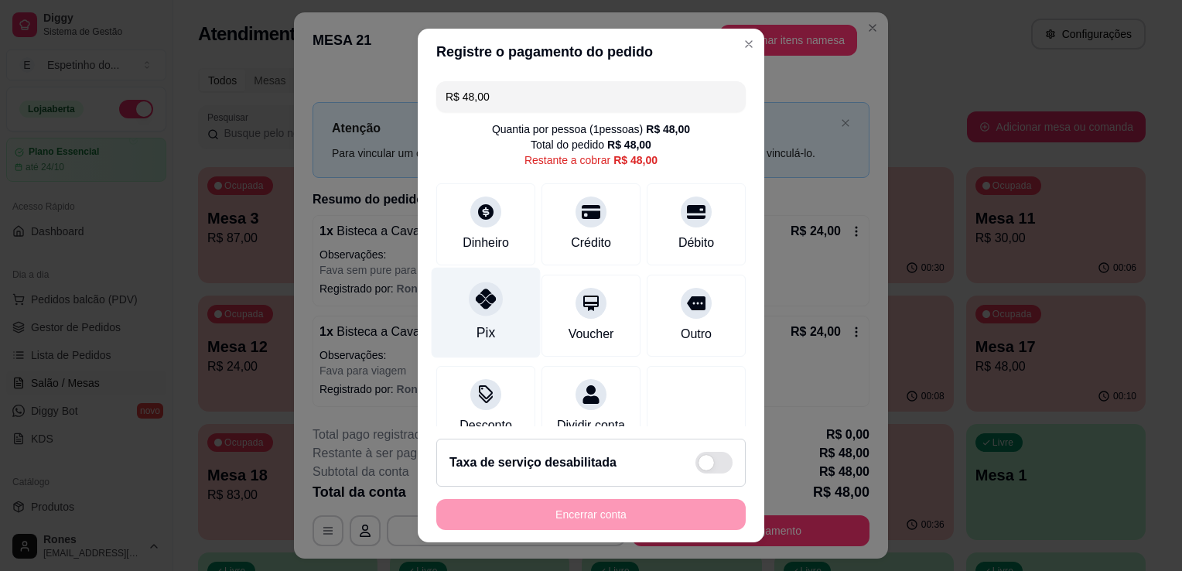
click at [452, 332] on div "Pix" at bounding box center [486, 313] width 109 height 90
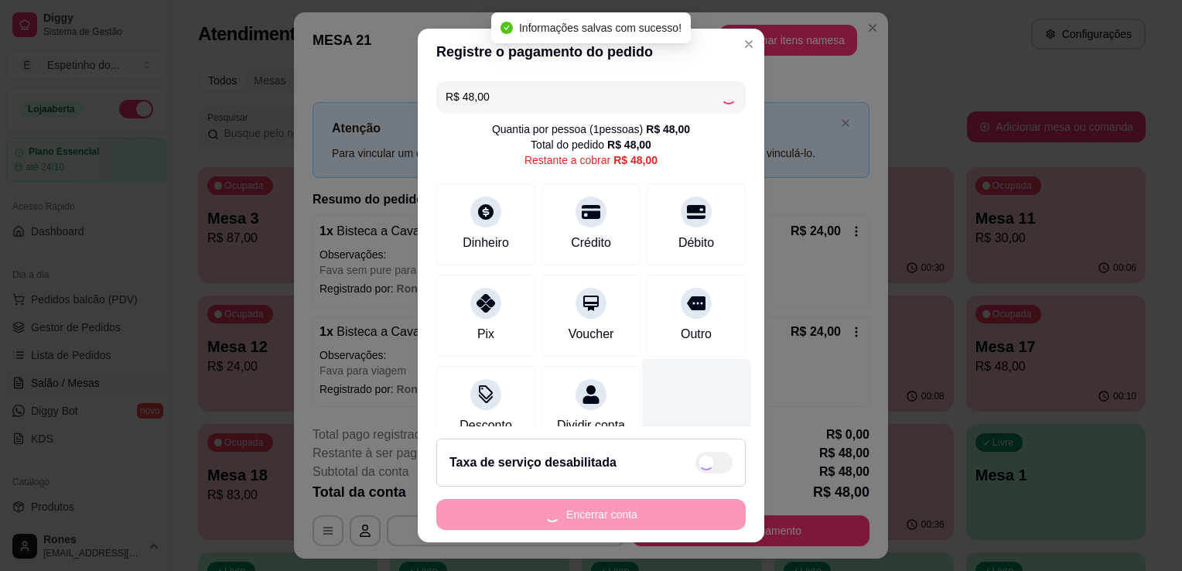
type input "R$ 0,00"
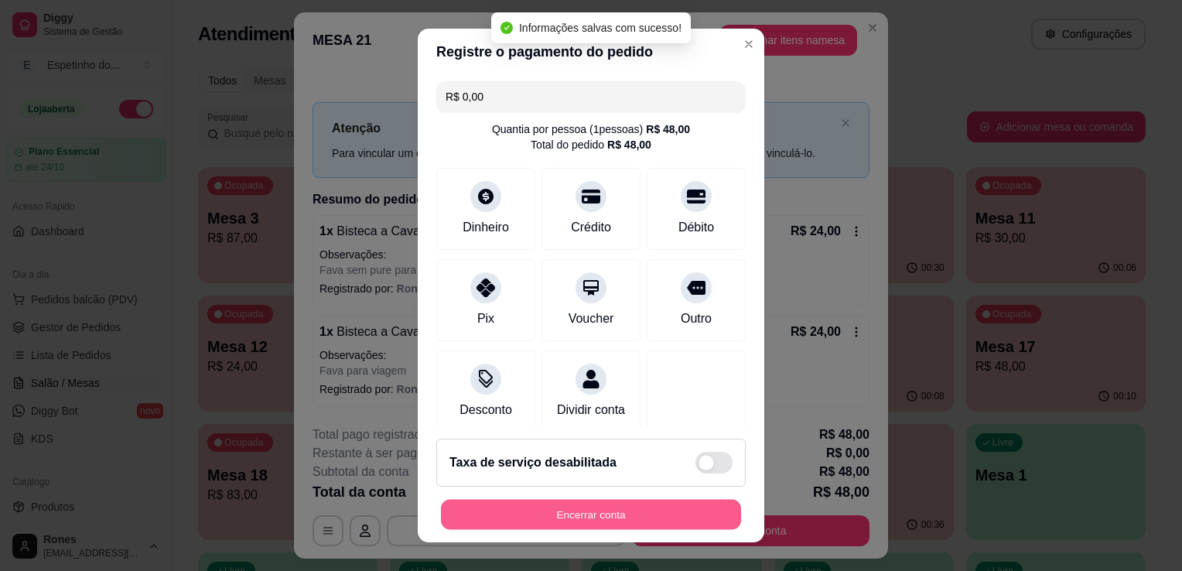
click at [637, 512] on button "Encerrar conta" at bounding box center [591, 515] width 300 height 30
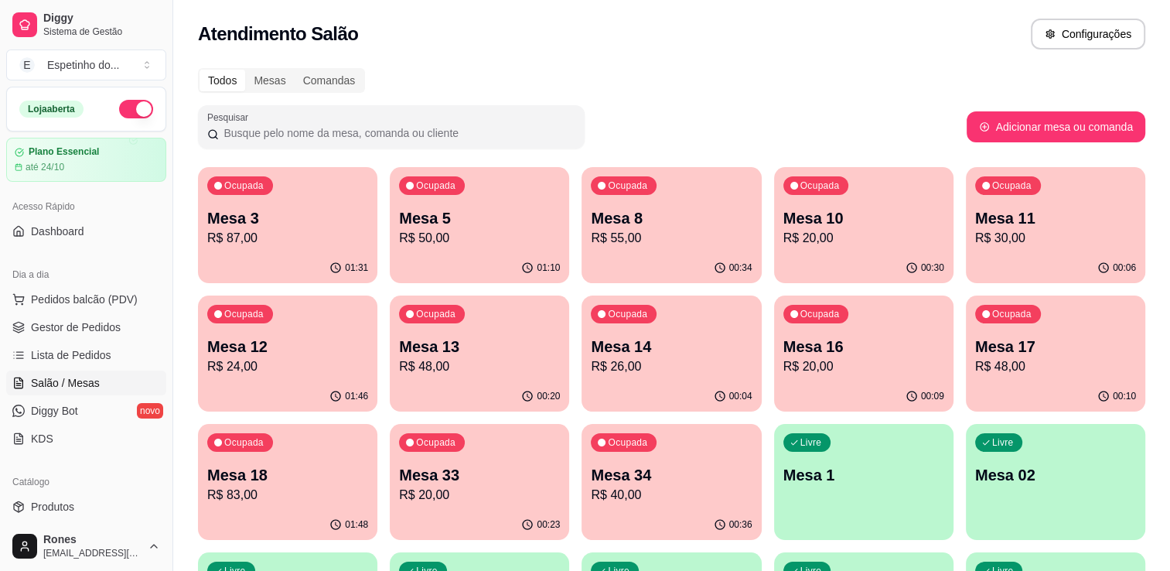
click at [510, 242] on p "R$ 50,00" at bounding box center [479, 238] width 161 height 19
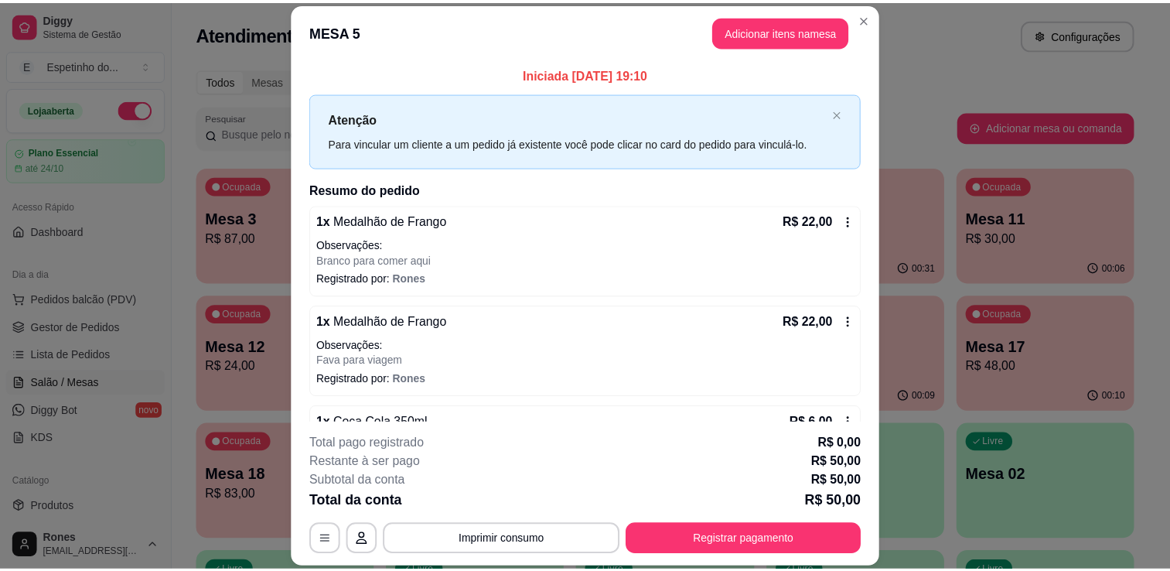
scroll to position [42, 0]
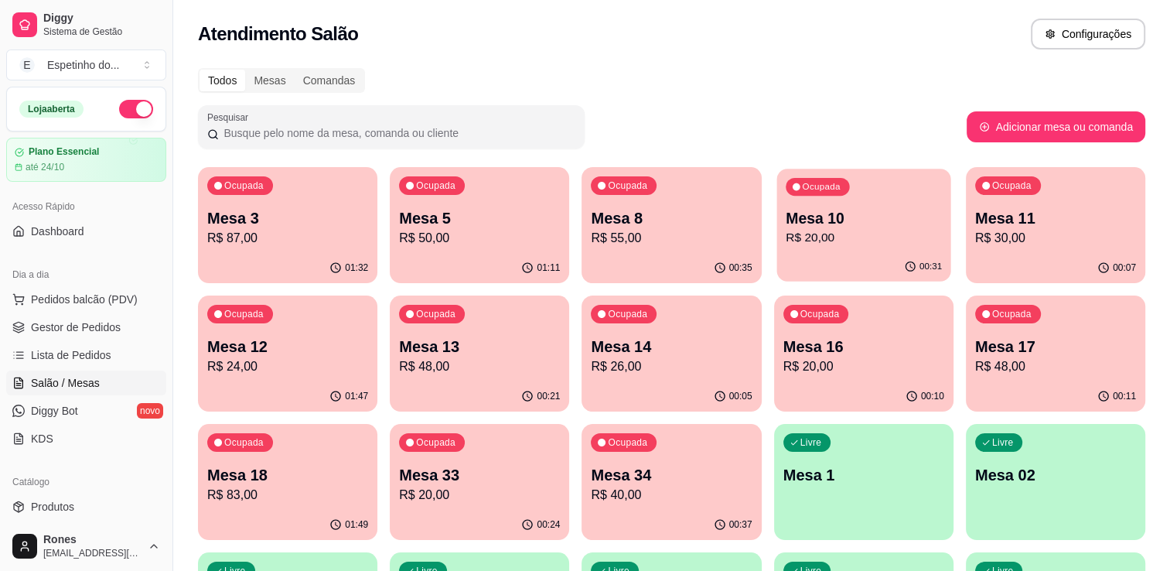
click at [876, 222] on p "Mesa 10" at bounding box center [864, 218] width 156 height 21
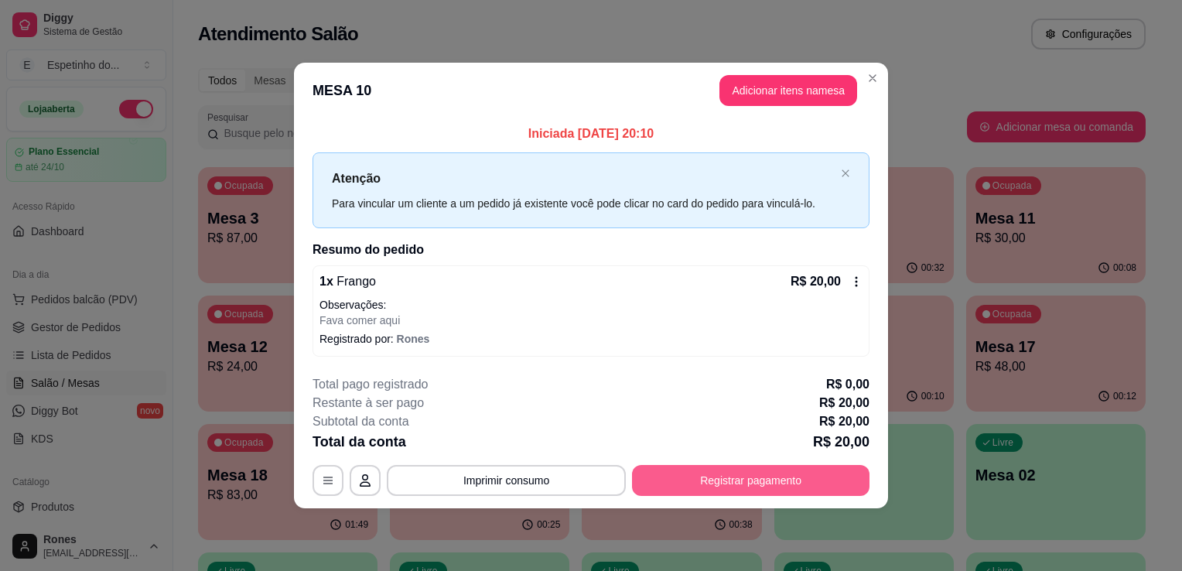
click at [690, 482] on button "Registrar pagamento" at bounding box center [750, 480] width 237 height 31
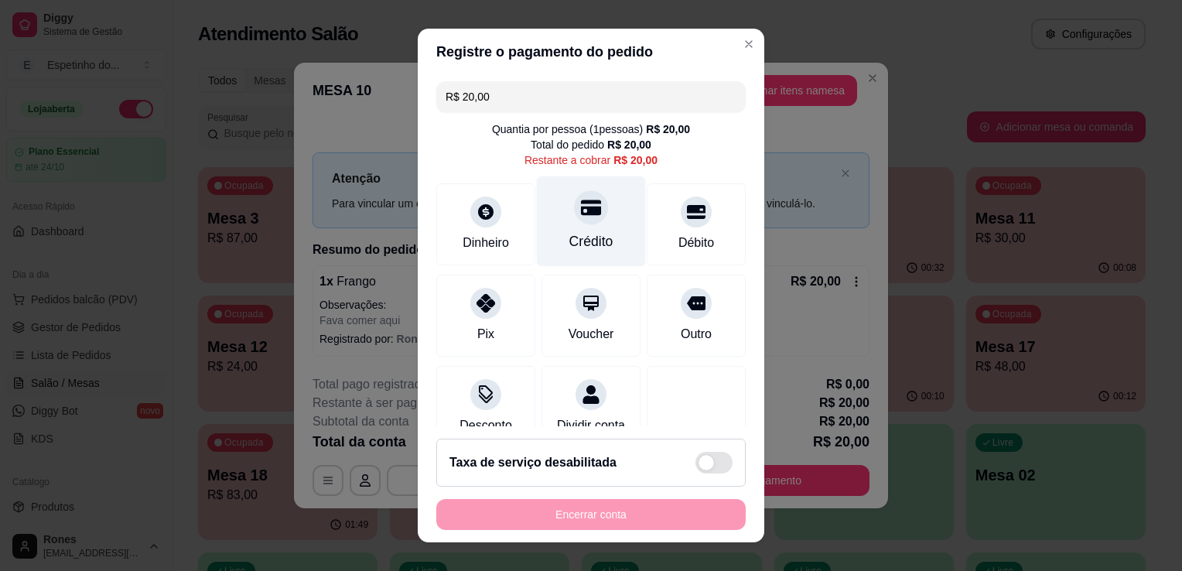
click at [600, 246] on div "Crédito" at bounding box center [591, 221] width 109 height 90
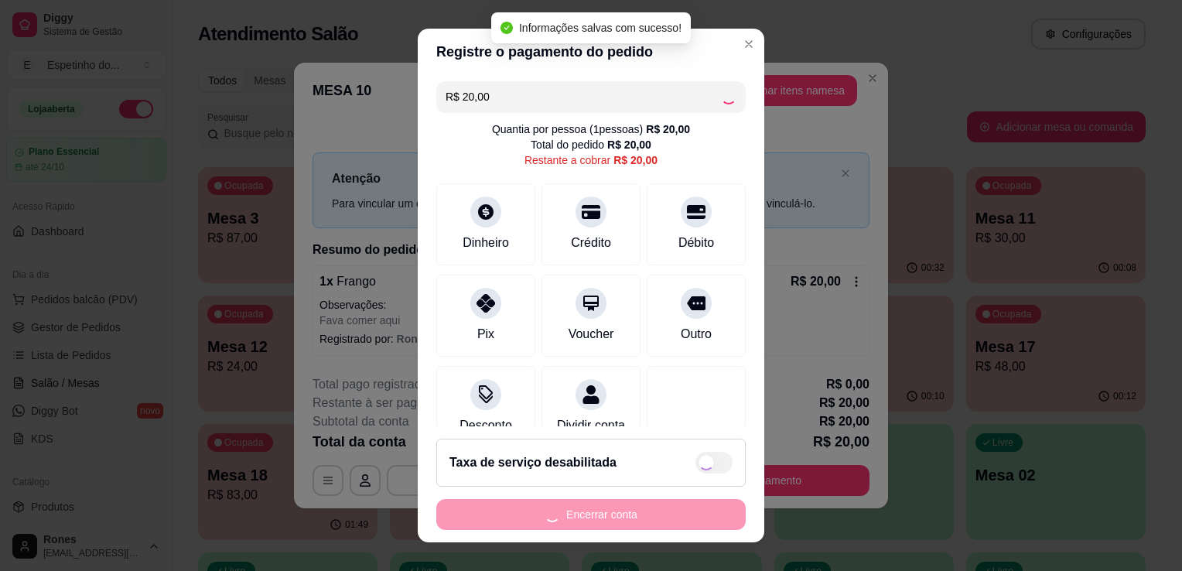
type input "R$ 0,00"
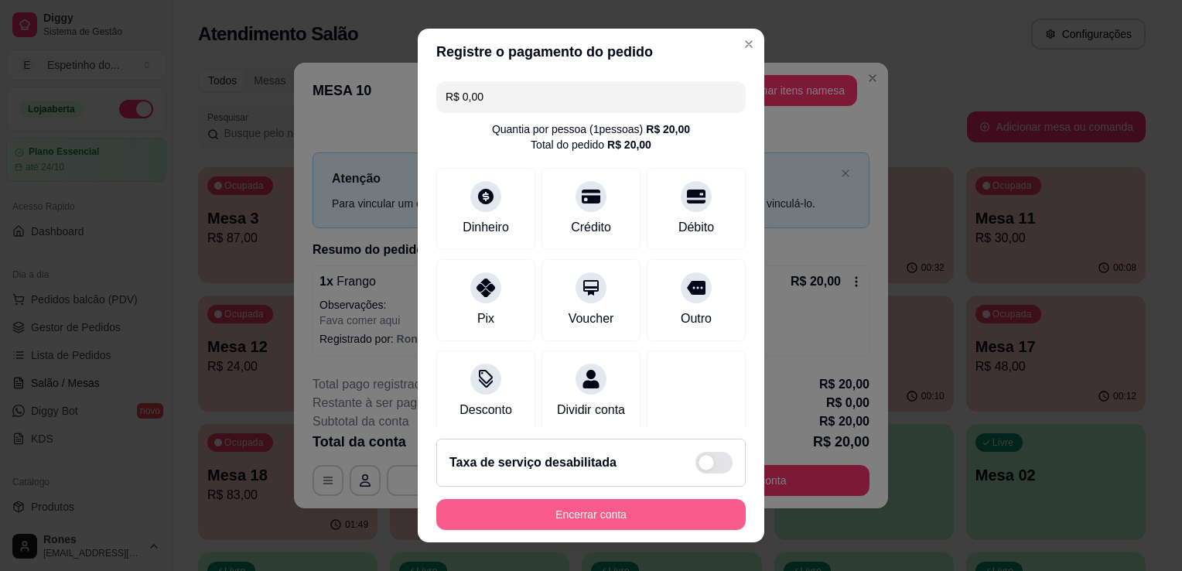
click at [611, 510] on button "Encerrar conta" at bounding box center [590, 514] width 309 height 31
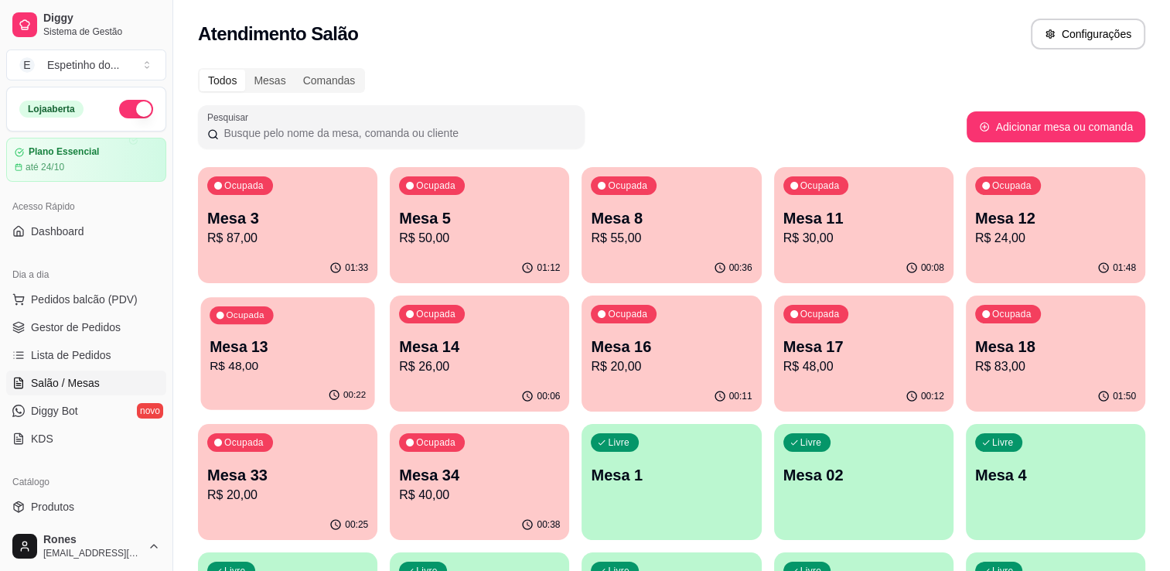
click at [266, 386] on div "00:22" at bounding box center [287, 395] width 174 height 29
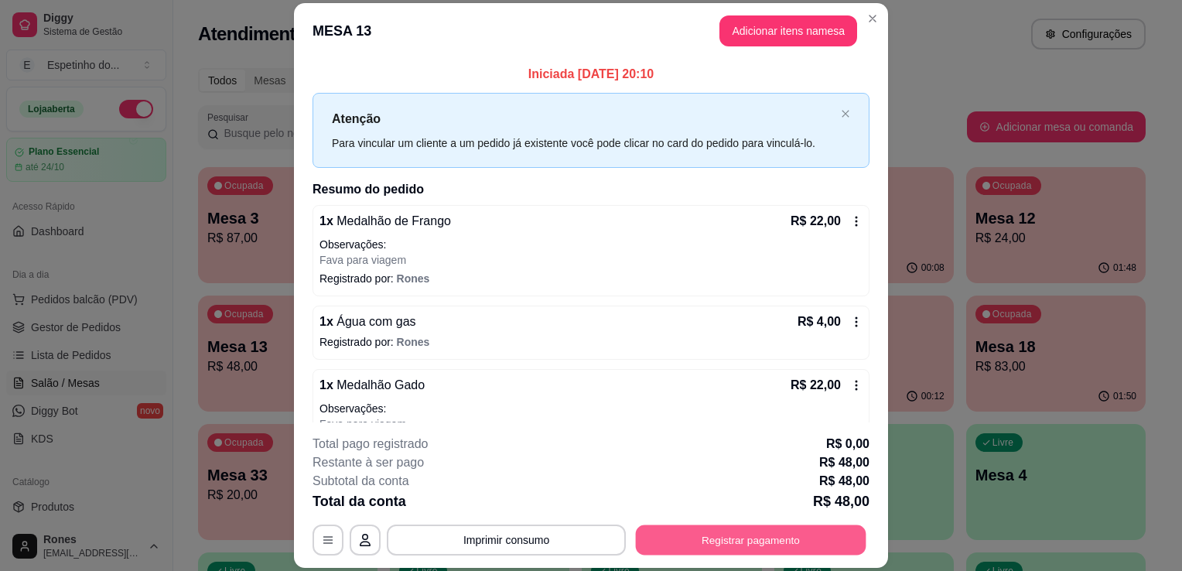
click at [795, 538] on button "Registrar pagamento" at bounding box center [751, 540] width 230 height 30
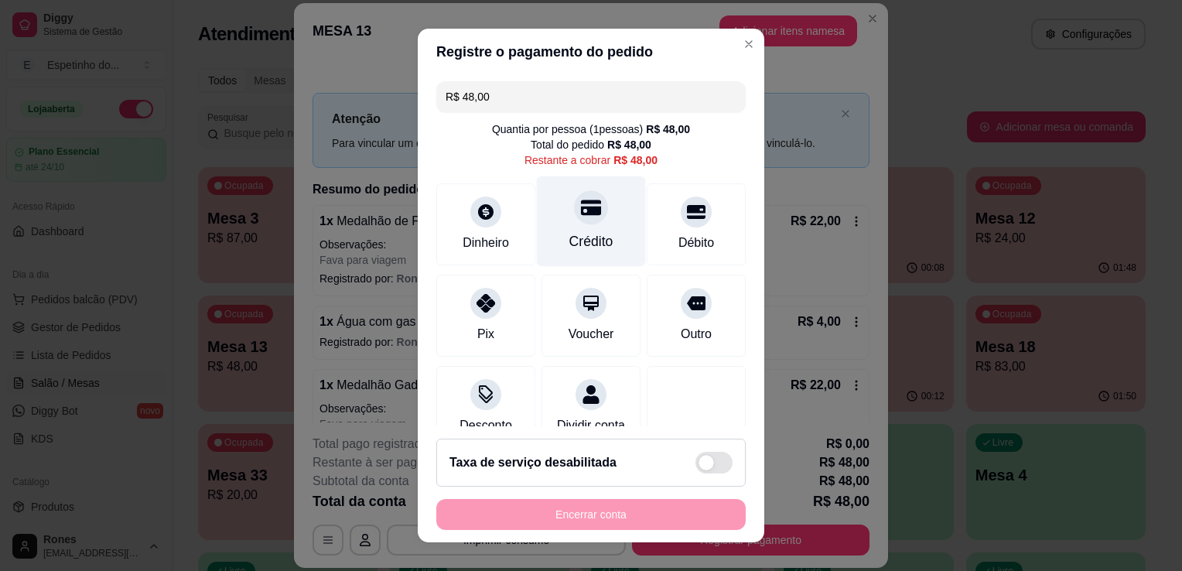
click at [574, 219] on div at bounding box center [591, 207] width 34 height 34
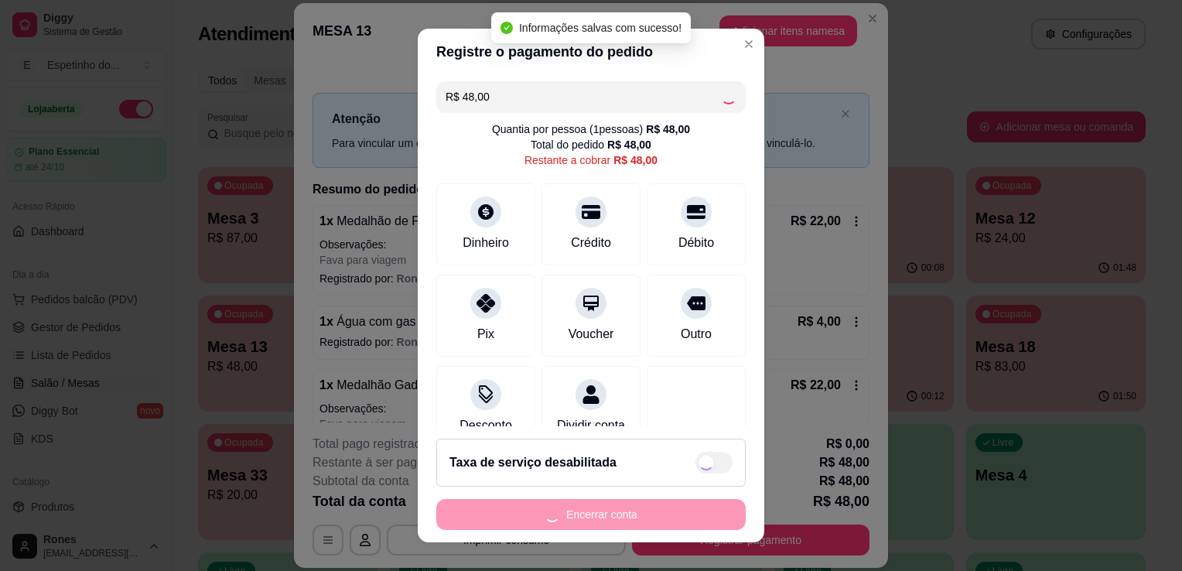
type input "R$ 0,00"
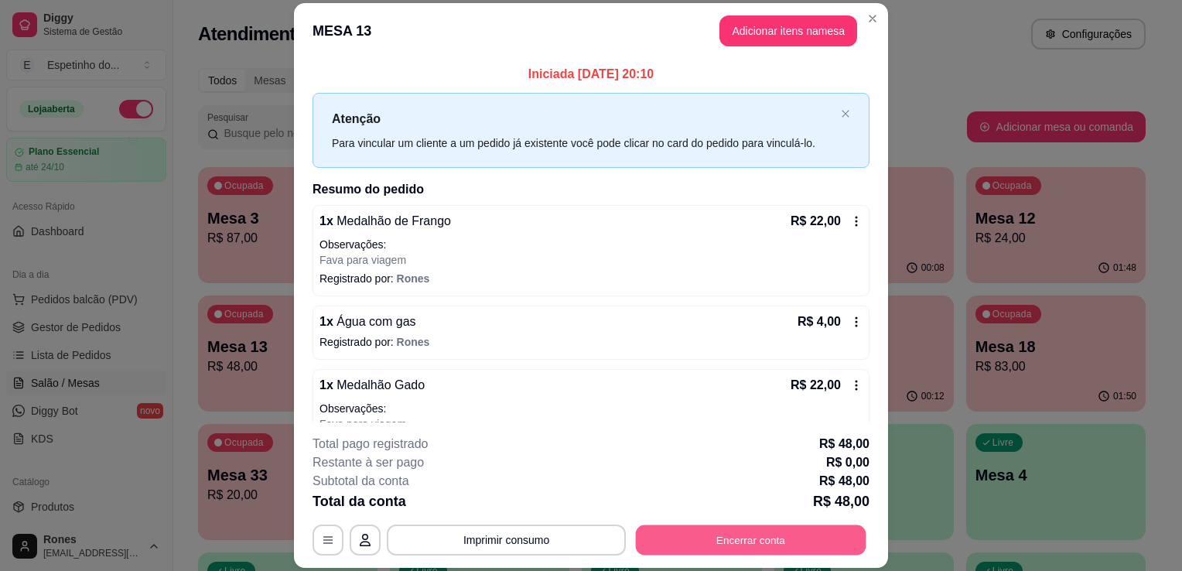
click at [764, 540] on button "Encerrar conta" at bounding box center [751, 540] width 230 height 30
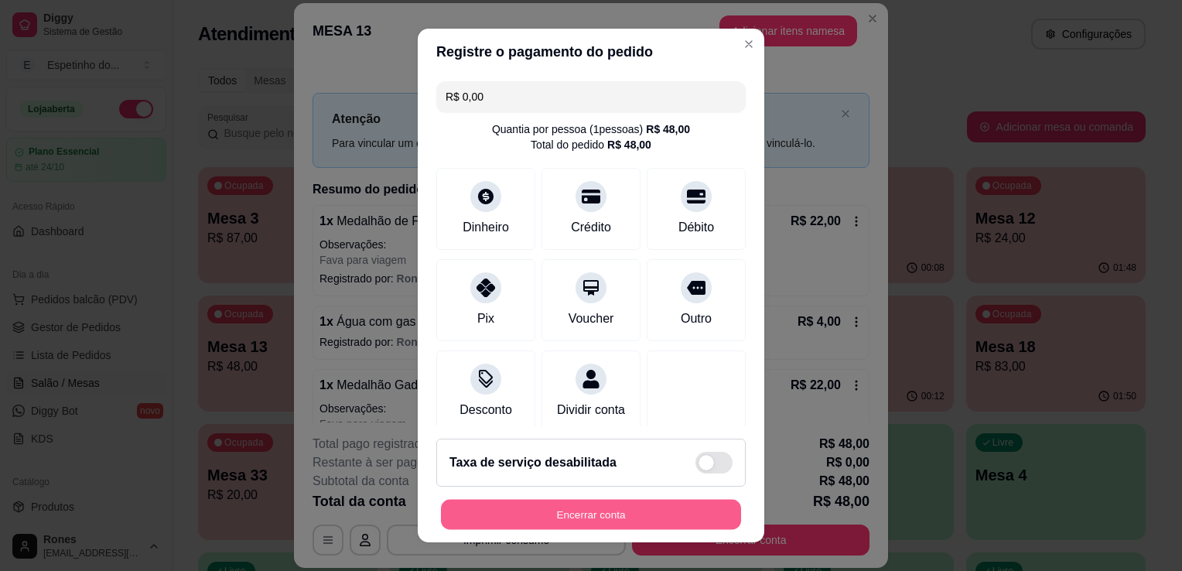
click at [641, 518] on button "Encerrar conta" at bounding box center [591, 515] width 300 height 30
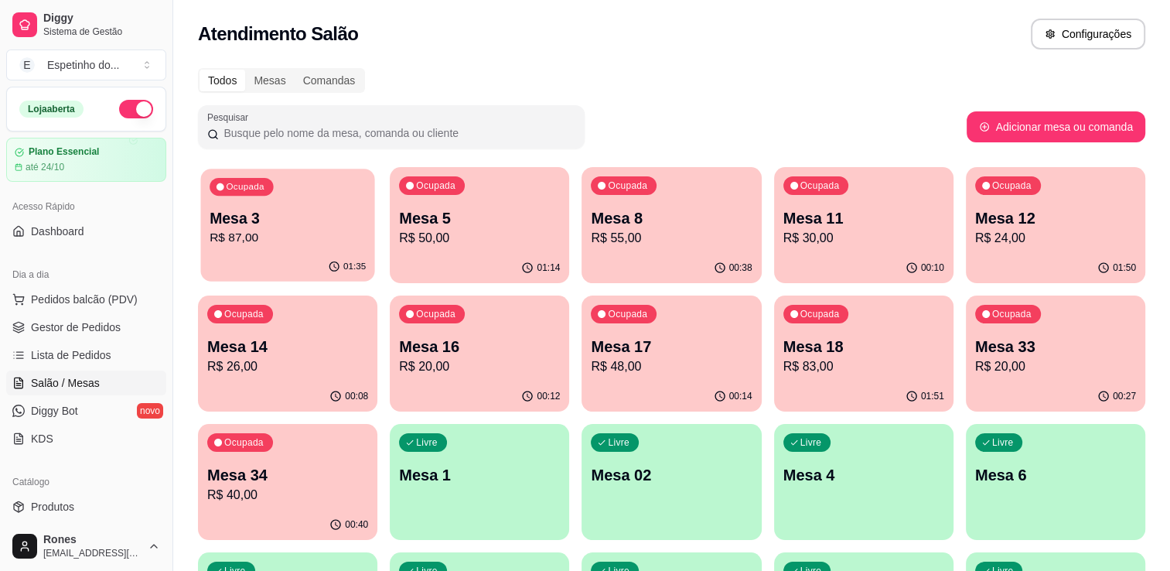
click at [290, 244] on p "R$ 87,00" at bounding box center [288, 238] width 156 height 18
click at [500, 237] on p "R$ 50,00" at bounding box center [479, 238] width 156 height 18
